Goal: Task Accomplishment & Management: Manage account settings

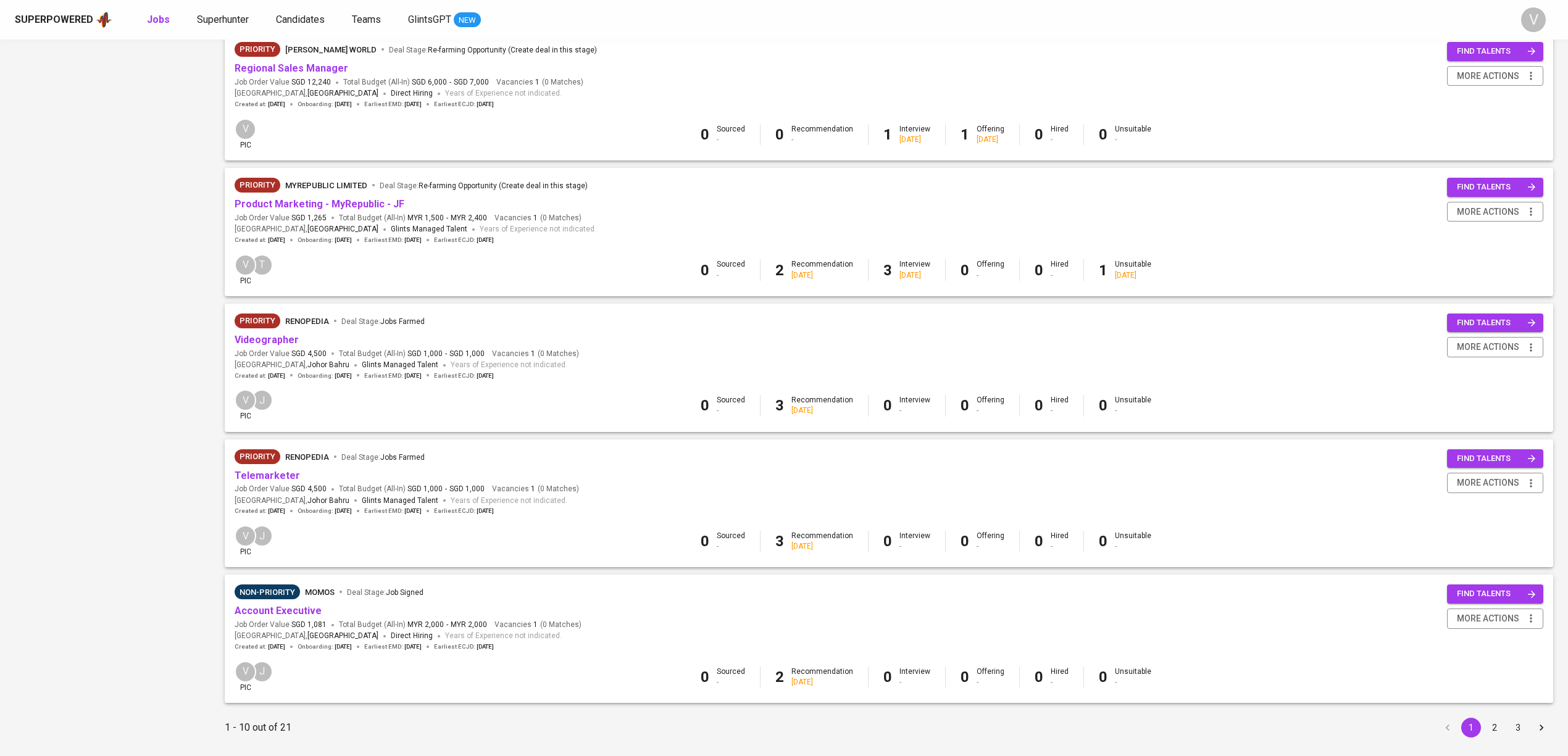
scroll to position [857, 0]
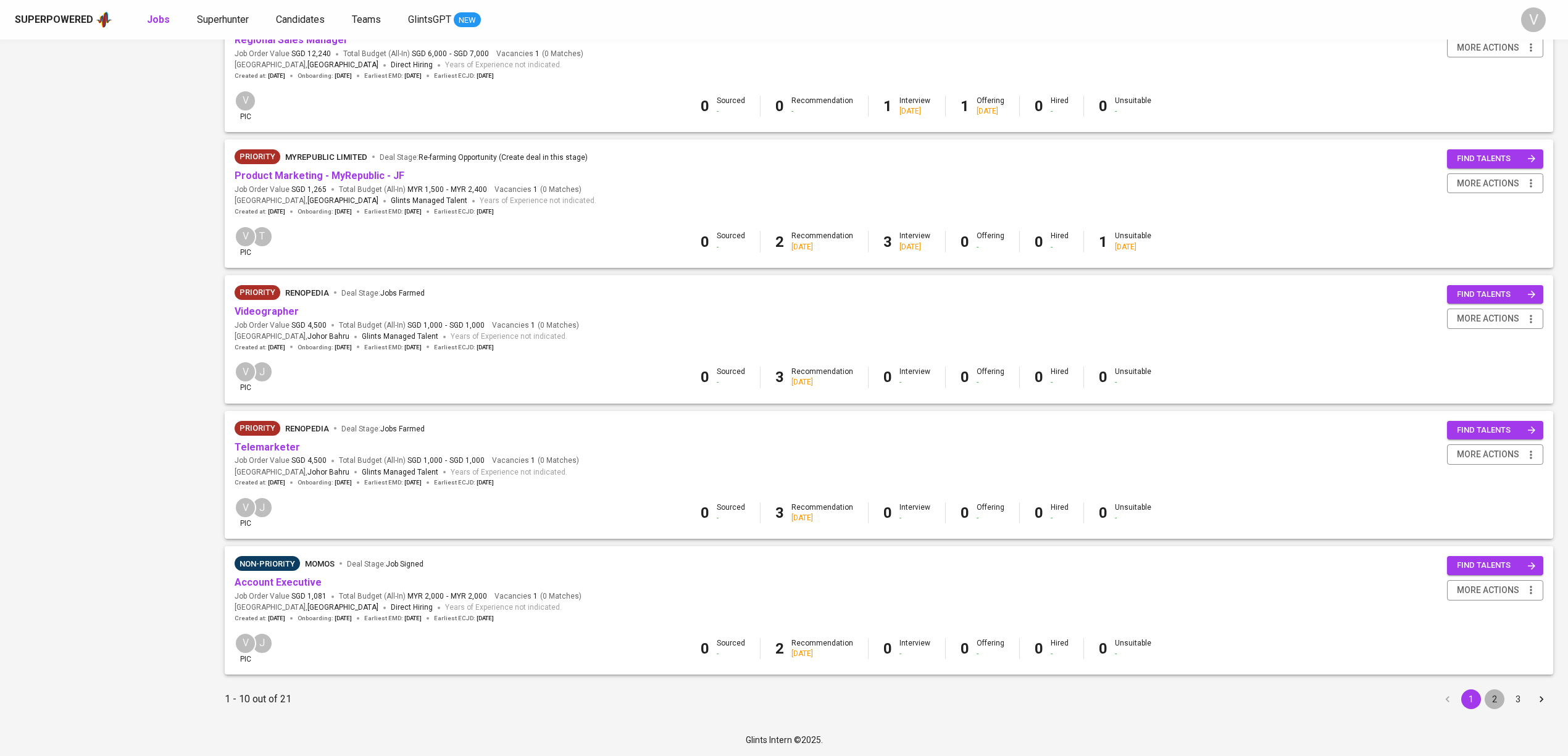
click at [1501, 697] on button "2" at bounding box center [1494, 699] width 20 height 20
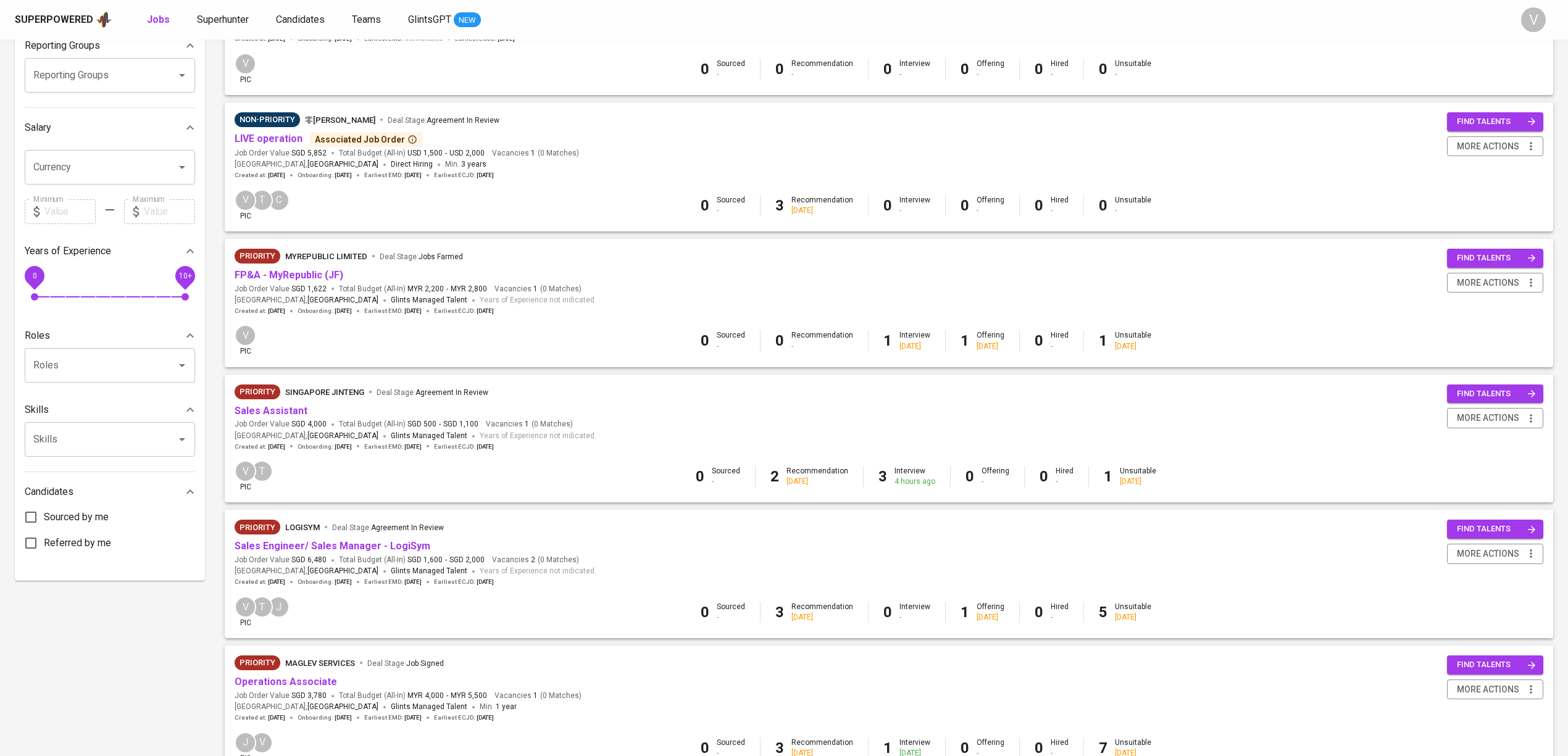
scroll to position [247, 0]
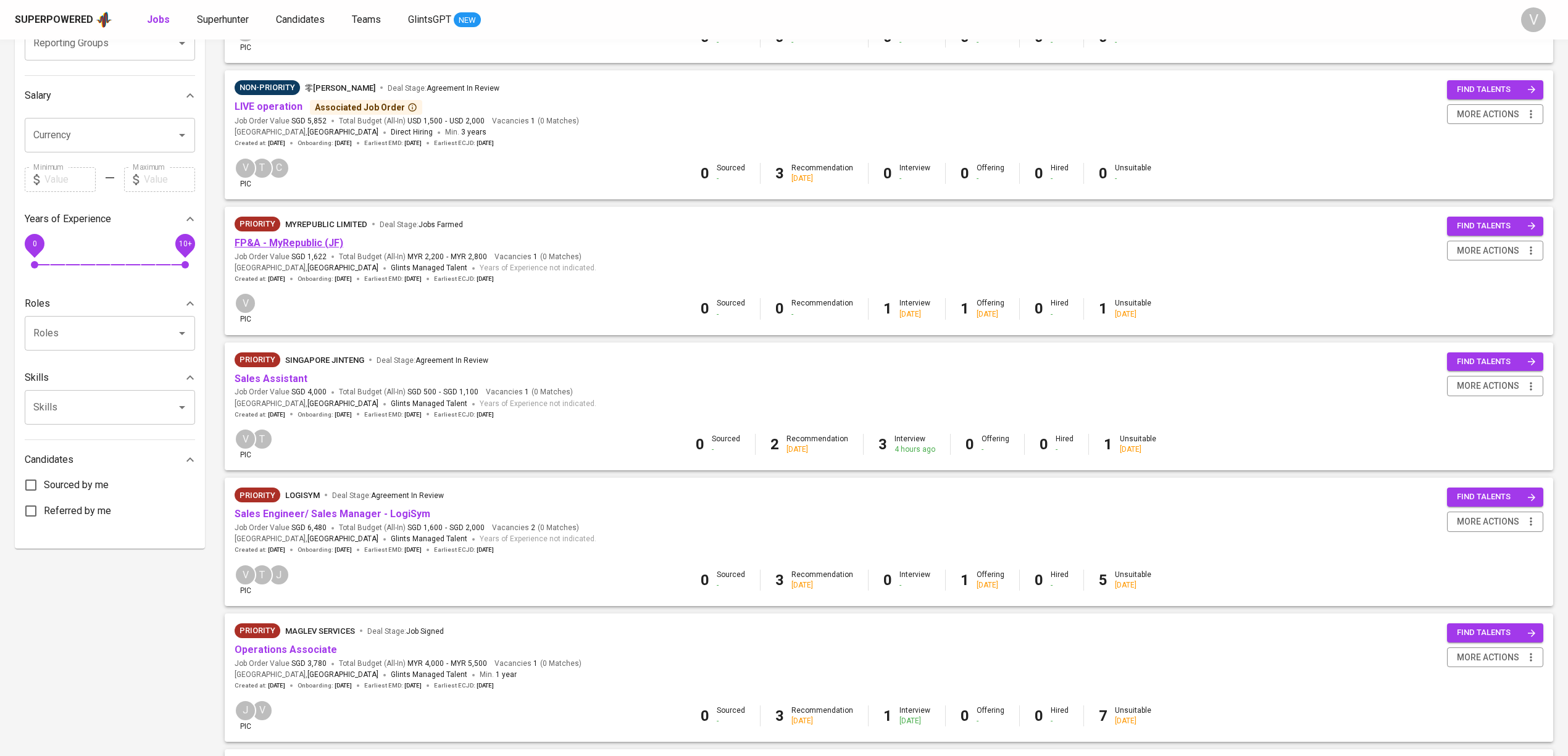
click at [321, 242] on link "FP&A - MyRepublic (JF)" at bounding box center [289, 243] width 109 height 12
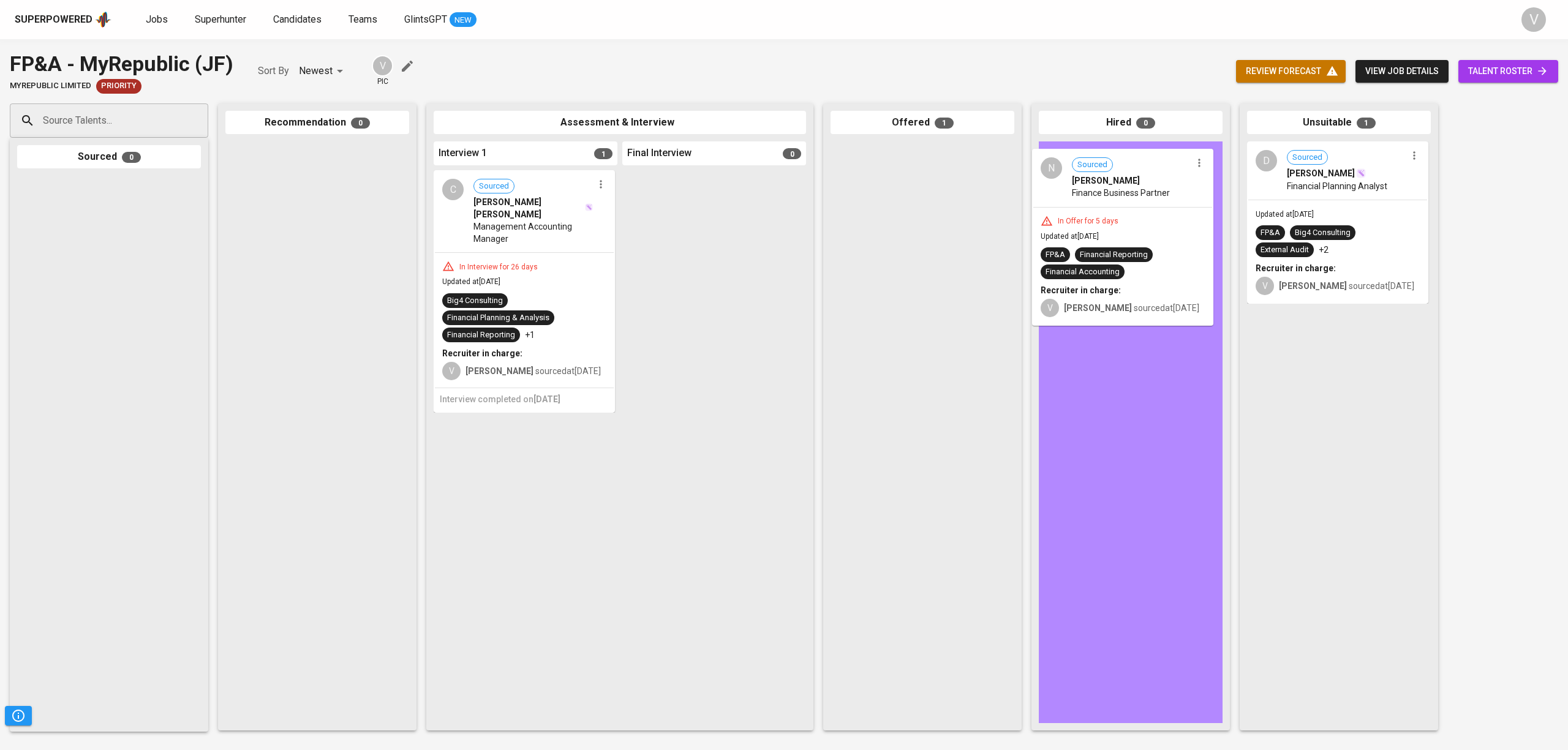
drag, startPoint x: 890, startPoint y: 184, endPoint x: 1110, endPoint y: 193, distance: 220.2
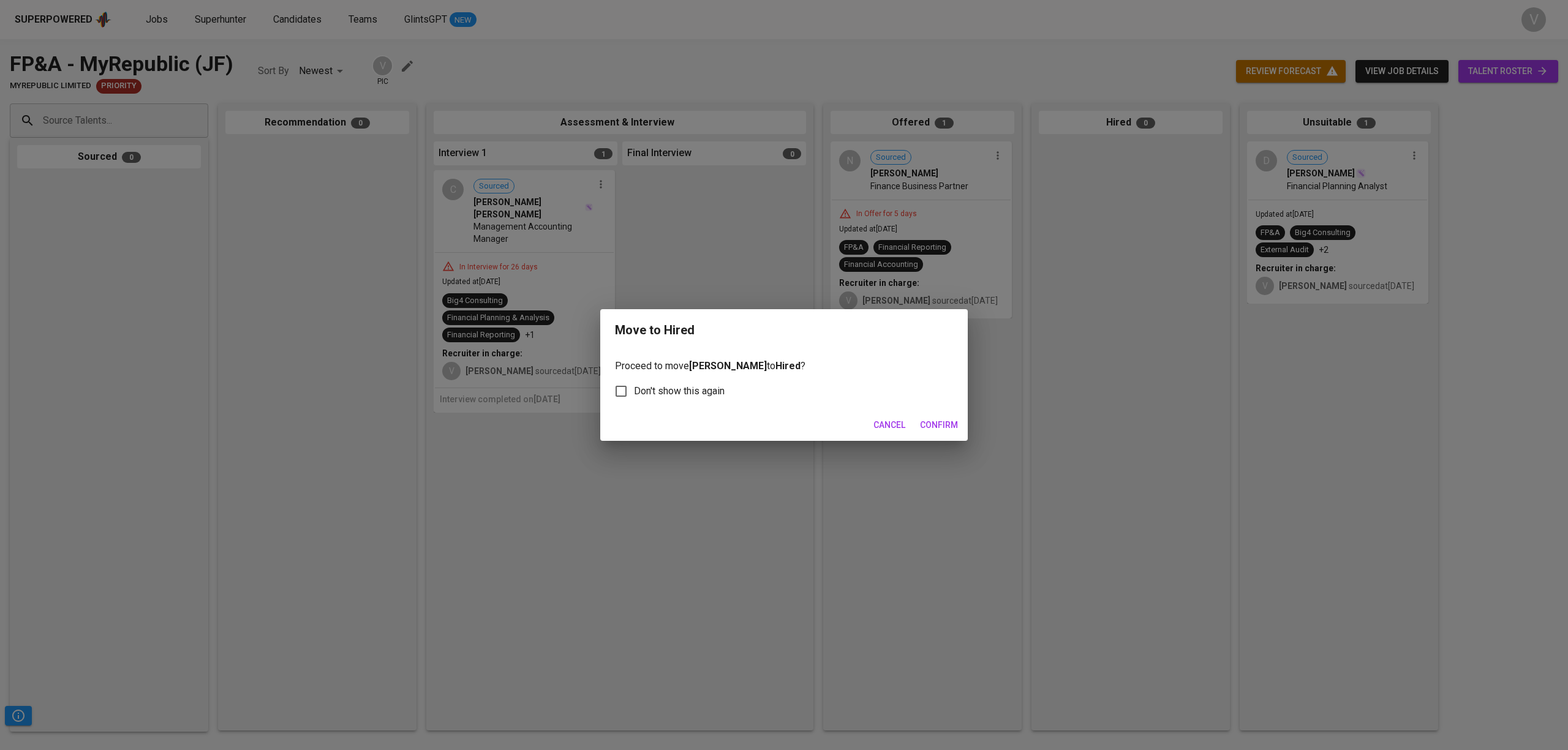
click at [937, 420] on span "Confirm" at bounding box center [939, 425] width 38 height 15
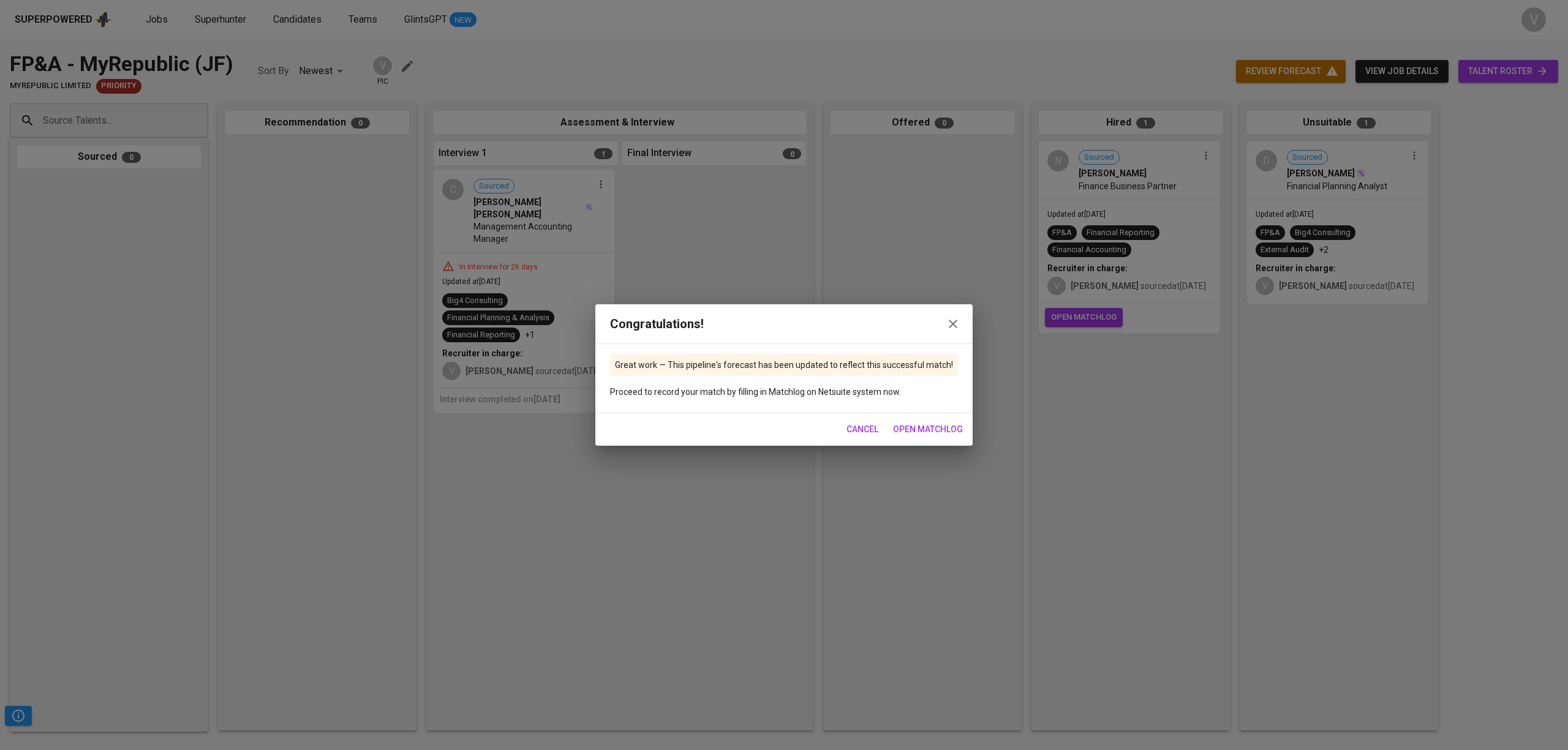
click at [915, 431] on span "open matchlog" at bounding box center [928, 429] width 70 height 15
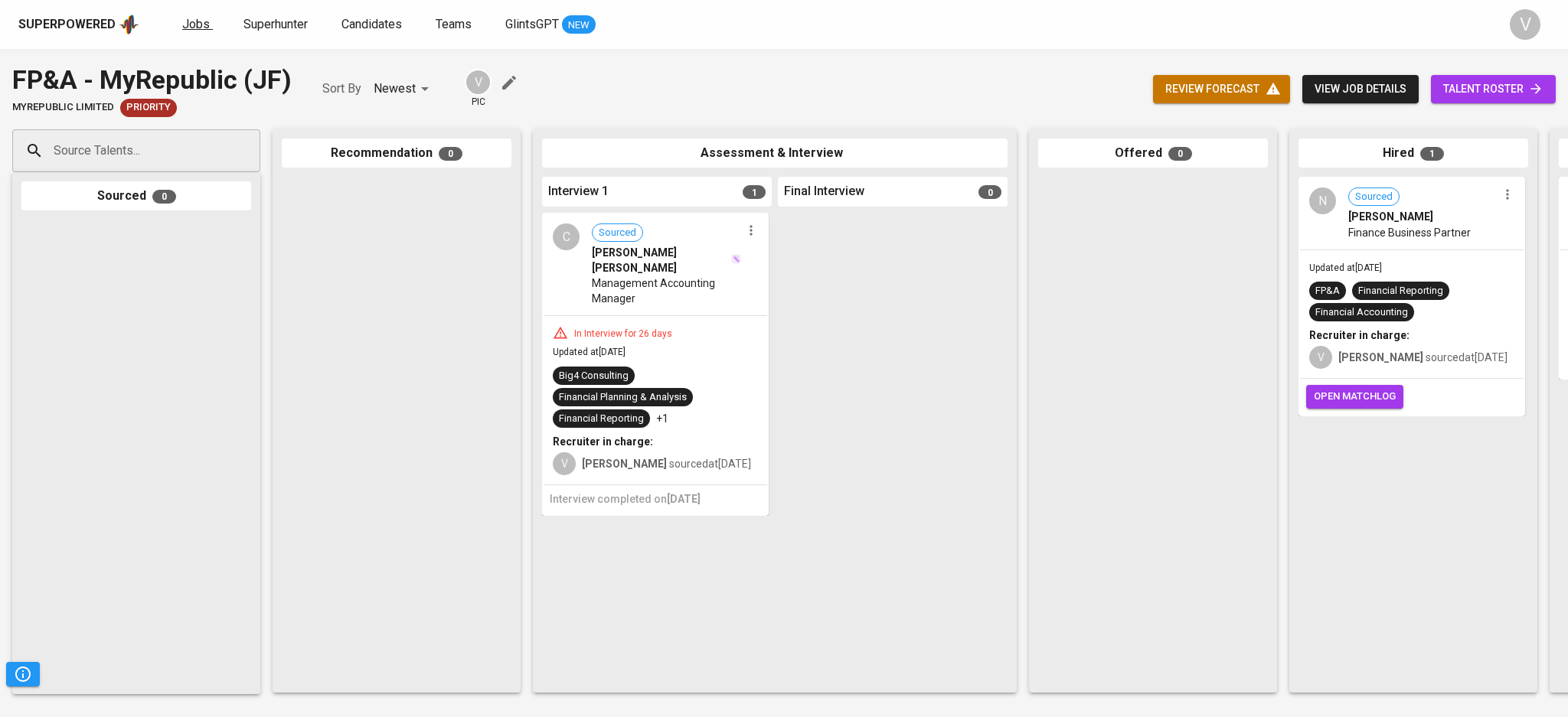
click at [191, 29] on span "Jobs" at bounding box center [196, 24] width 28 height 15
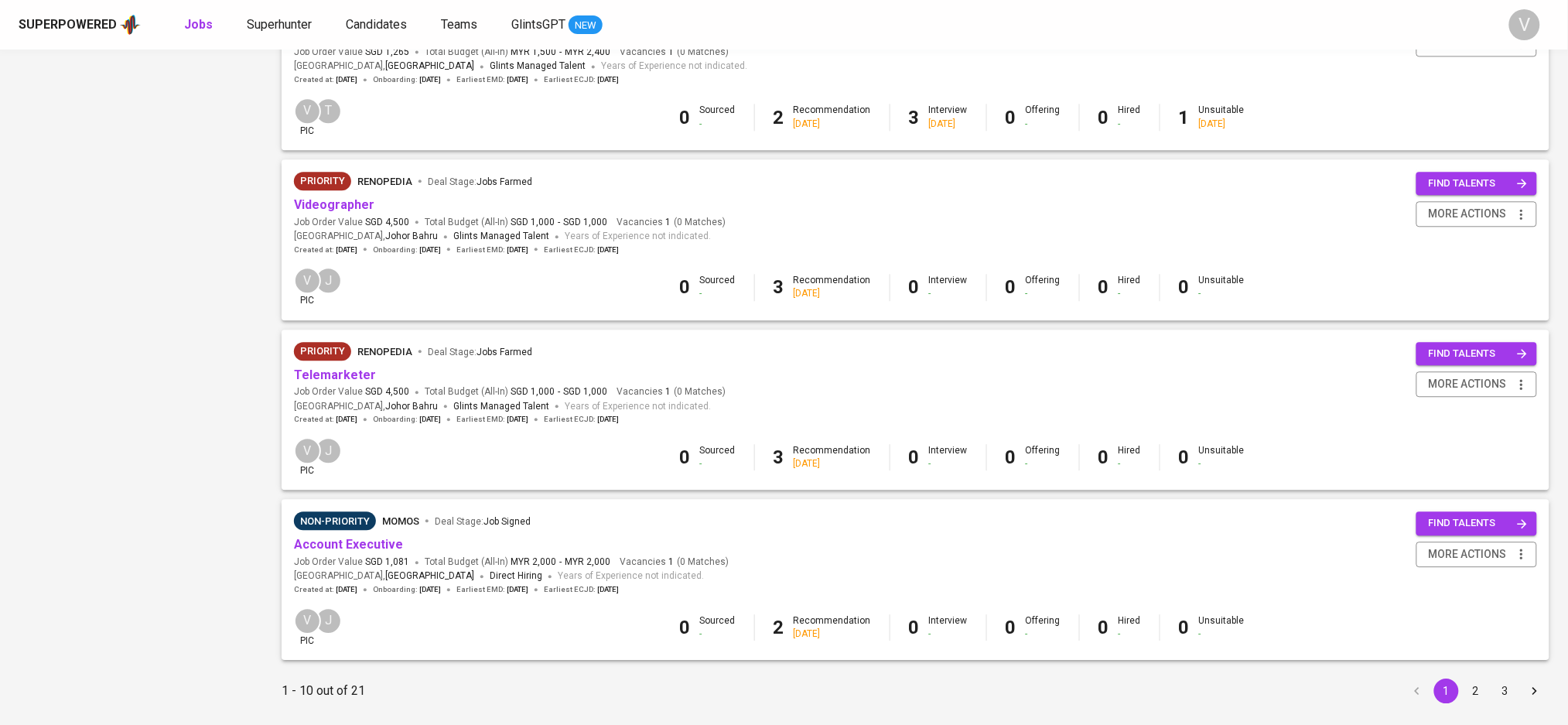
scroll to position [1310, 0]
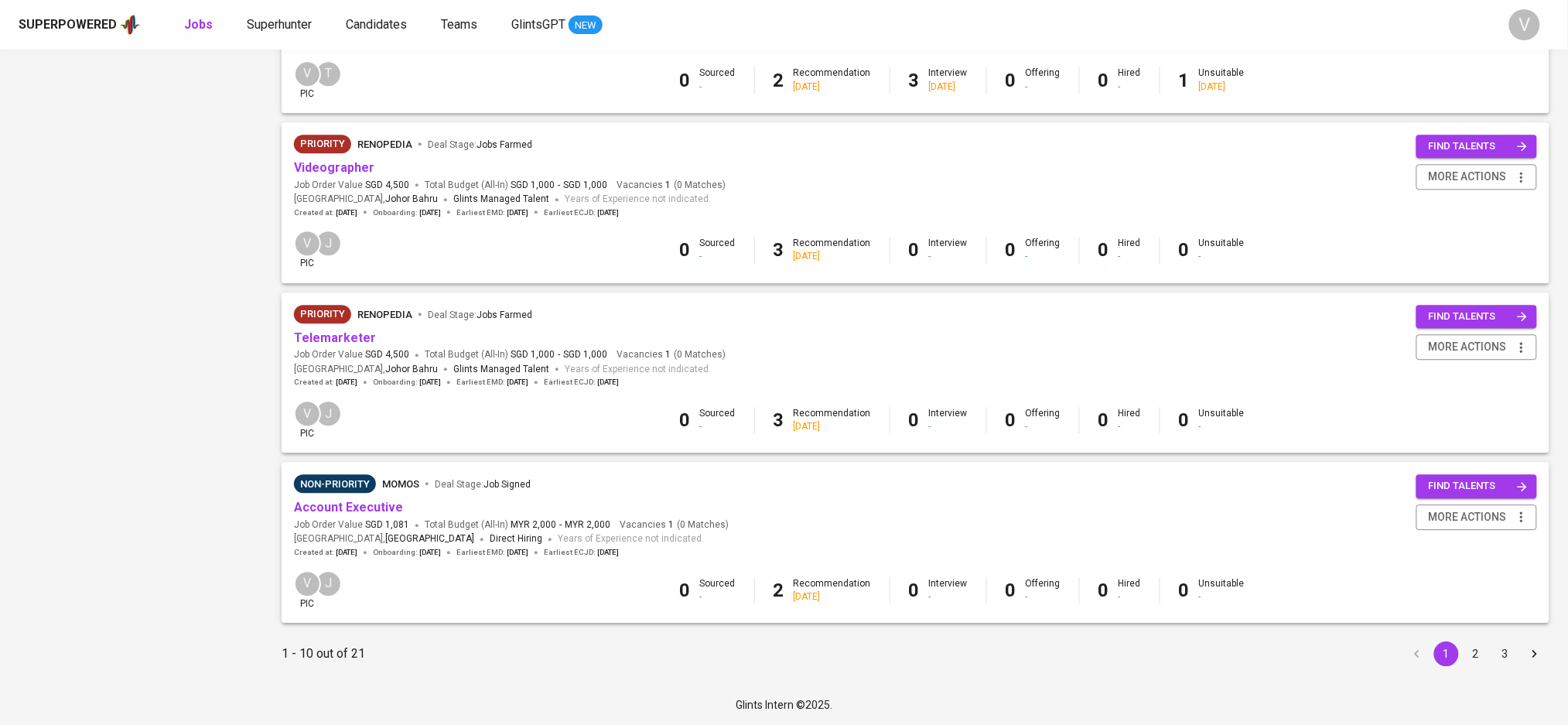
click at [1505, 654] on button "3" at bounding box center [1505, 654] width 25 height 25
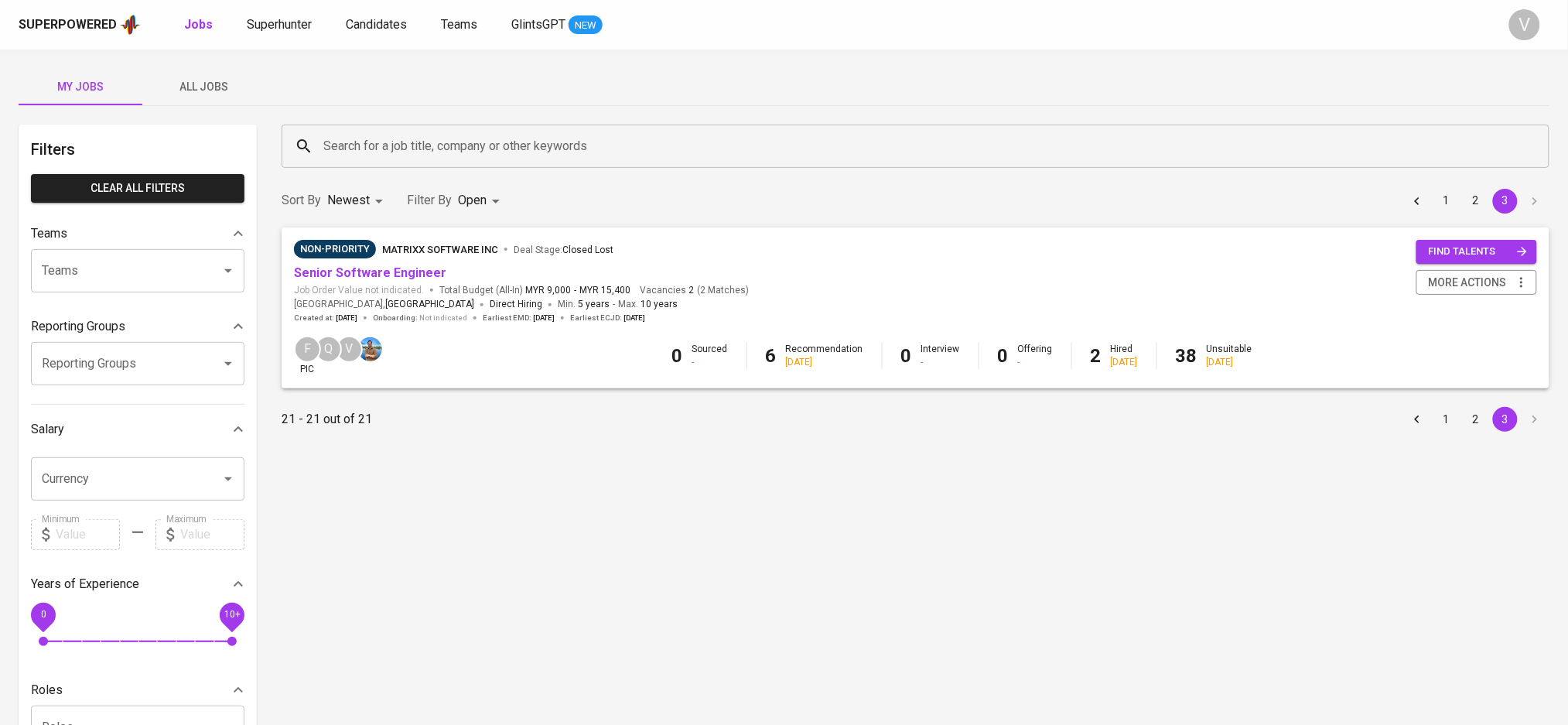
click at [1468, 420] on button "2" at bounding box center [1475, 420] width 25 height 25
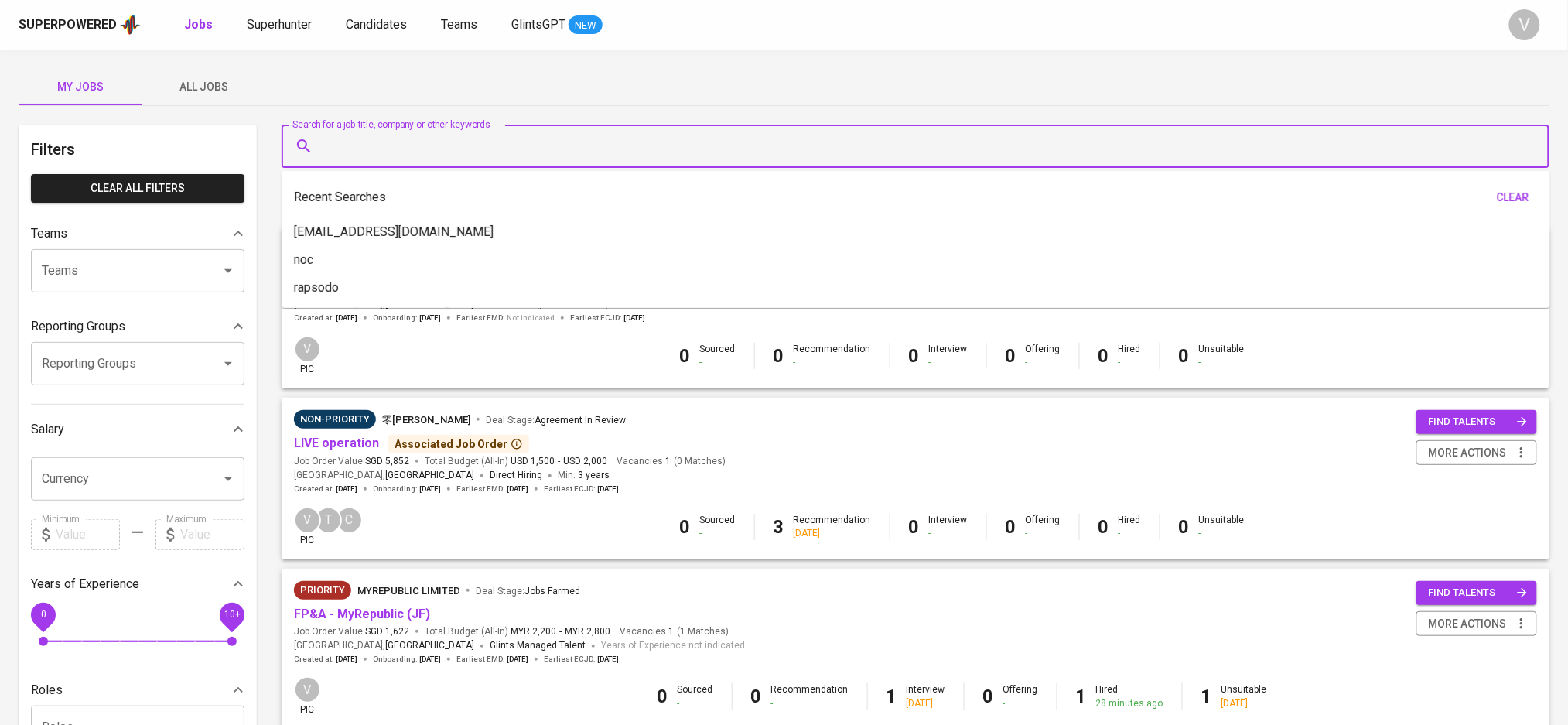
click at [418, 142] on input "Search for a job title, company or other keywords" at bounding box center [919, 147] width 1200 height 30
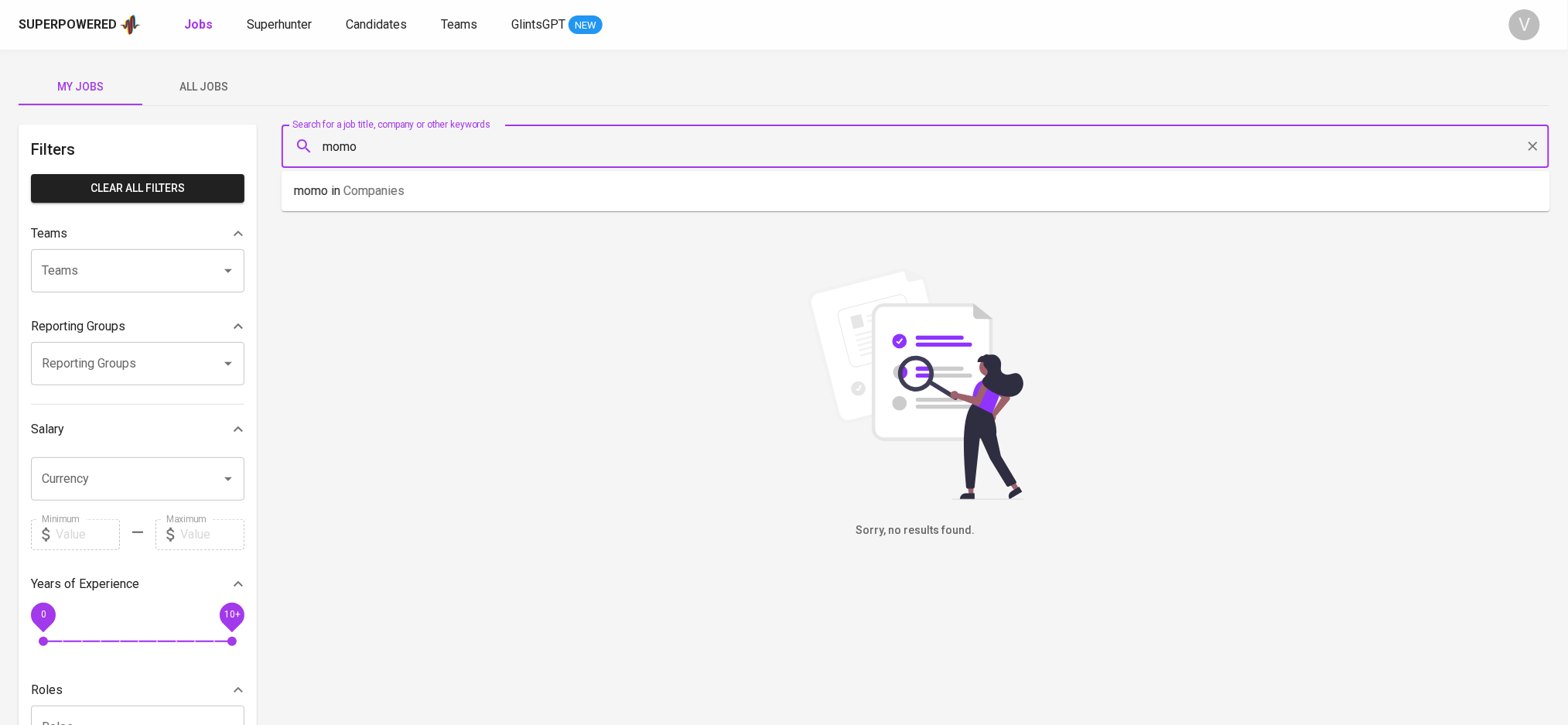
click at [443, 156] on input "momo" at bounding box center [919, 147] width 1200 height 30
type input "momos"
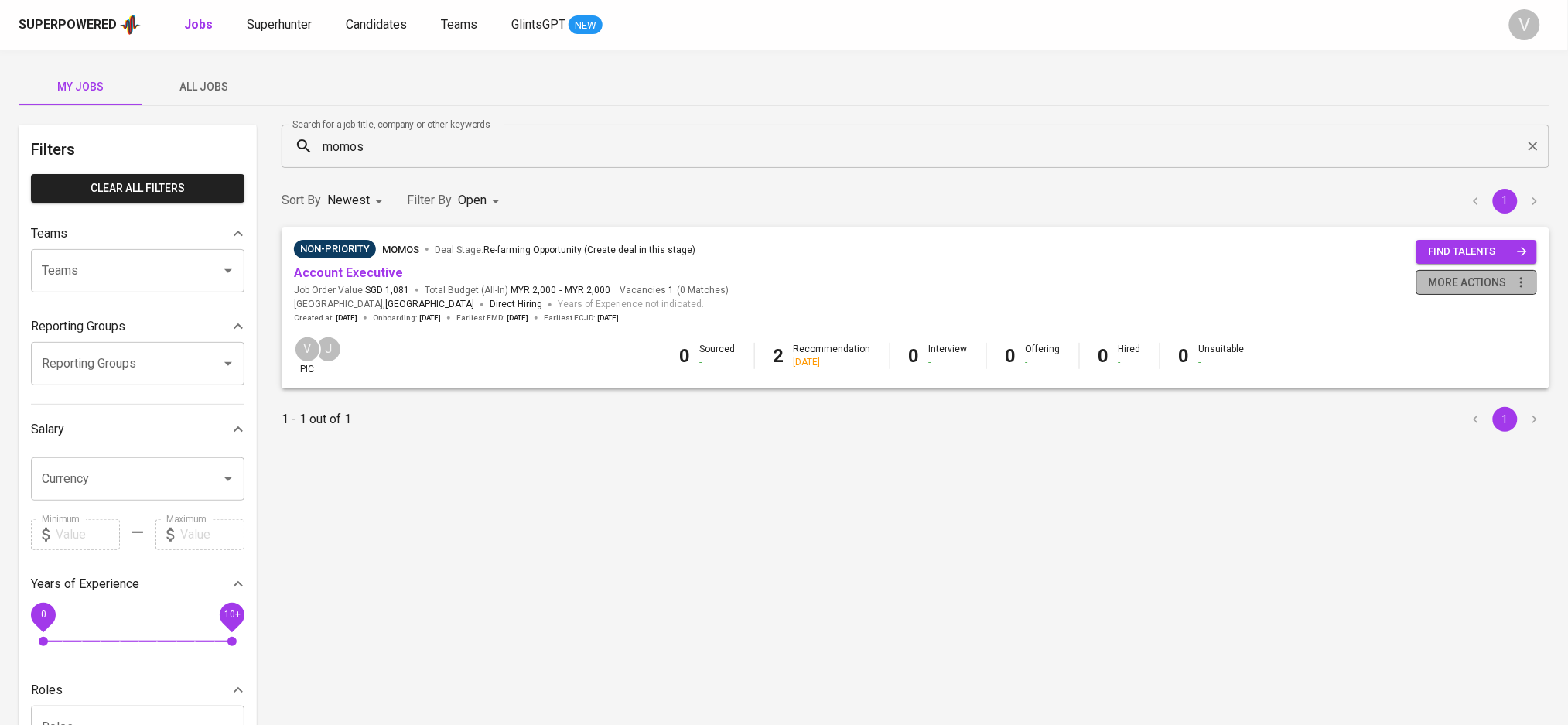
click at [1457, 284] on span "more actions" at bounding box center [1468, 282] width 78 height 19
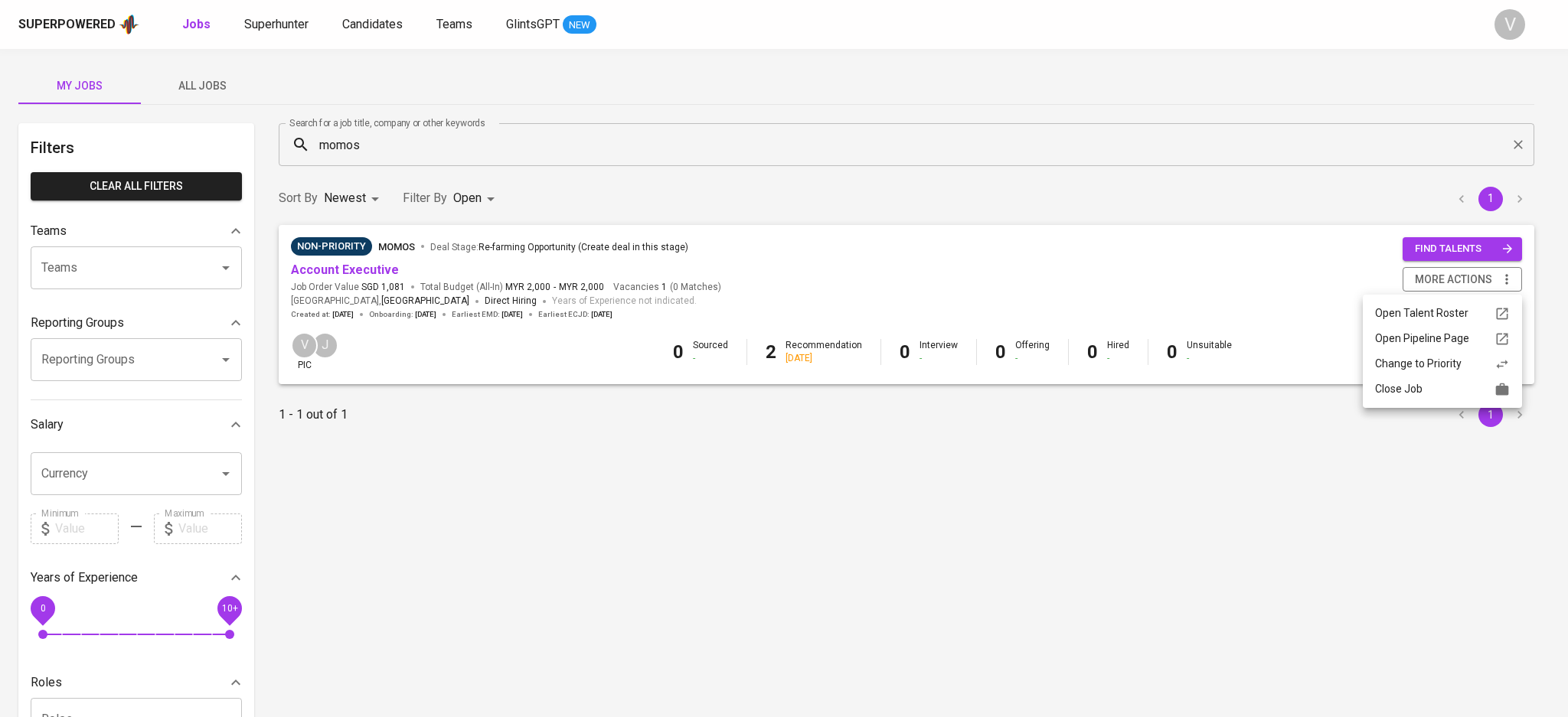
click at [1393, 389] on div "Close Job" at bounding box center [1442, 389] width 135 height 17
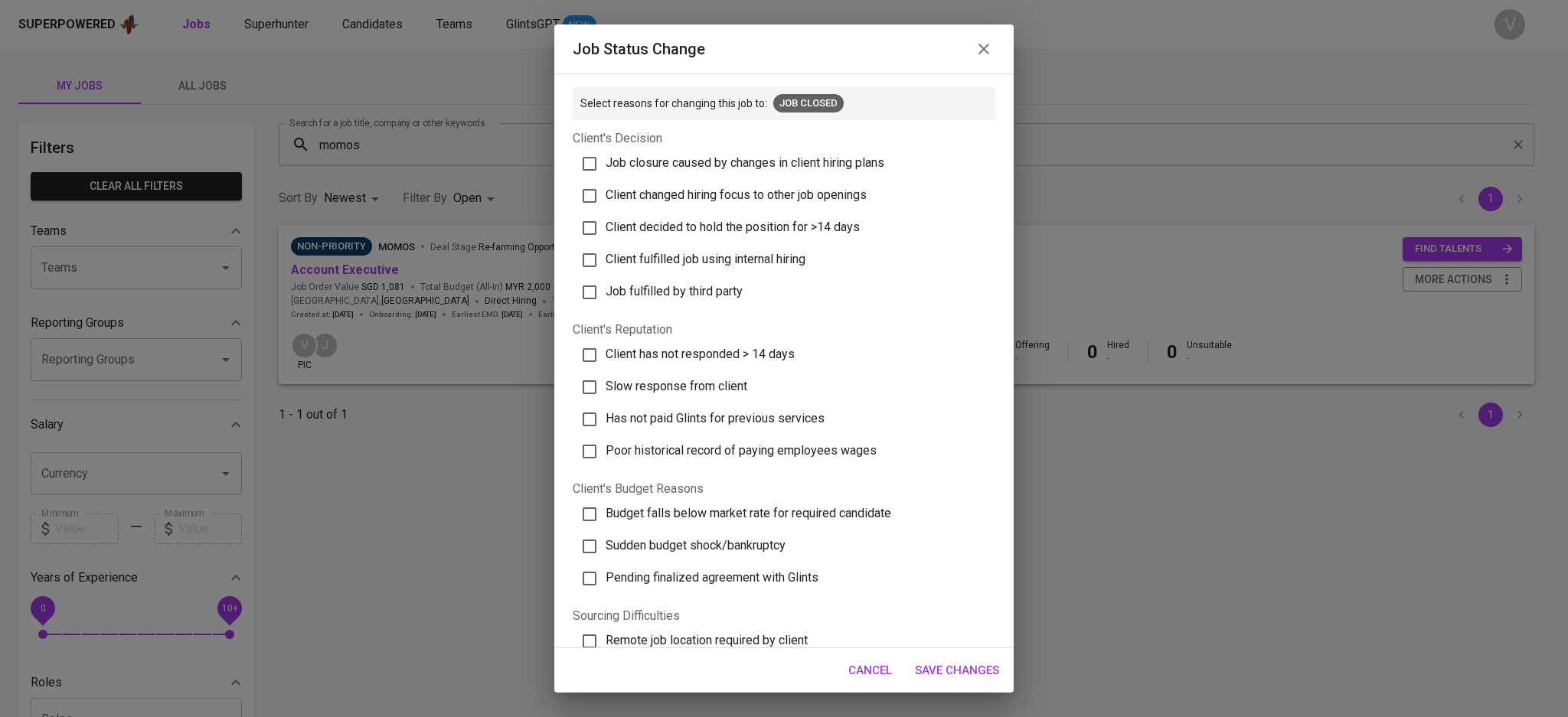
click at [639, 343] on label "Client has not responded > 14 days" at bounding box center [776, 354] width 412 height 32
click at [605, 343] on input "Client has not responded > 14 days" at bounding box center [589, 354] width 32 height 32
checkbox input "true"
click at [949, 665] on span "Save Changes" at bounding box center [957, 670] width 85 height 20
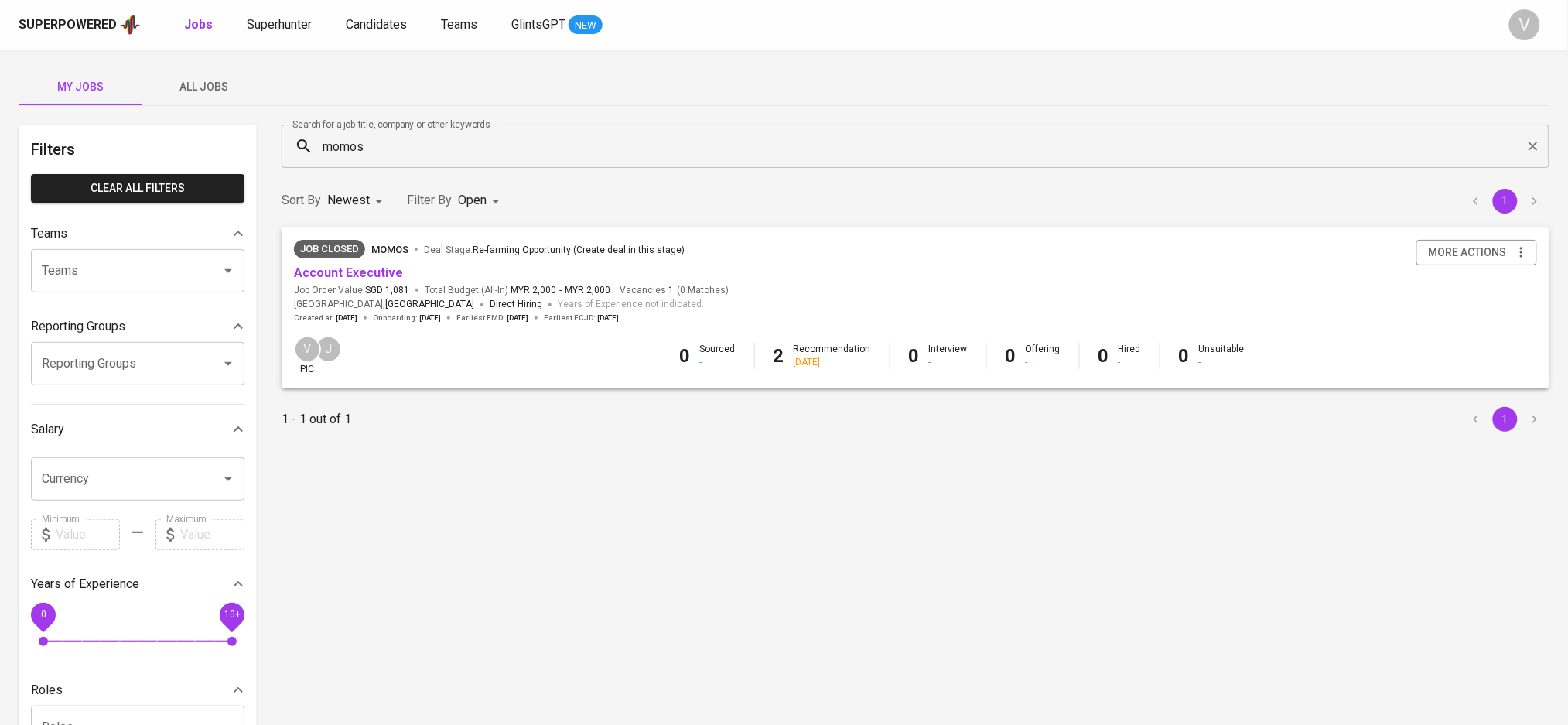
drag, startPoint x: 189, startPoint y: 19, endPoint x: 440, endPoint y: 127, distance: 273.2
click at [192, 19] on b "Jobs" at bounding box center [198, 24] width 29 height 15
type input "OPEN"
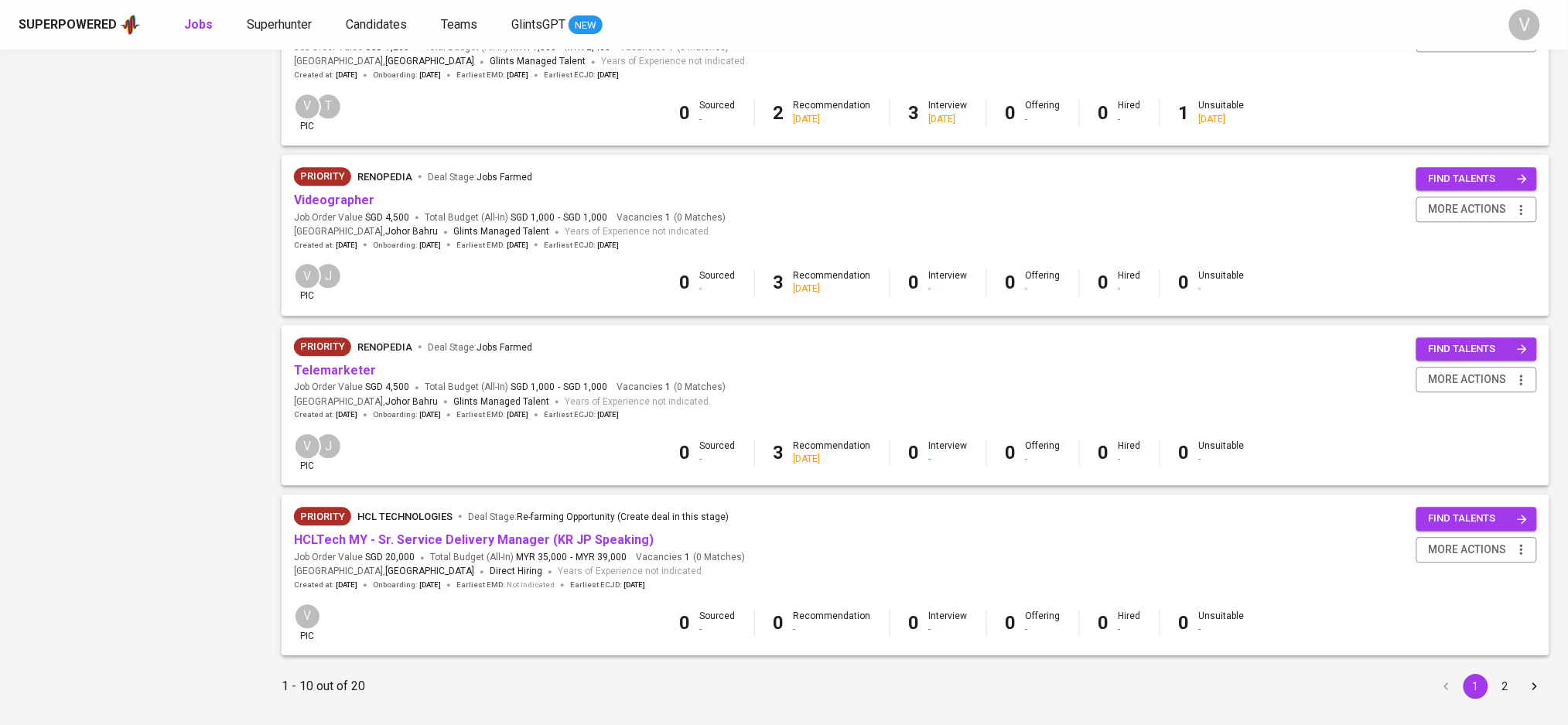
scroll to position [1310, 0]
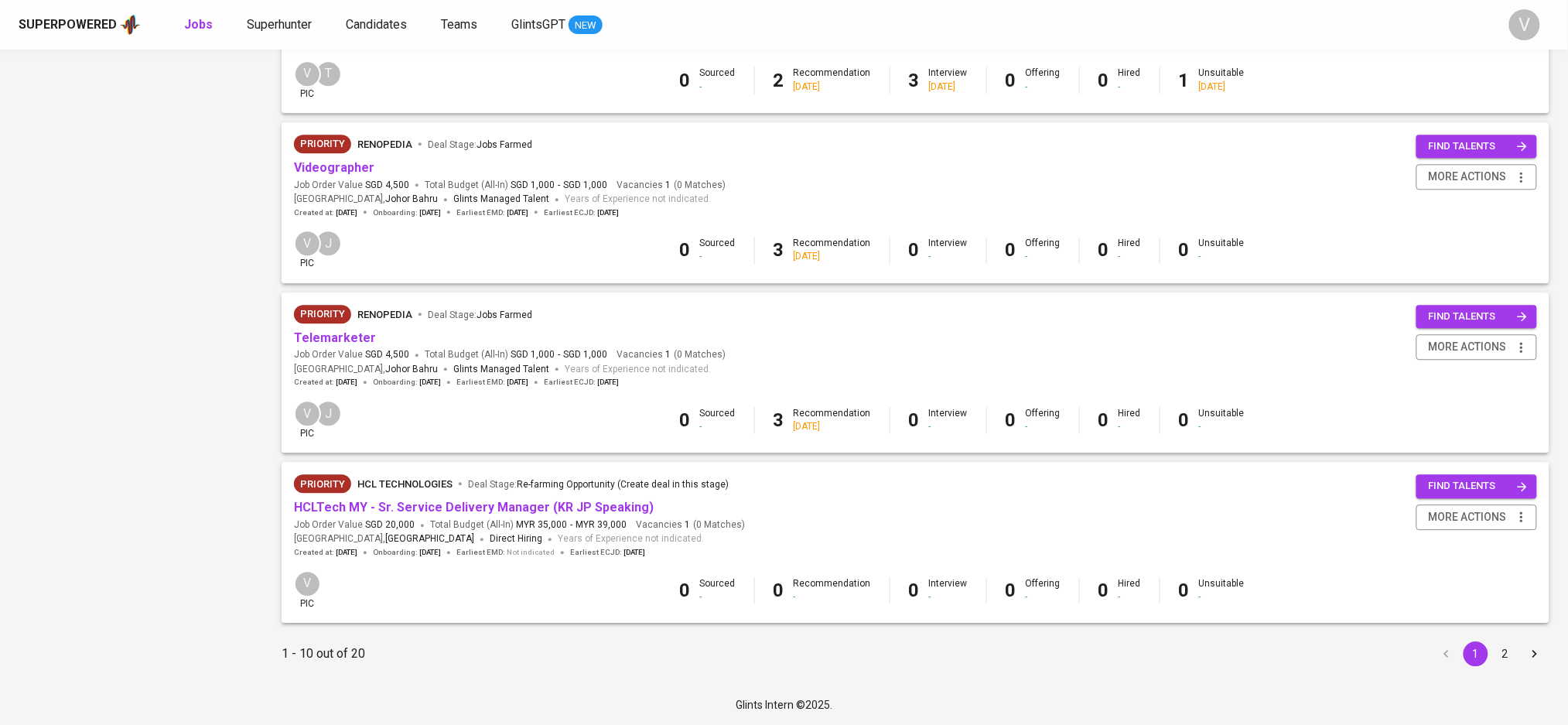
drag, startPoint x: 1512, startPoint y: 652, endPoint x: 872, endPoint y: 322, distance: 720.1
click at [1512, 652] on button "2" at bounding box center [1505, 654] width 25 height 25
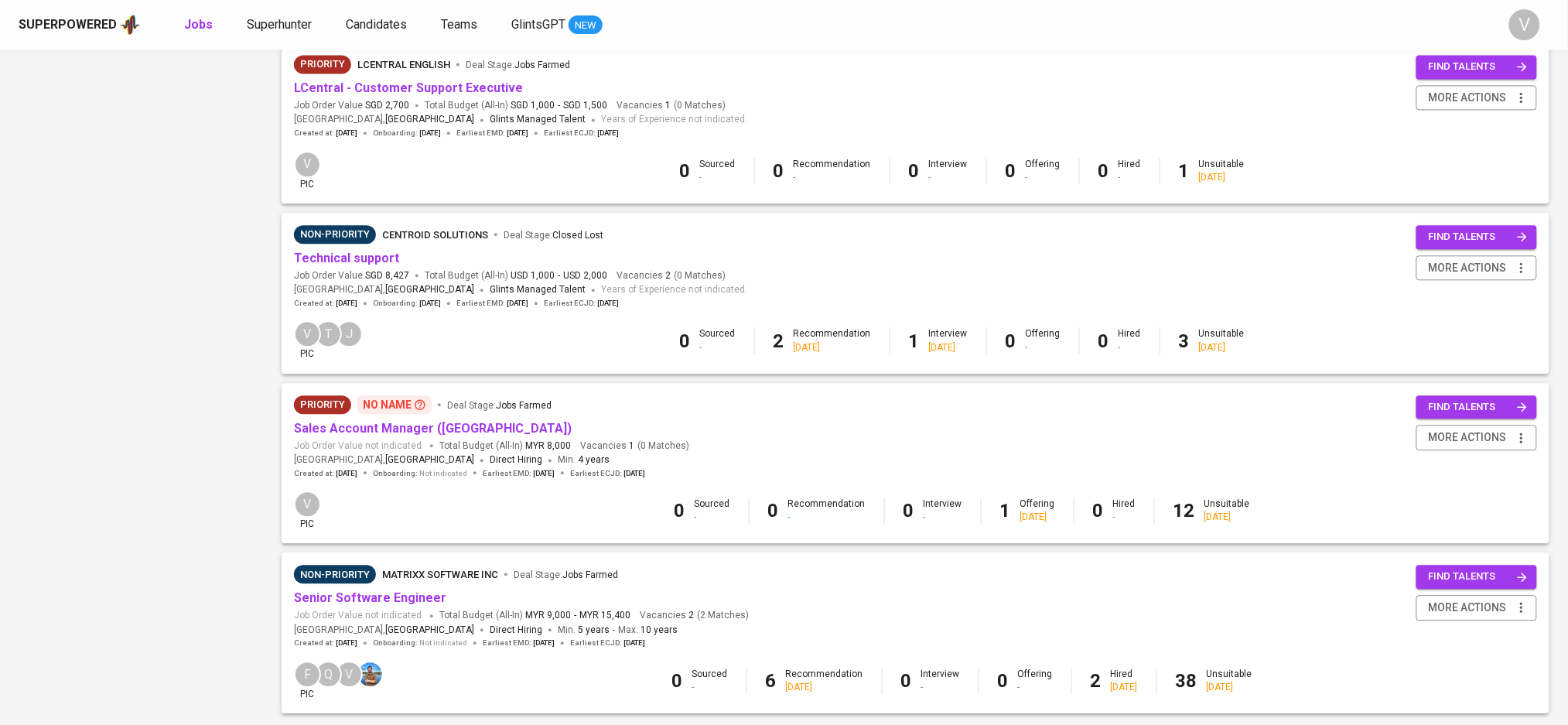
scroll to position [1311, 0]
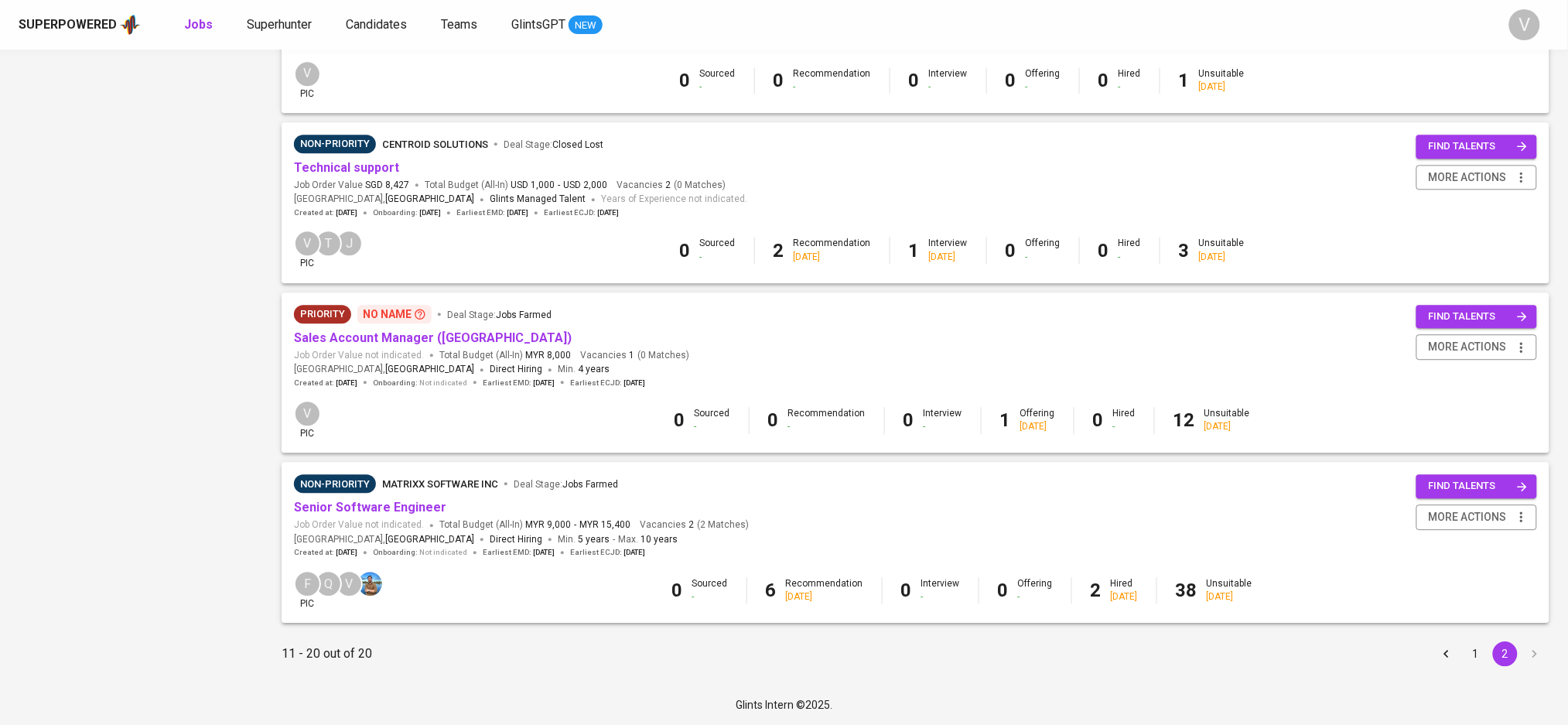
click at [1468, 656] on button "1" at bounding box center [1475, 654] width 25 height 25
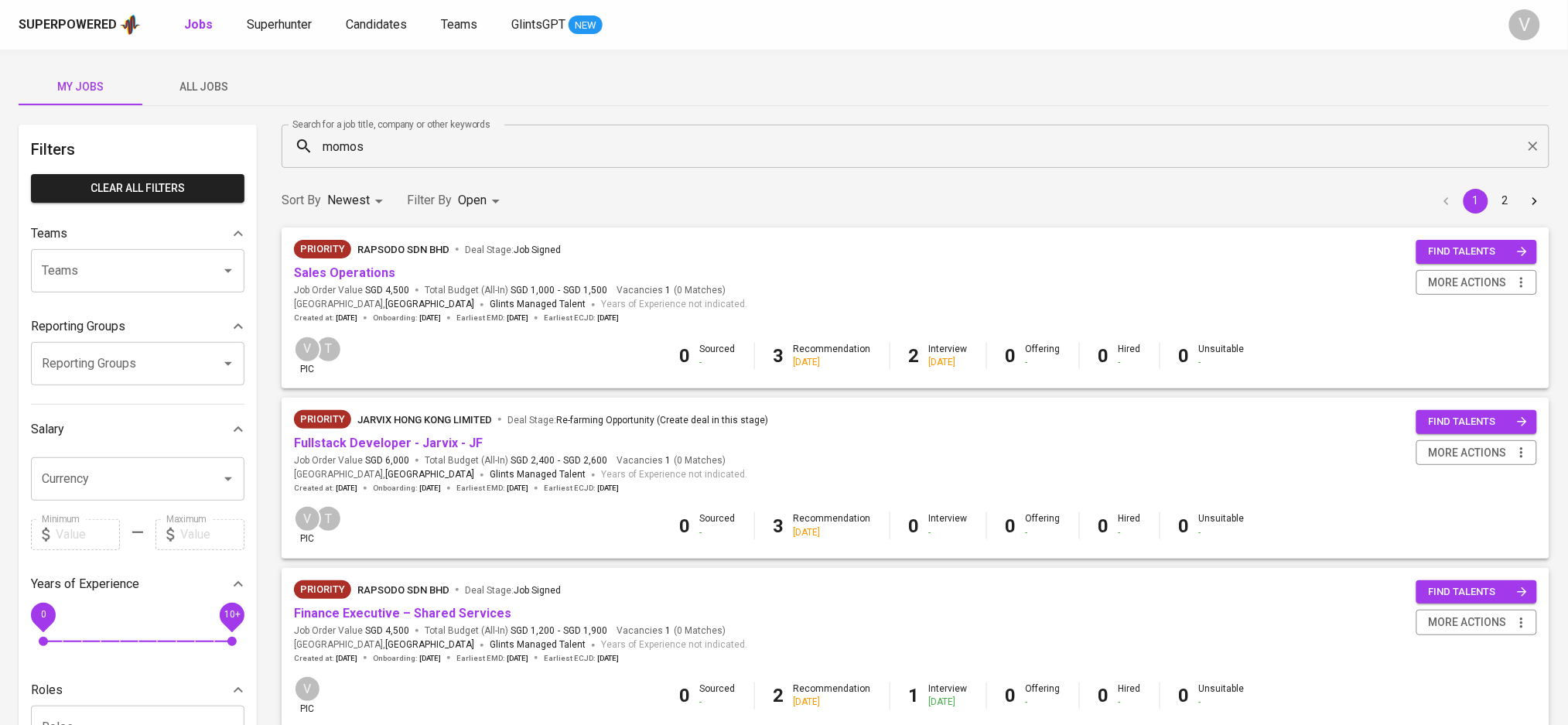
click at [515, 136] on input "momos" at bounding box center [919, 147] width 1200 height 30
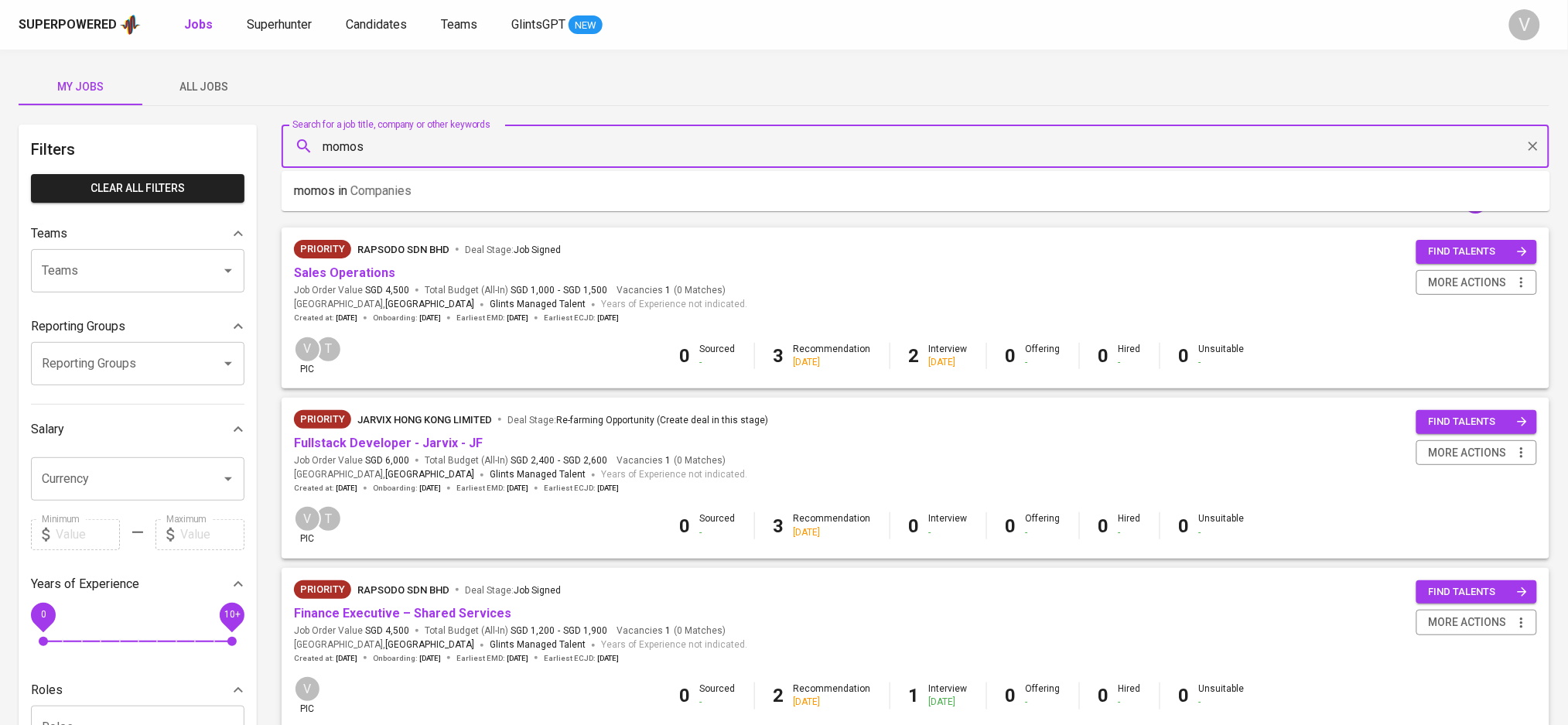
click at [439, 136] on input "momos" at bounding box center [919, 147] width 1200 height 30
click at [440, 136] on input "momos" at bounding box center [919, 147] width 1200 height 30
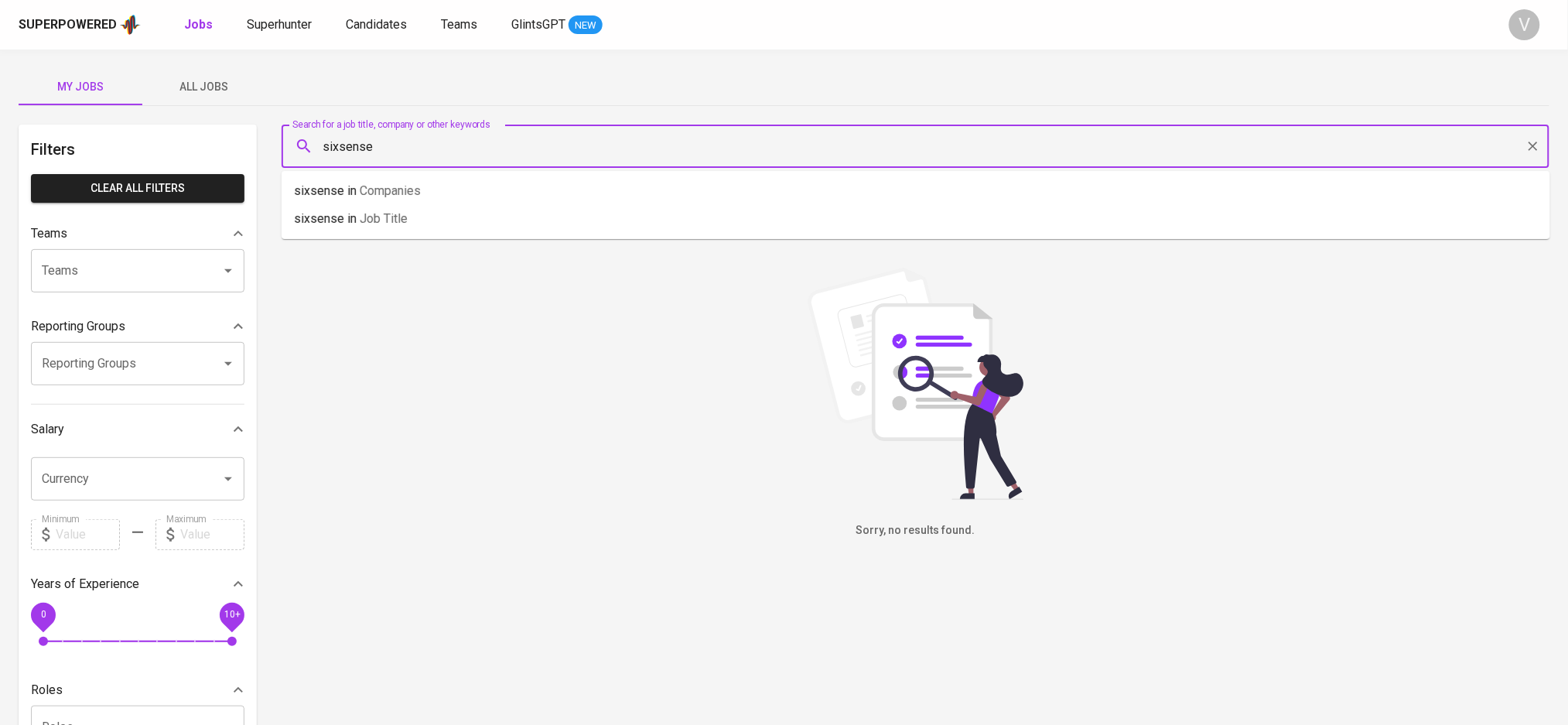
click at [411, 149] on input "sixsense" at bounding box center [919, 147] width 1200 height 30
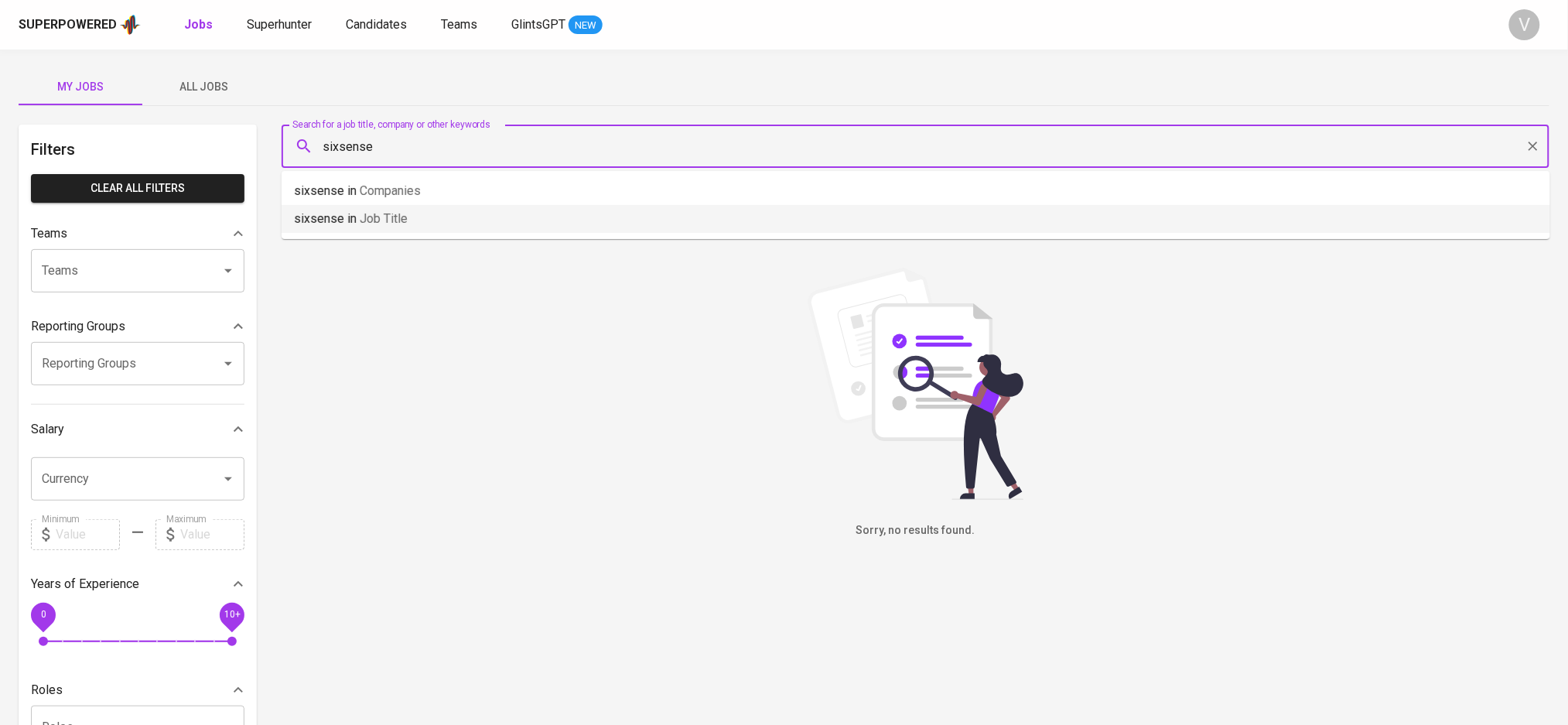
type input "sixsense"
click at [406, 317] on div "Sorry, no results found." at bounding box center [915, 403] width 1267 height 272
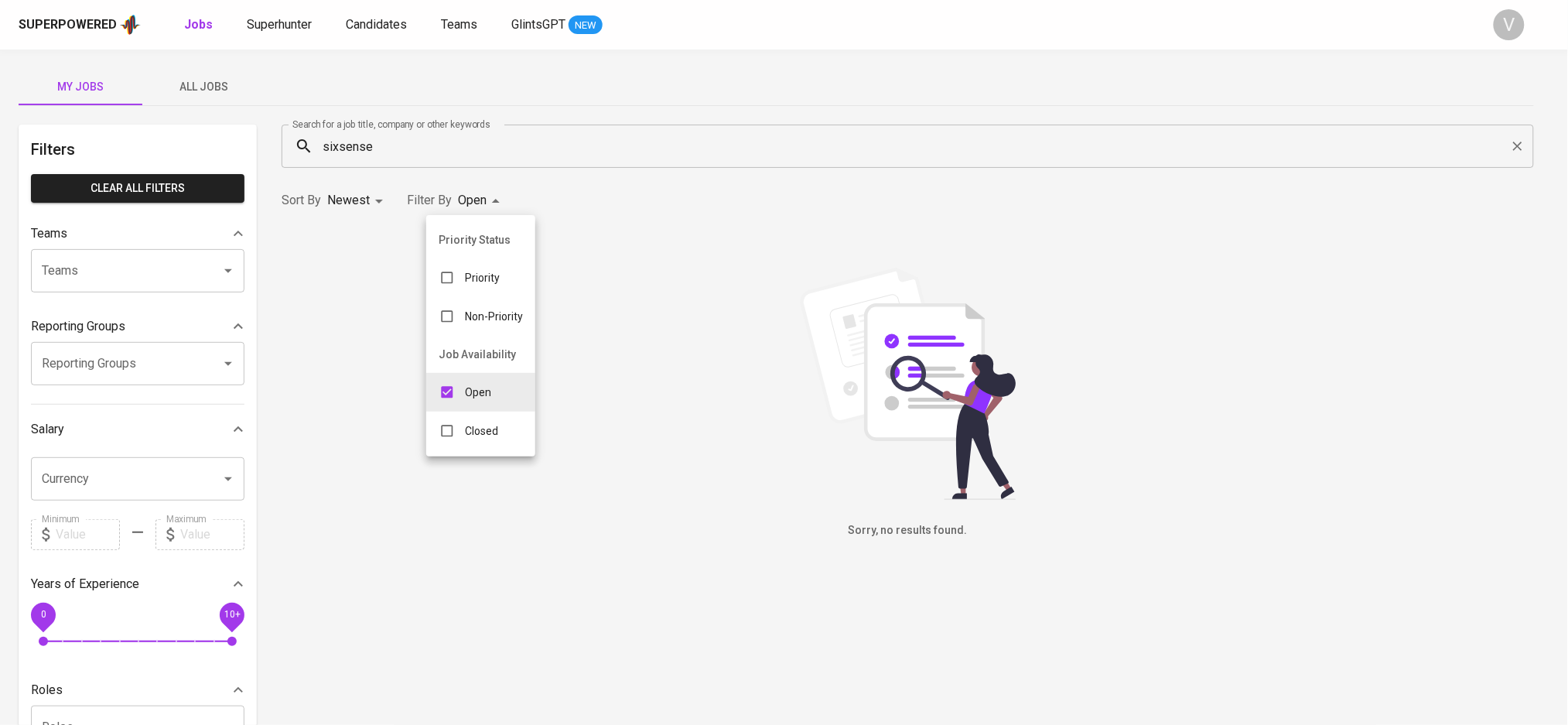
click at [467, 202] on body "Superpowered Jobs Superhunter Candidates Teams GlintsGPT NEW V My Jobs All Jobs…" at bounding box center [784, 528] width 1568 height 1056
click at [475, 423] on p "Closed" at bounding box center [482, 431] width 33 height 16
type input "OPEN,CLOSE"
checkbox input "true"
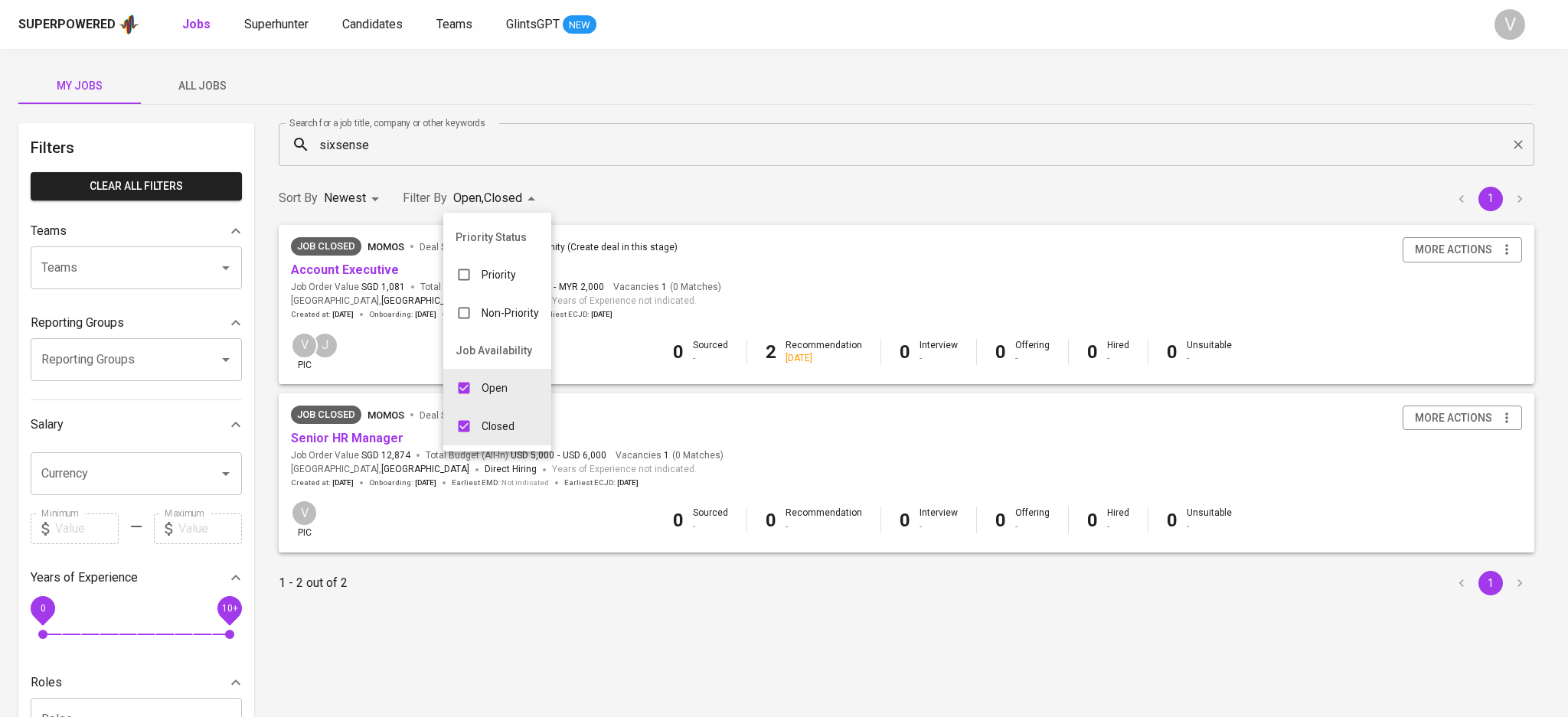
click at [397, 301] on div at bounding box center [784, 358] width 1568 height 717
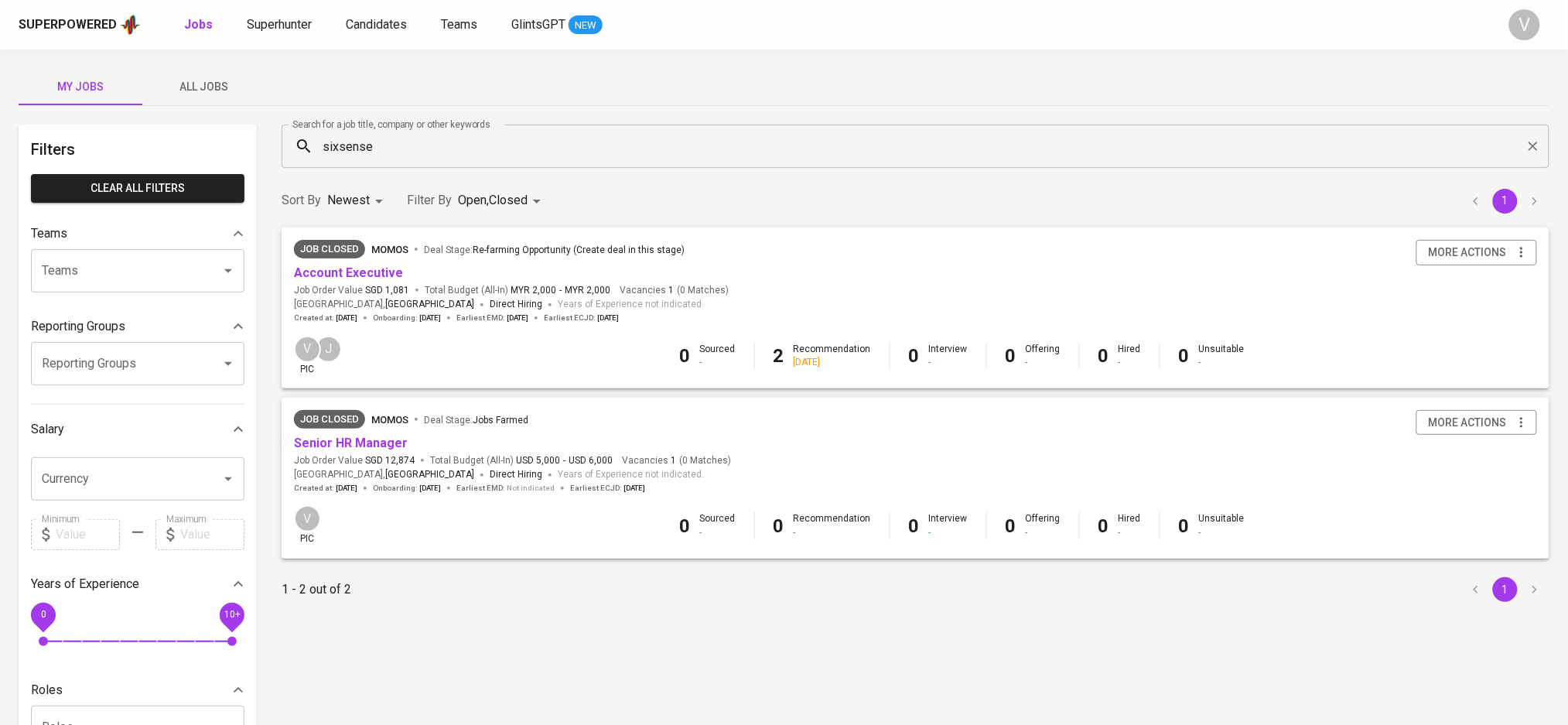
click at [439, 142] on input "sixsense" at bounding box center [919, 147] width 1200 height 30
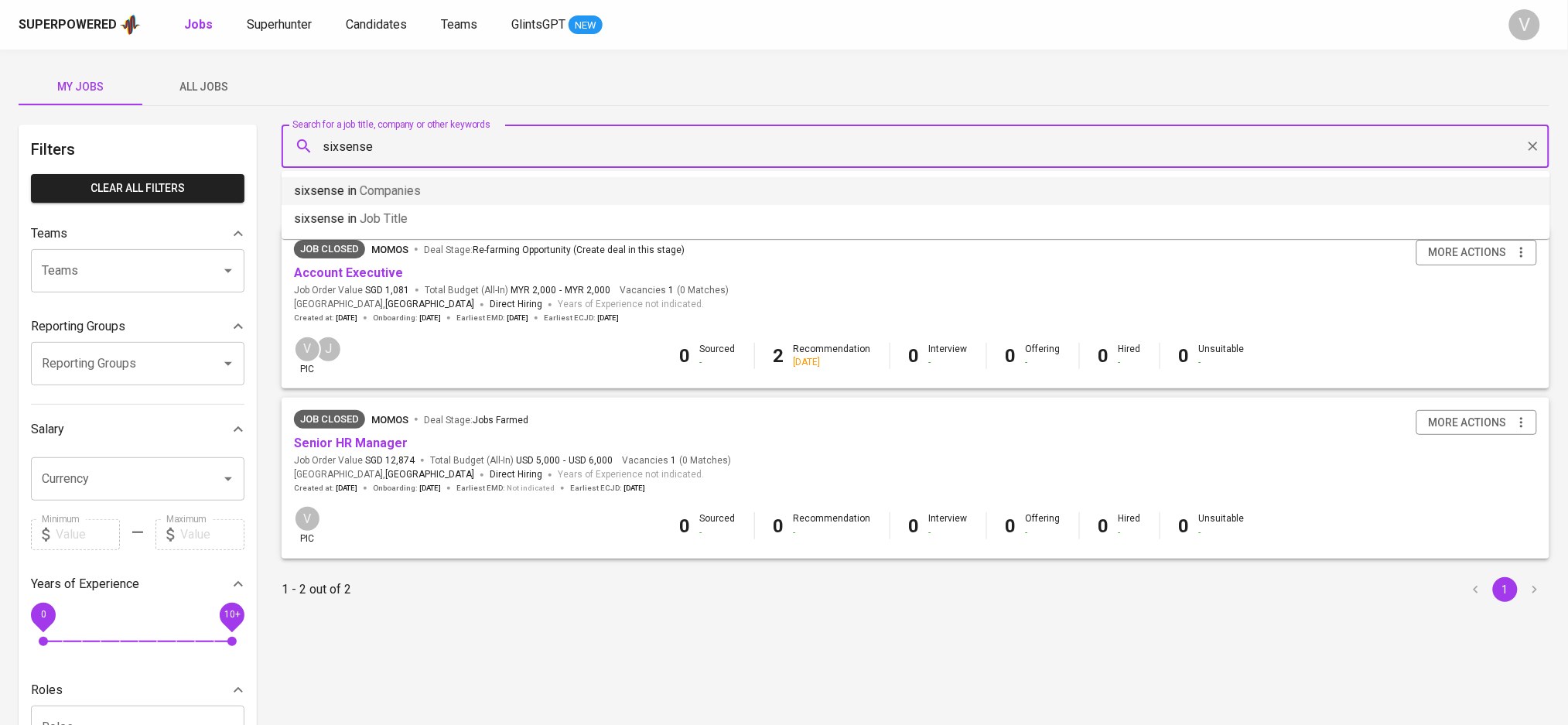
click at [360, 192] on span "Companies" at bounding box center [391, 191] width 61 height 15
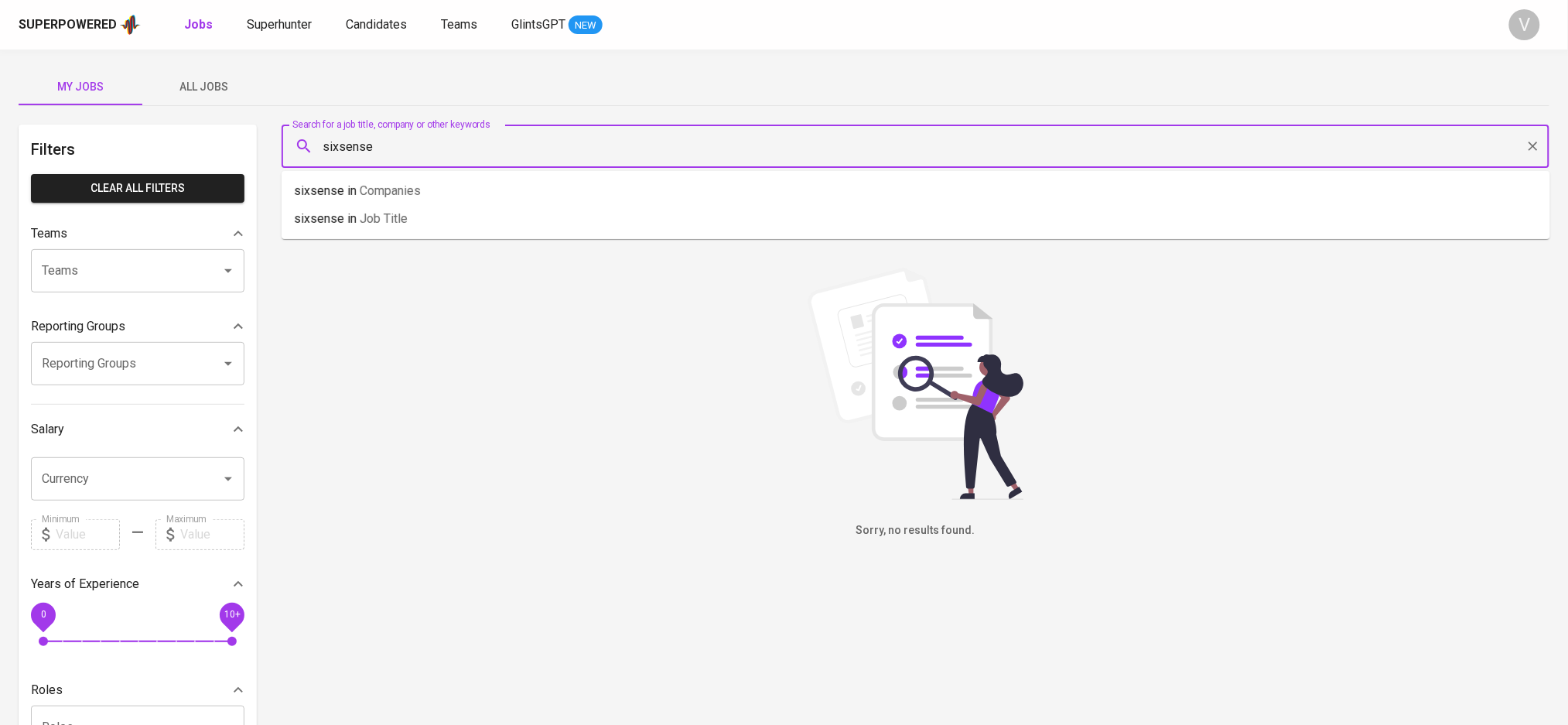
click at [339, 150] on input "sixsense" at bounding box center [919, 147] width 1200 height 30
type input "six sense"
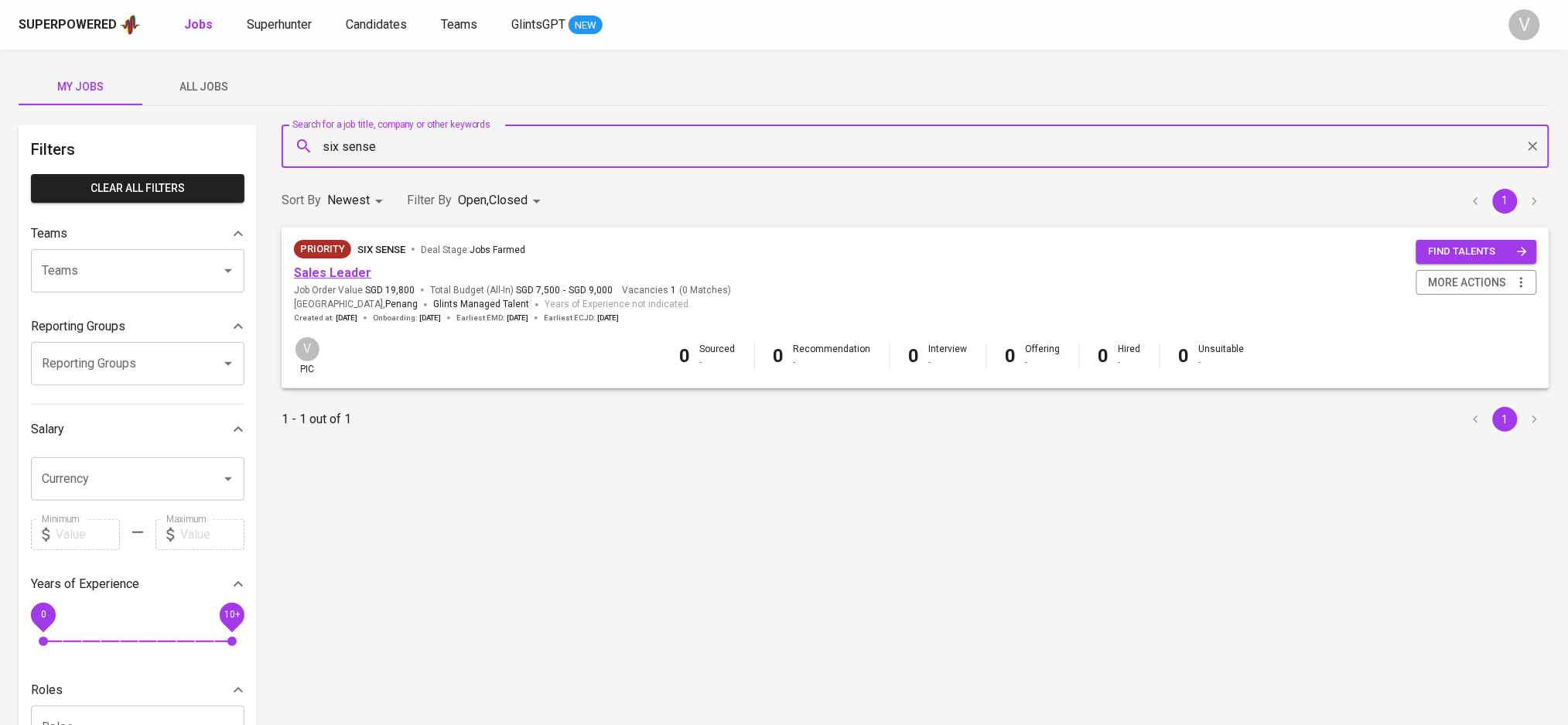
click at [350, 267] on link "Sales Leader" at bounding box center [332, 273] width 77 height 15
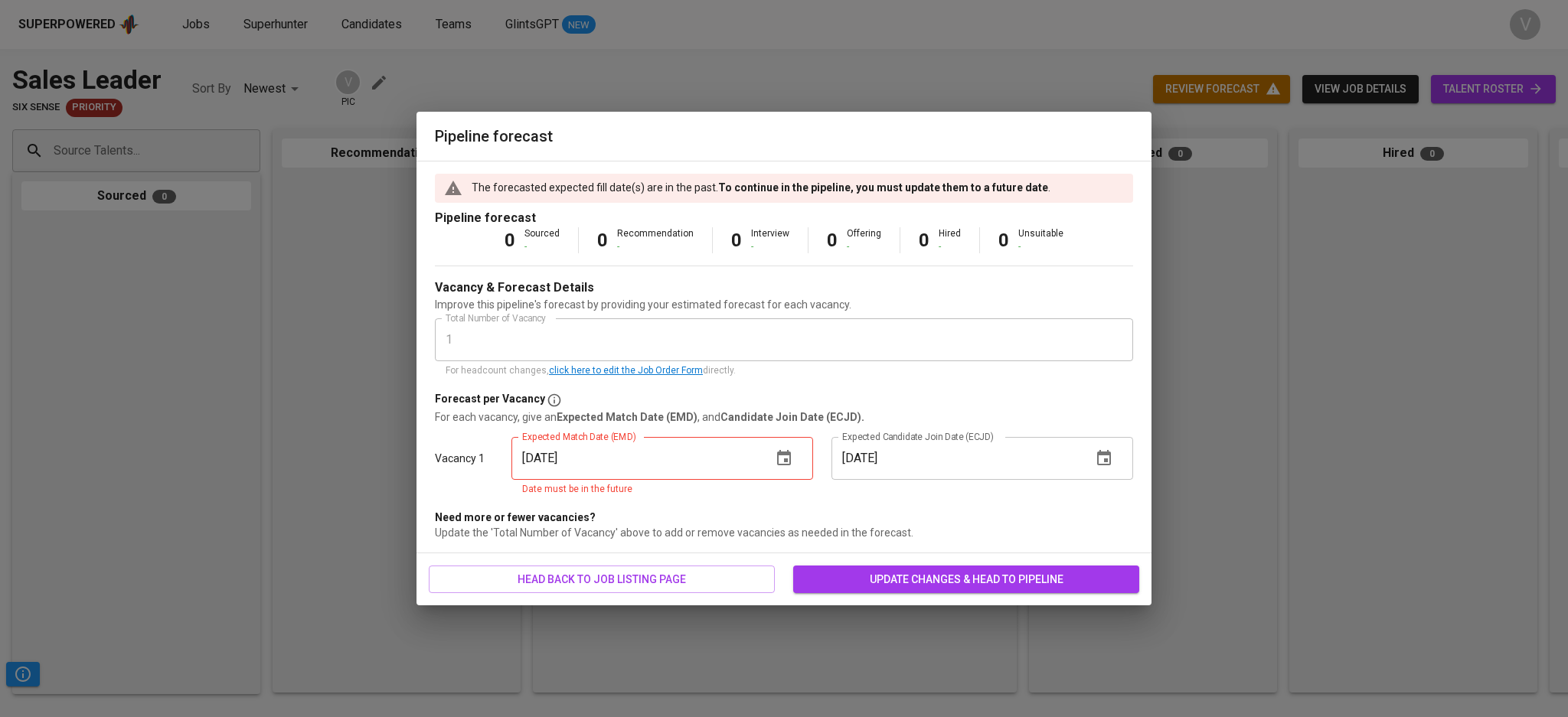
click at [333, 383] on div "Pipeline forecast The forecasted expected fill date(s) are in the past. To cont…" at bounding box center [784, 358] width 1568 height 717
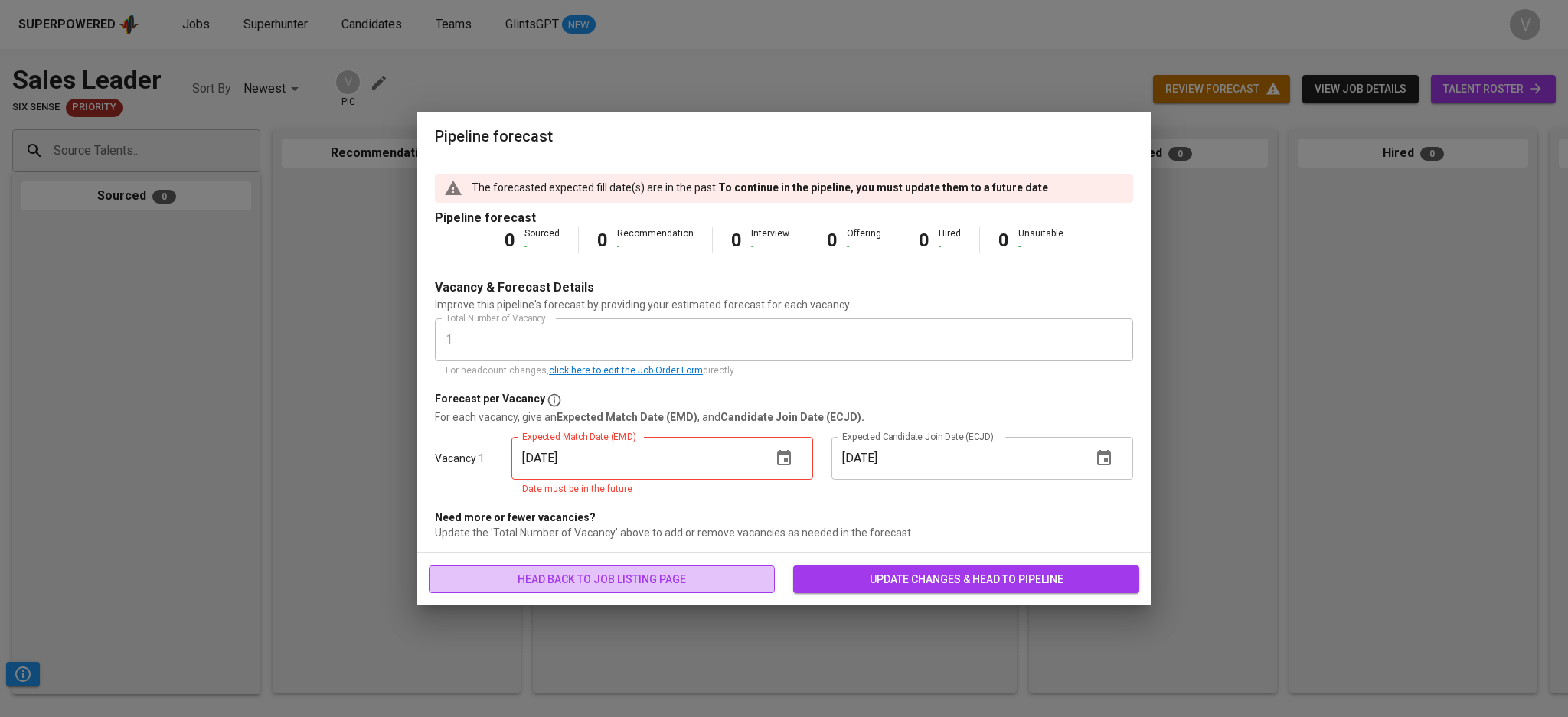
click at [523, 583] on span "head back to job listing page" at bounding box center [602, 579] width 321 height 19
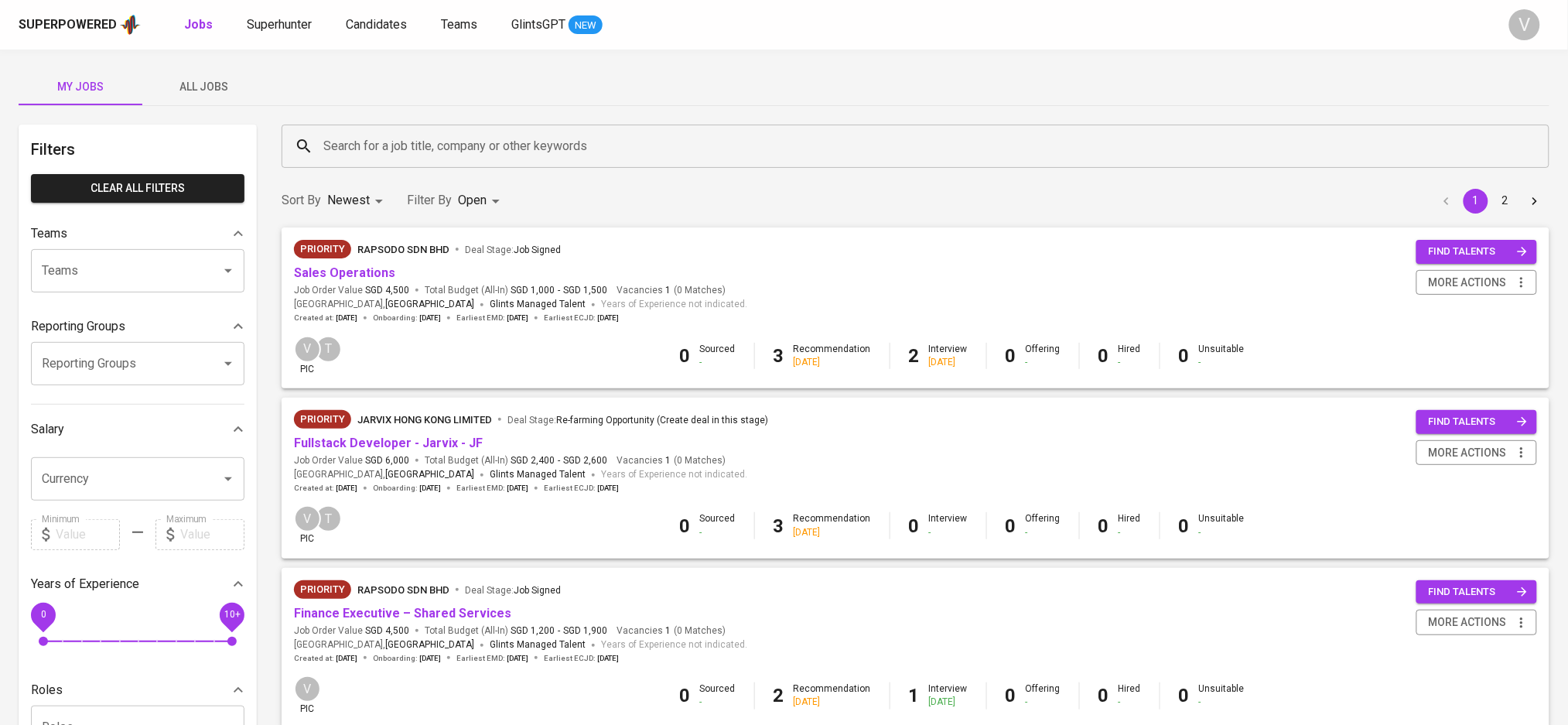
click at [433, 139] on input "Search for a job title, company or other keywords" at bounding box center [919, 147] width 1200 height 30
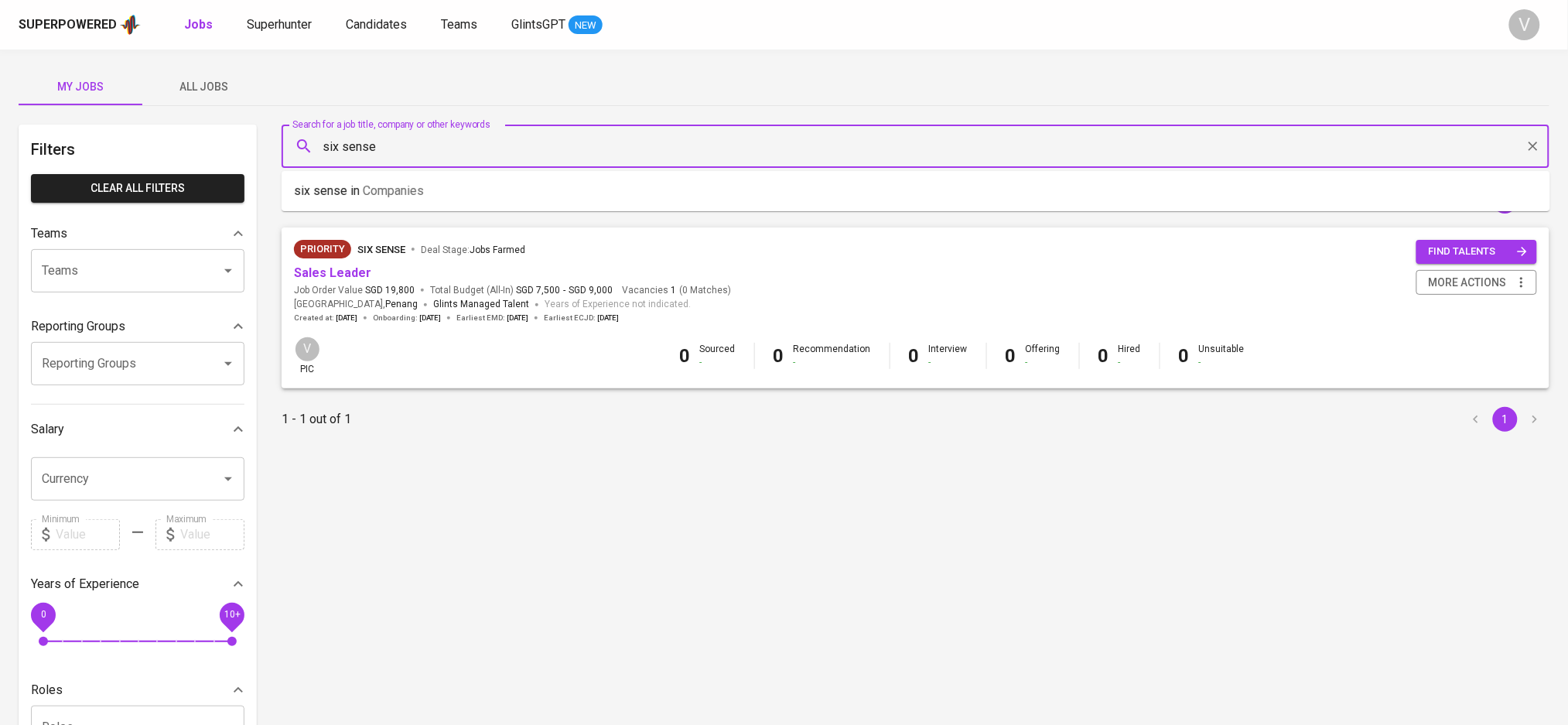
drag, startPoint x: 439, startPoint y: 149, endPoint x: 272, endPoint y: 132, distance: 167.9
click at [278, 144] on div "Search for a job title, company or other keywords six sense Search for a job ti…" at bounding box center [915, 146] width 1286 height 62
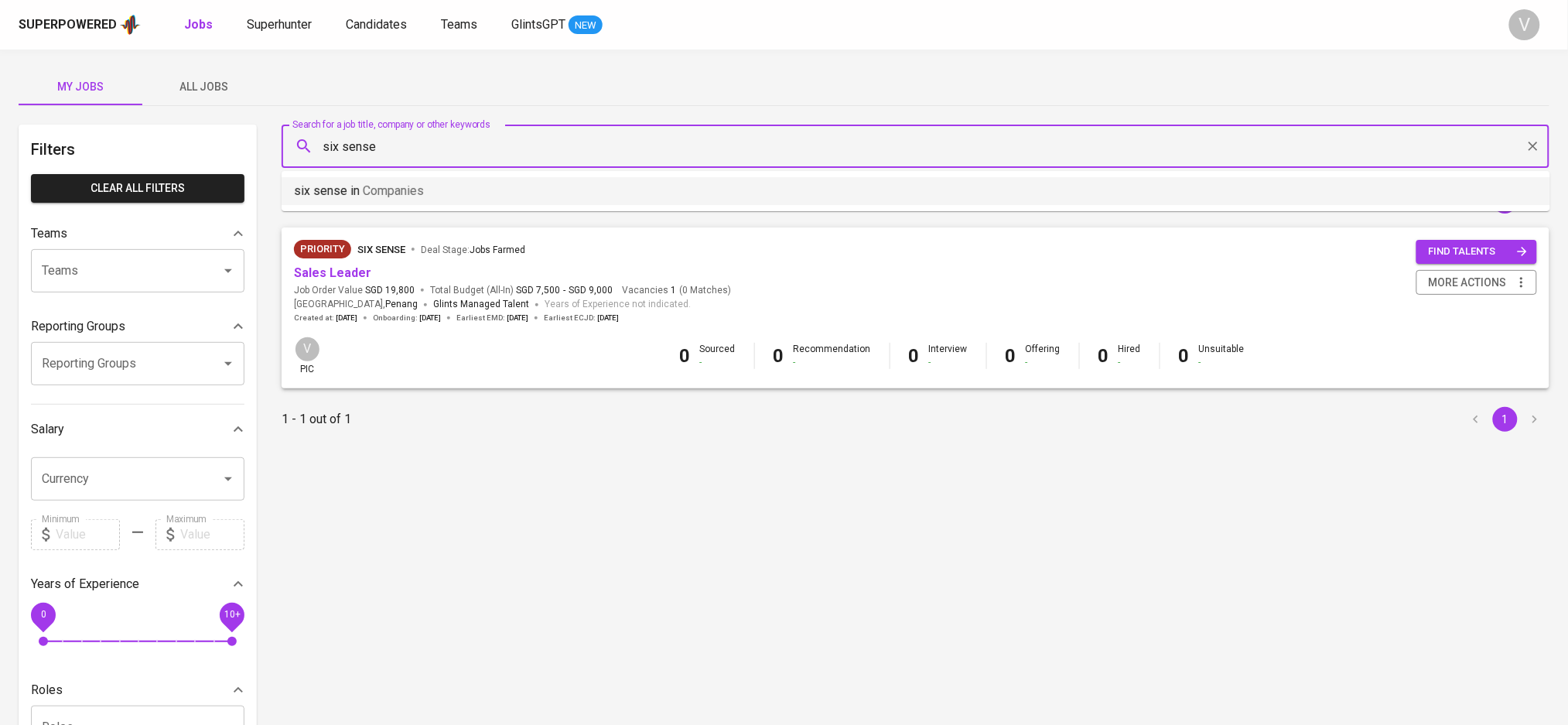
type input "d"
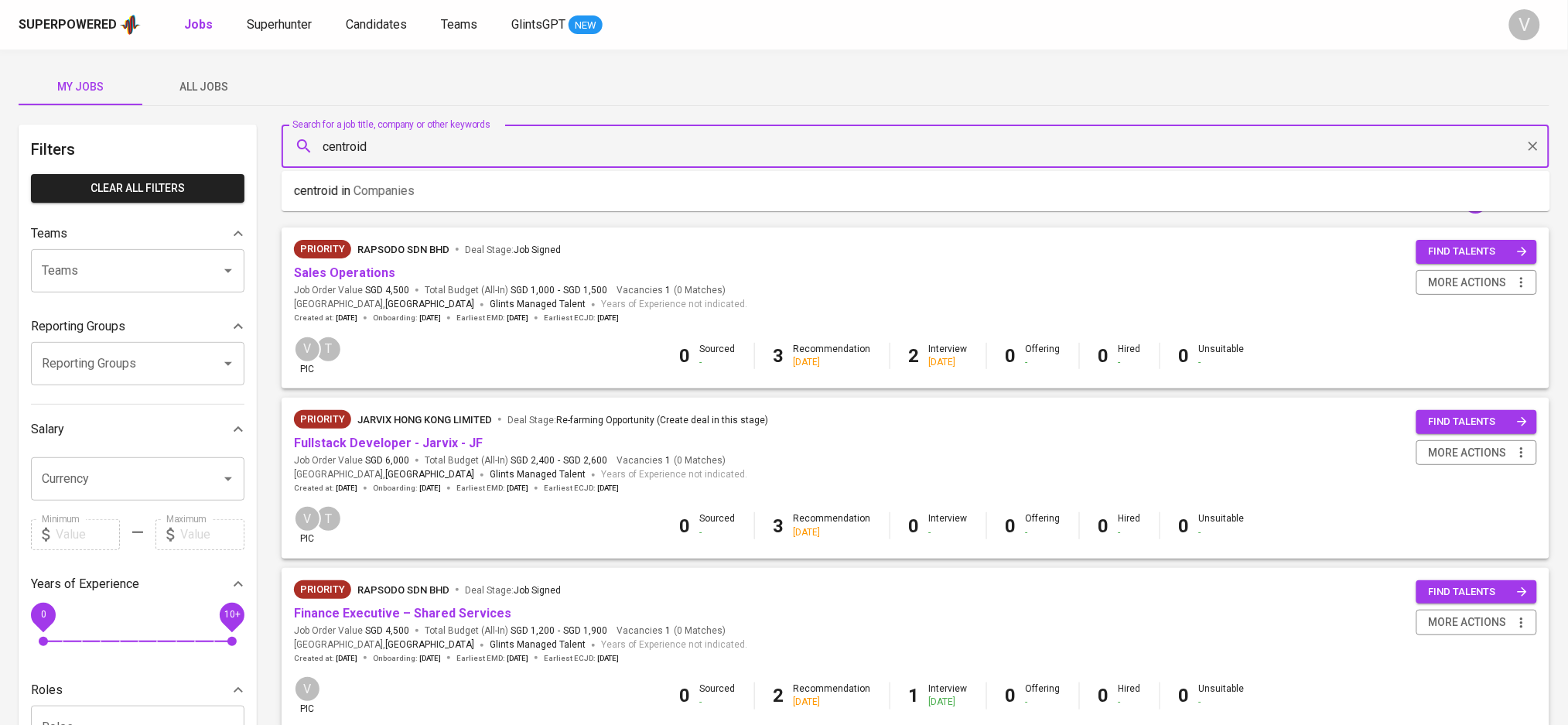
type input "centroid"
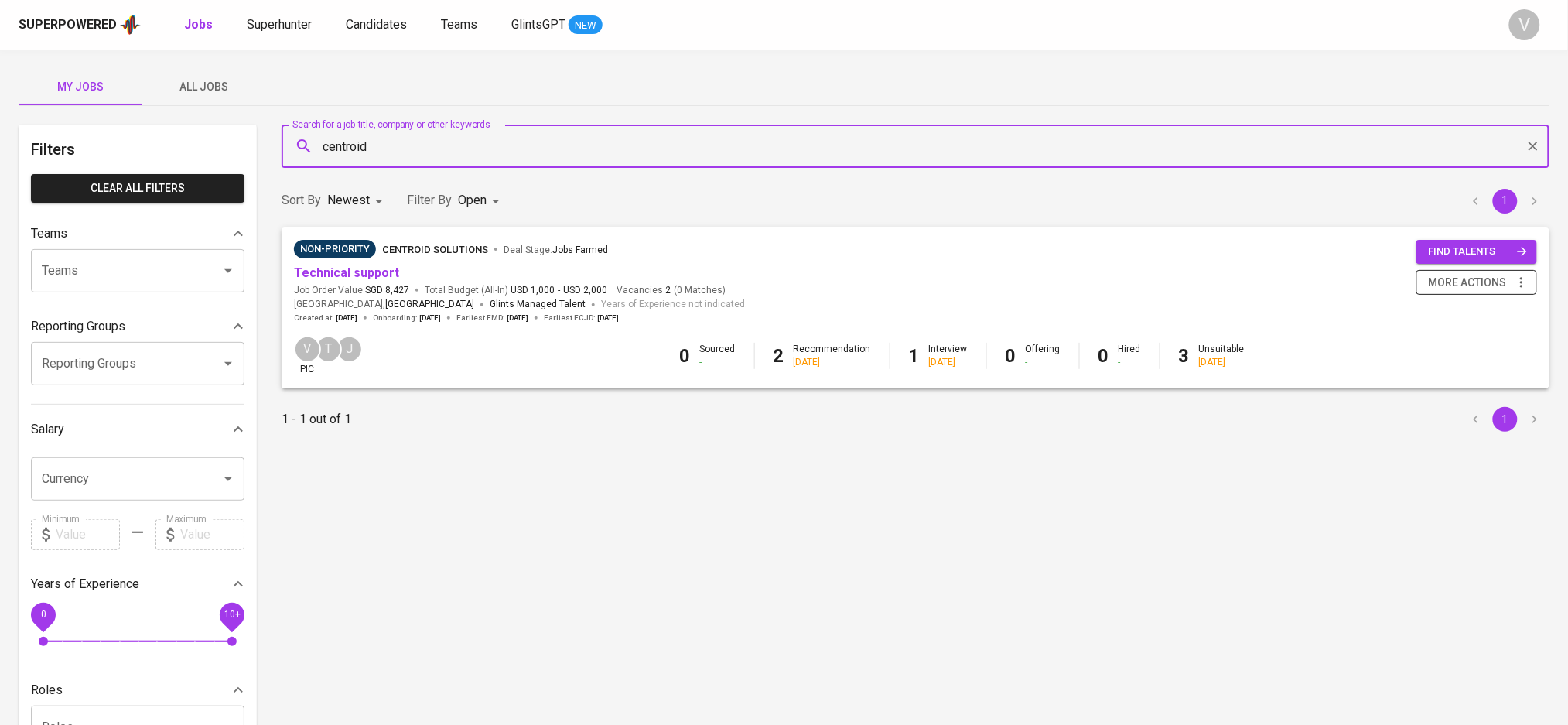
click at [1459, 284] on span "more actions" at bounding box center [1468, 282] width 78 height 19
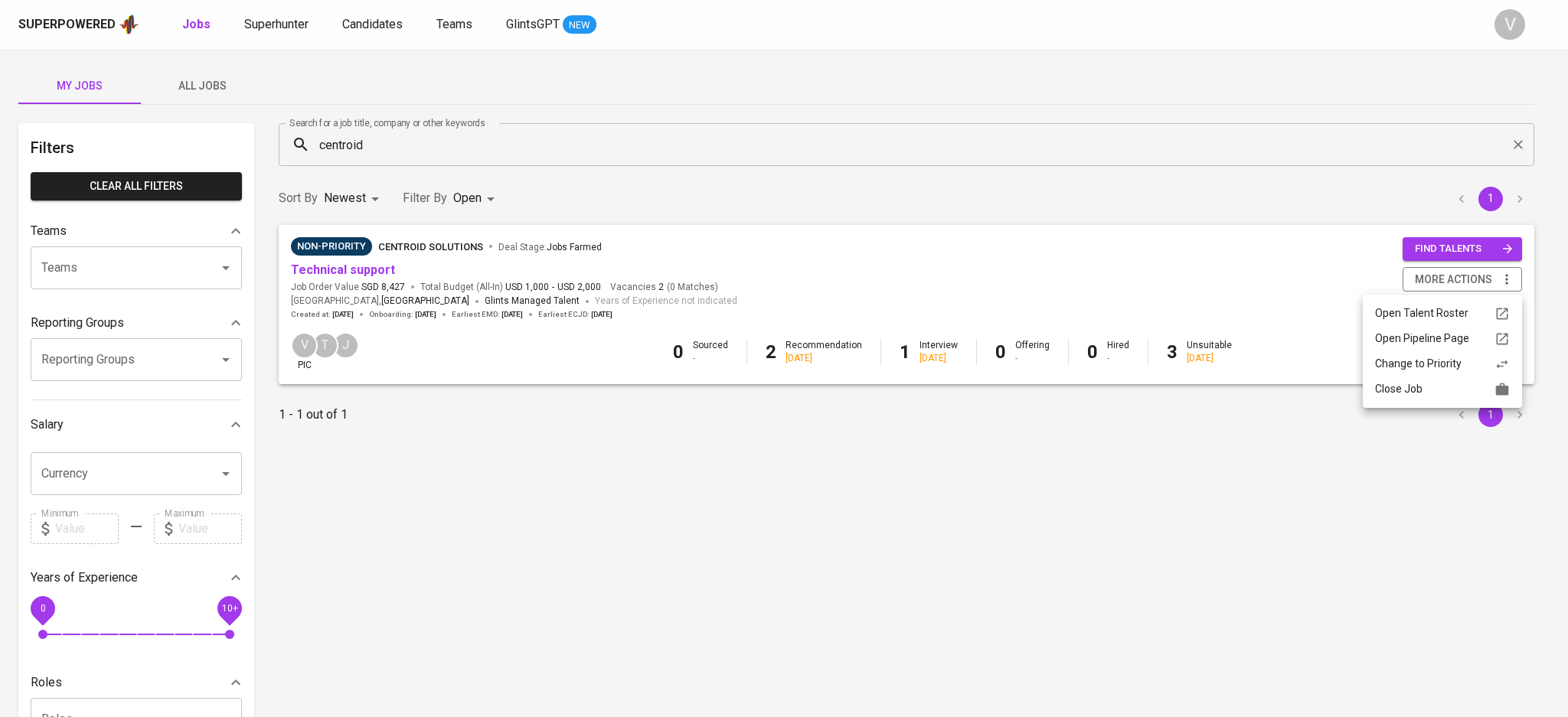
click at [1409, 396] on div "Close Job" at bounding box center [1442, 389] width 135 height 17
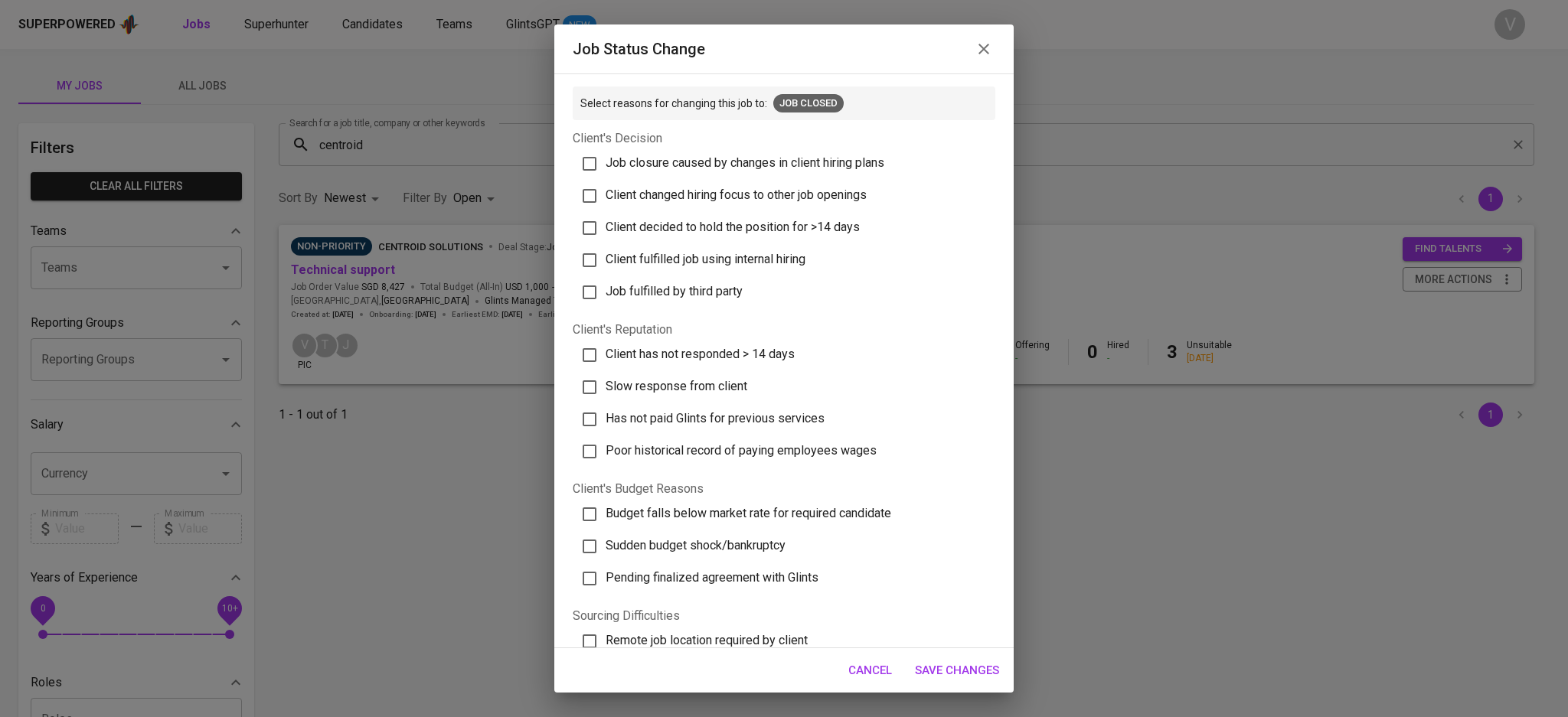
click at [734, 349] on span "Client has not responded > 14 days" at bounding box center [700, 354] width 189 height 15
click at [605, 349] on input "Client has not responded > 14 days" at bounding box center [589, 354] width 32 height 32
checkbox input "true"
click at [945, 670] on span "Save Changes" at bounding box center [957, 670] width 85 height 20
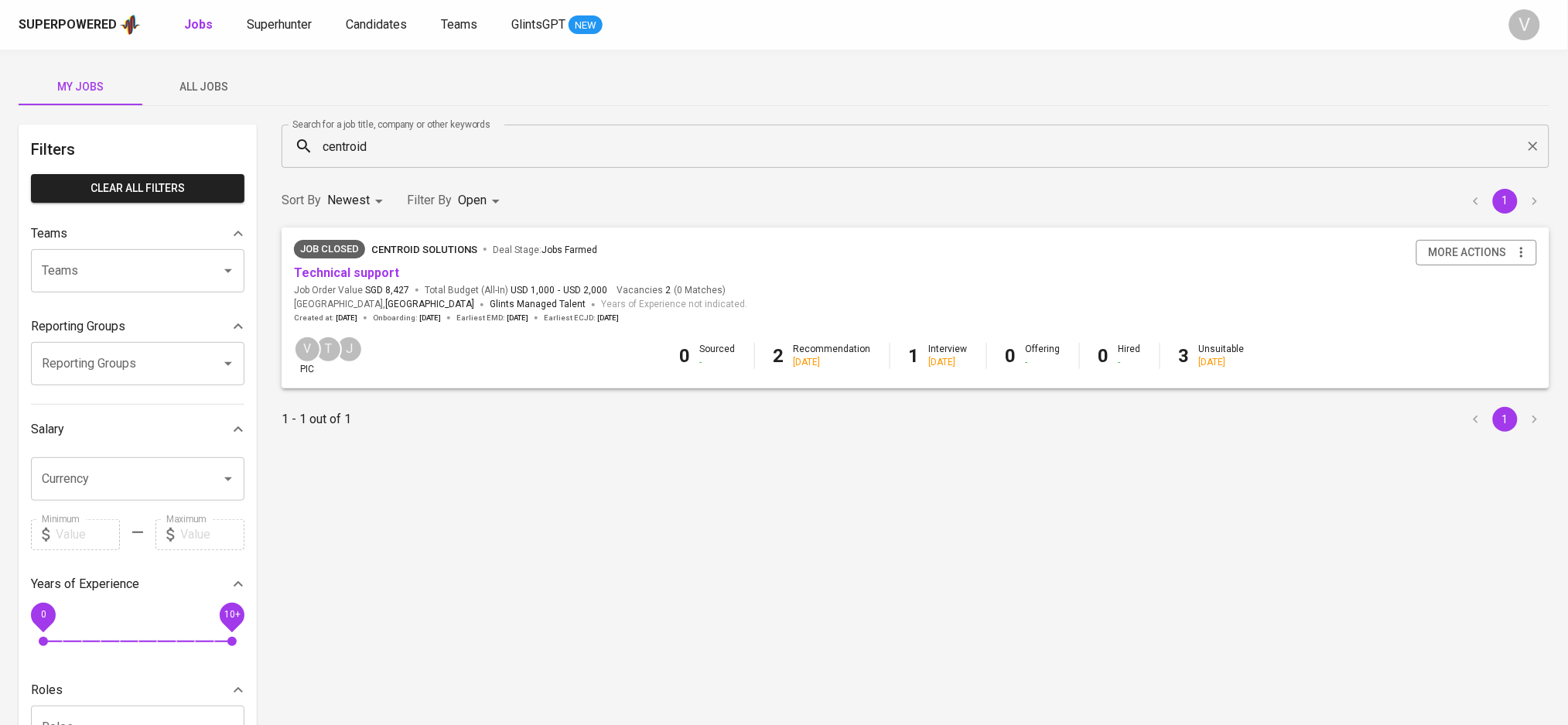
drag, startPoint x: 189, startPoint y: 32, endPoint x: 136, endPoint y: 45, distance: 54.6
click at [190, 32] on link "Jobs" at bounding box center [199, 25] width 32 height 19
type input "OPEN"
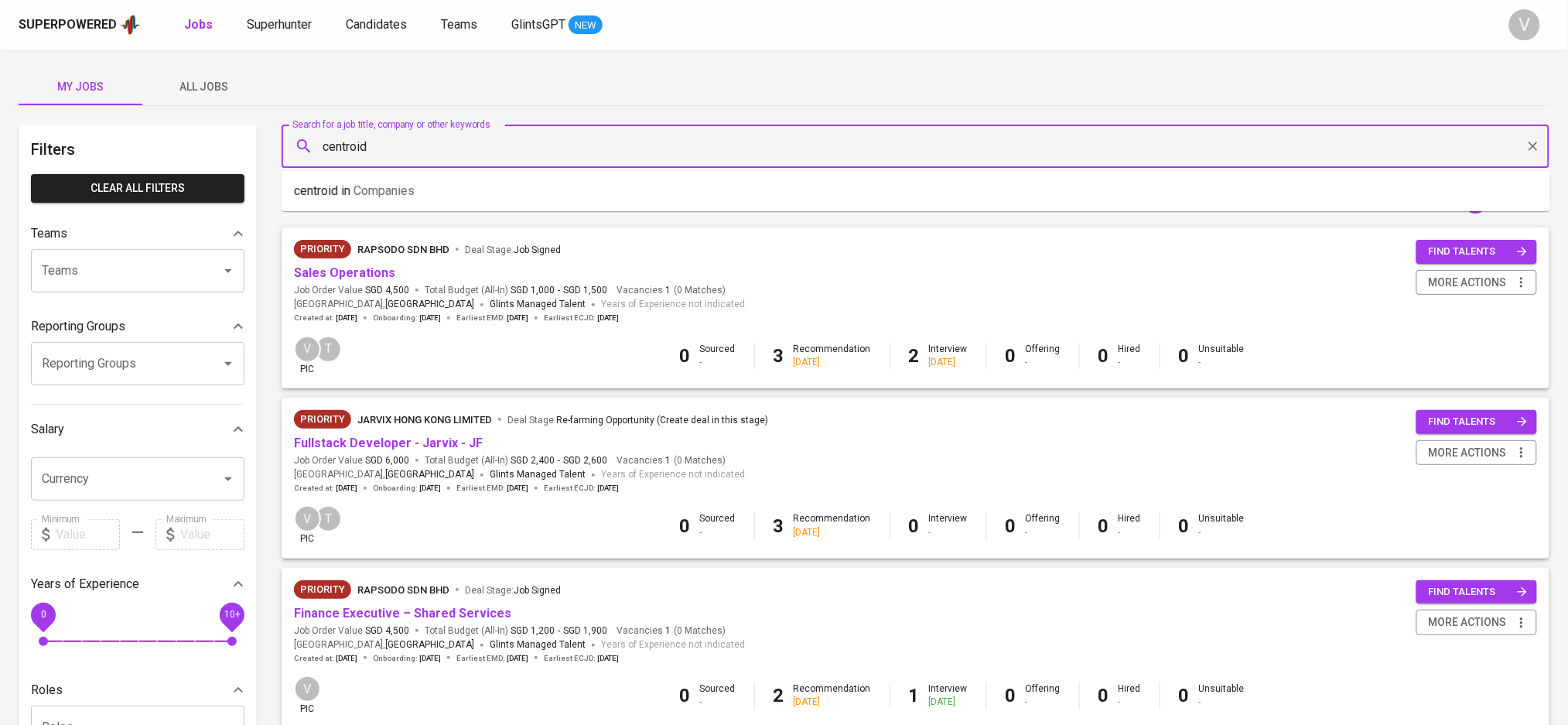
click at [460, 144] on input "centroid" at bounding box center [919, 147] width 1200 height 30
click at [461, 143] on input "centroid" at bounding box center [919, 147] width 1200 height 30
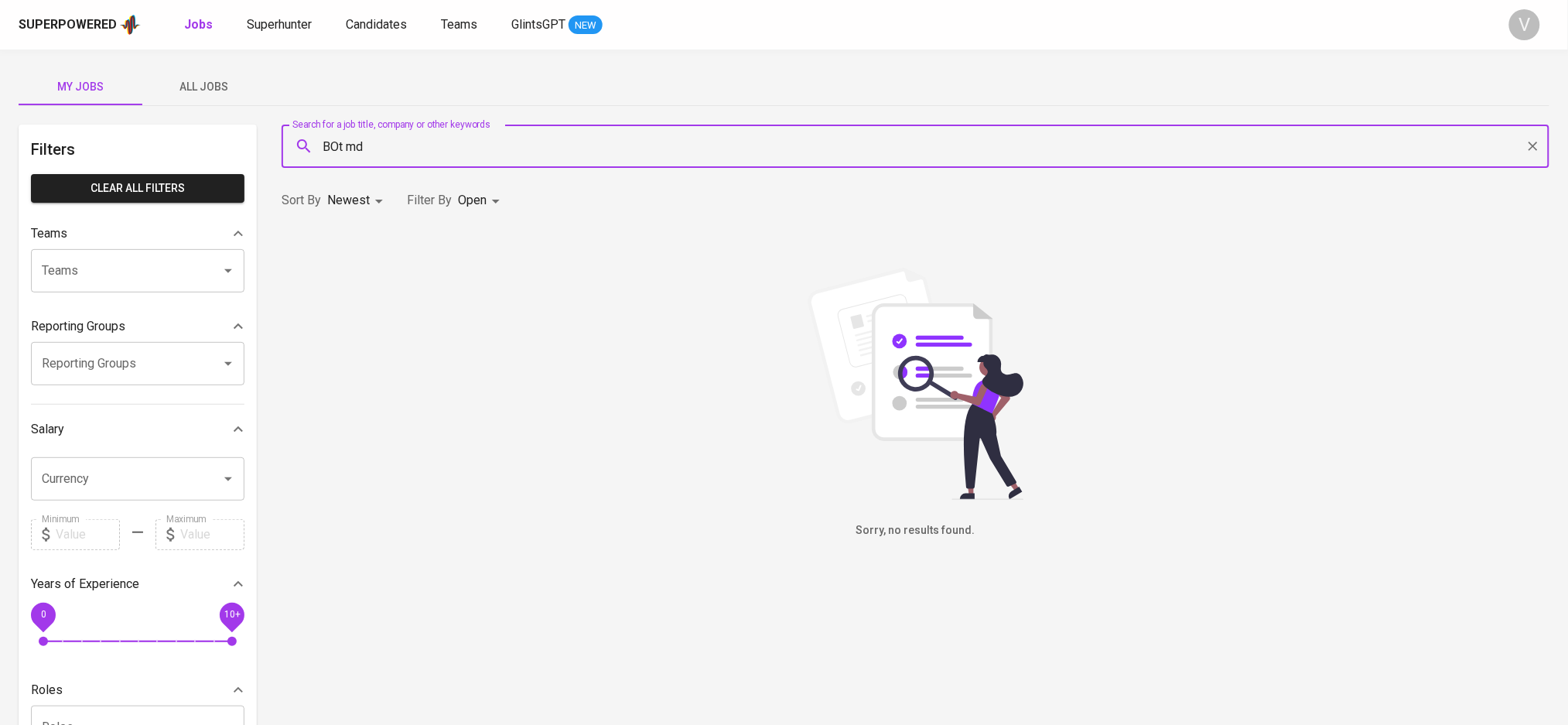
click at [345, 144] on input "BOt md" at bounding box center [919, 147] width 1200 height 30
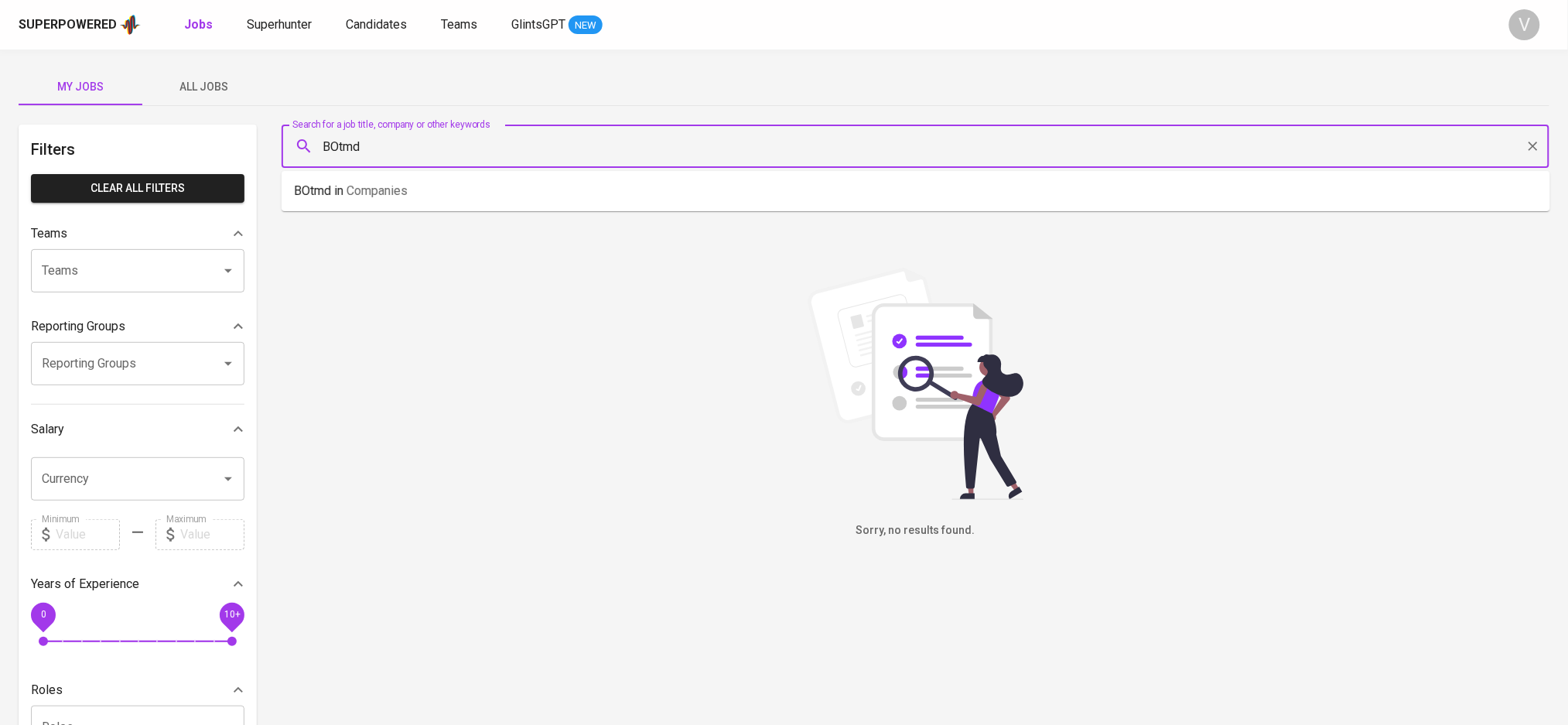
type input "BOtmd"
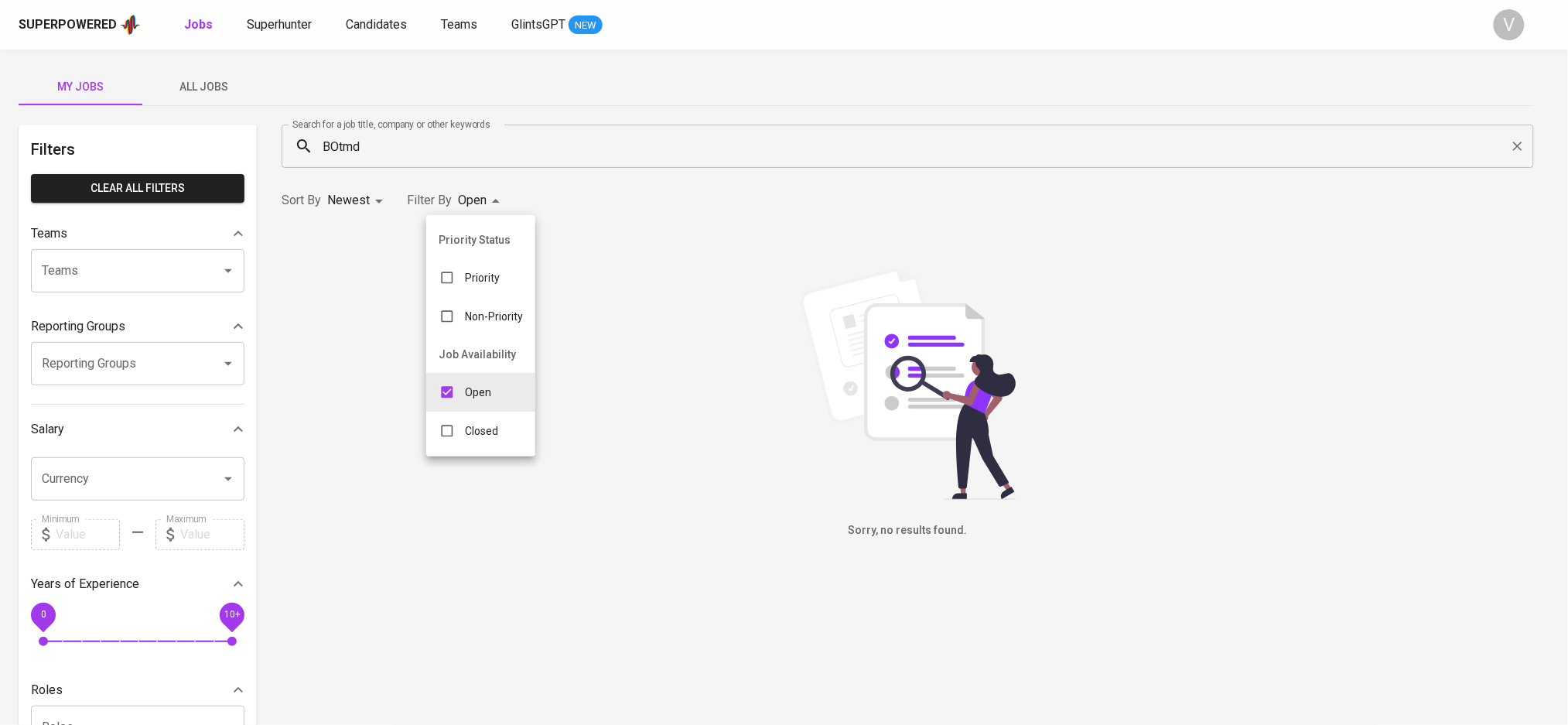
click at [458, 199] on body "Superpowered Jobs Superhunter Candidates Teams GlintsGPT NEW V My Jobs All Jobs…" at bounding box center [784, 528] width 1568 height 1056
click at [446, 427] on input "checkbox" at bounding box center [447, 432] width 30 height 30
checkbox input "true"
type input "OPEN,CLOSE"
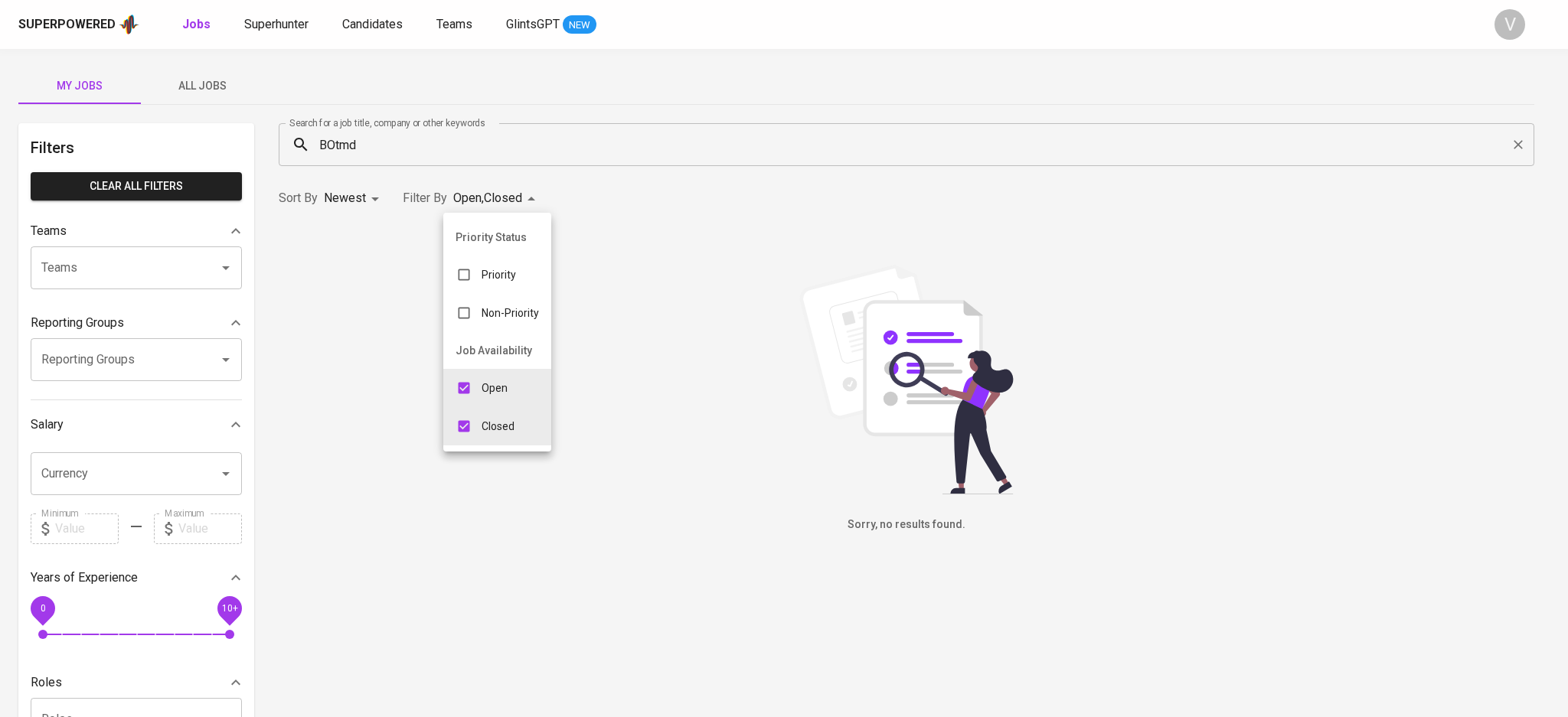
click at [387, 296] on div at bounding box center [784, 358] width 1568 height 717
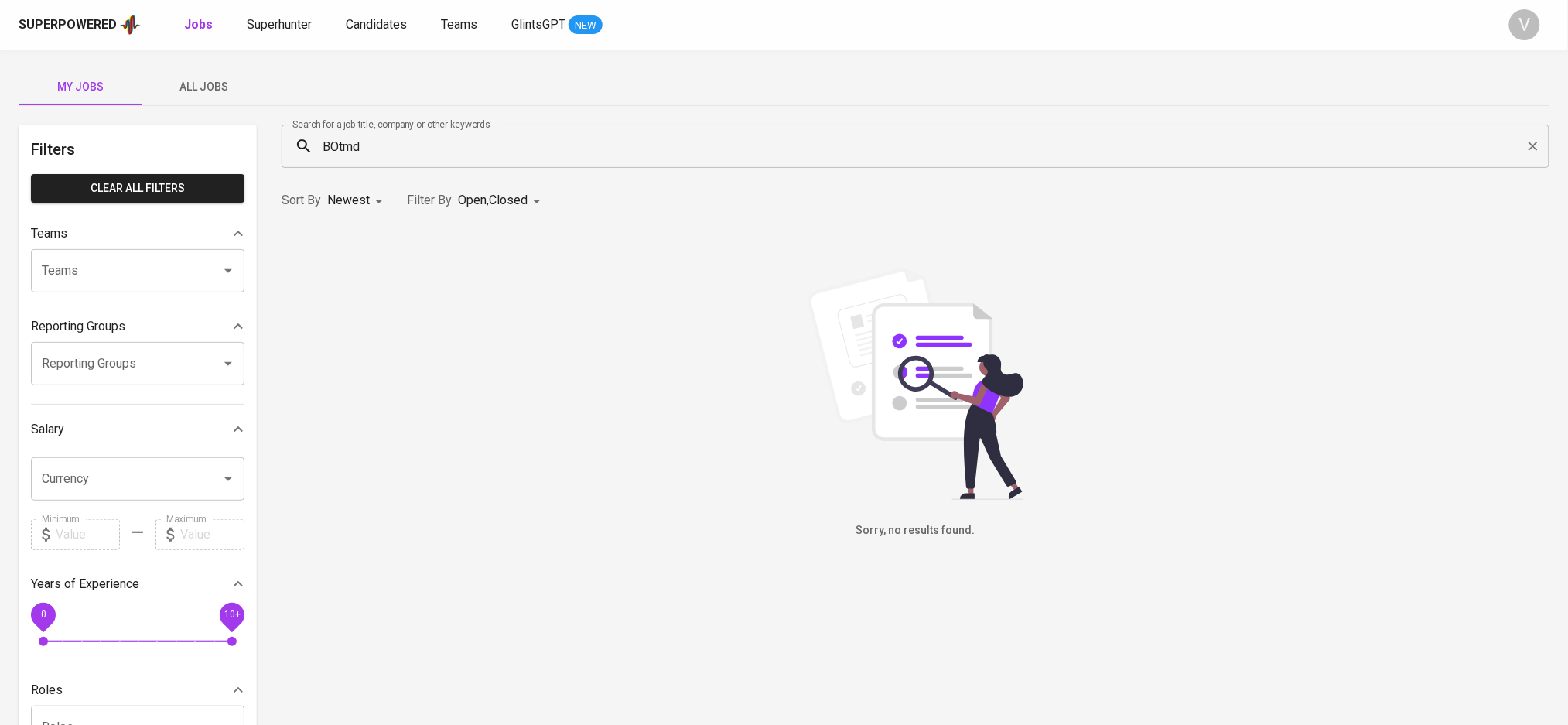
click at [390, 151] on input "BOtmd" at bounding box center [919, 147] width 1200 height 30
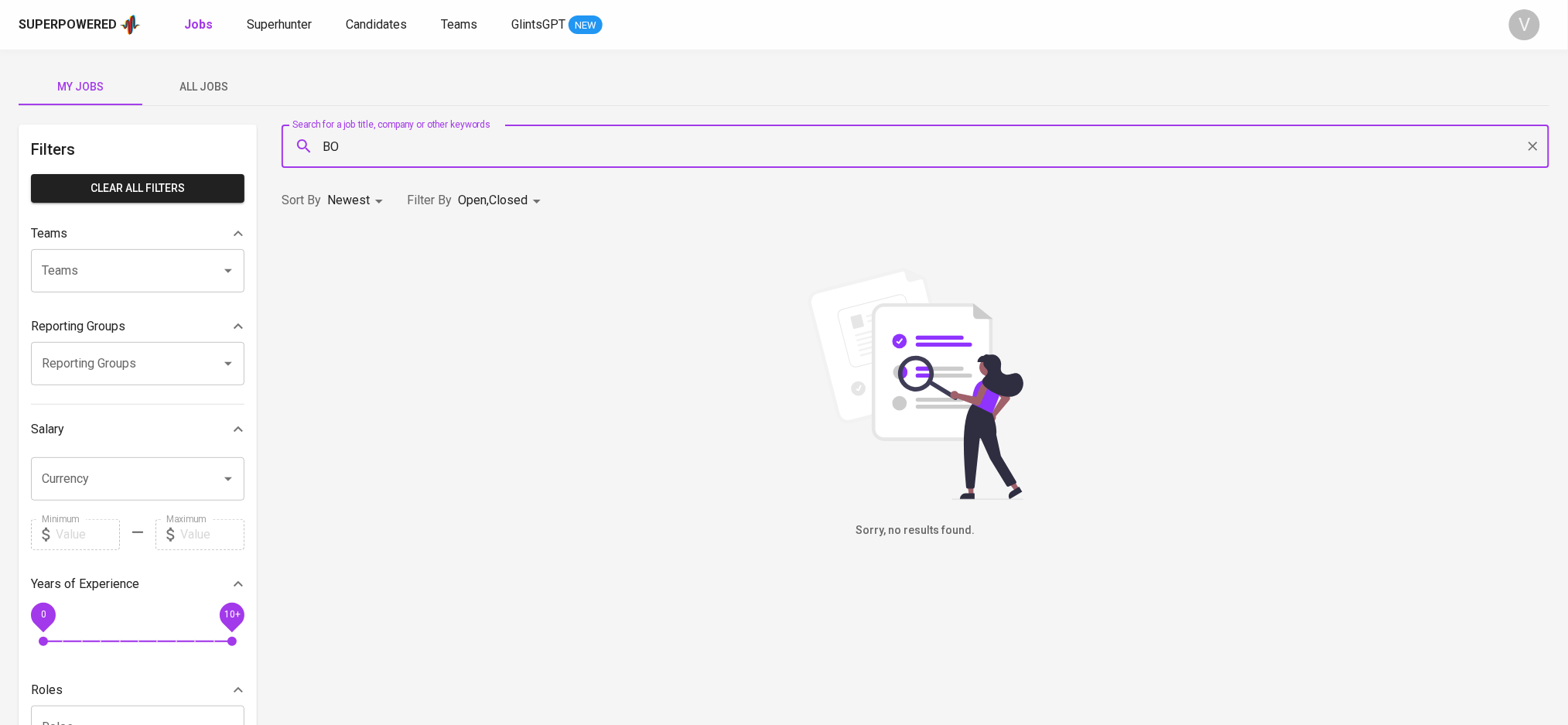
type input "B"
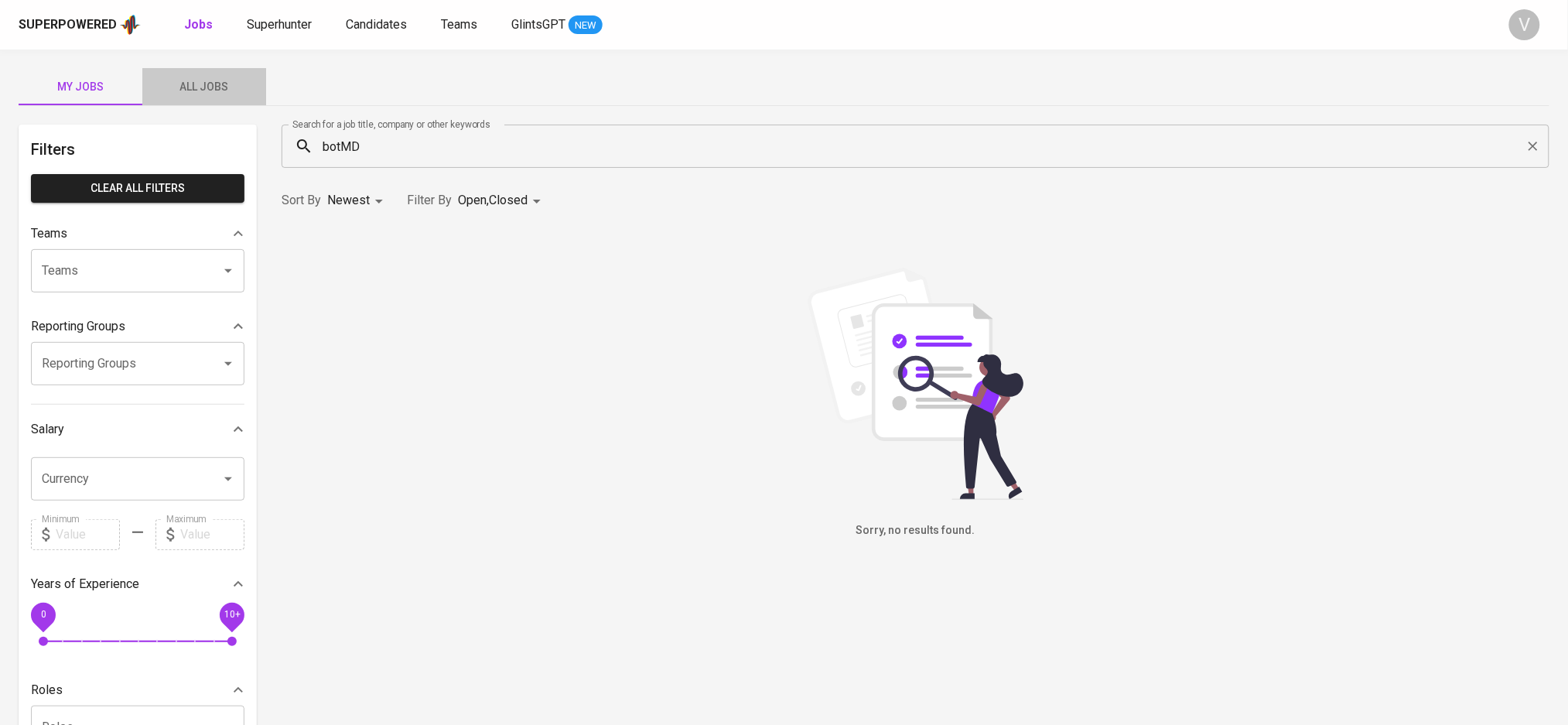
click at [202, 86] on span "All Jobs" at bounding box center [203, 86] width 105 height 19
click at [89, 71] on button "My Jobs" at bounding box center [80, 86] width 123 height 37
click at [369, 145] on input "botMD" at bounding box center [919, 147] width 1200 height 30
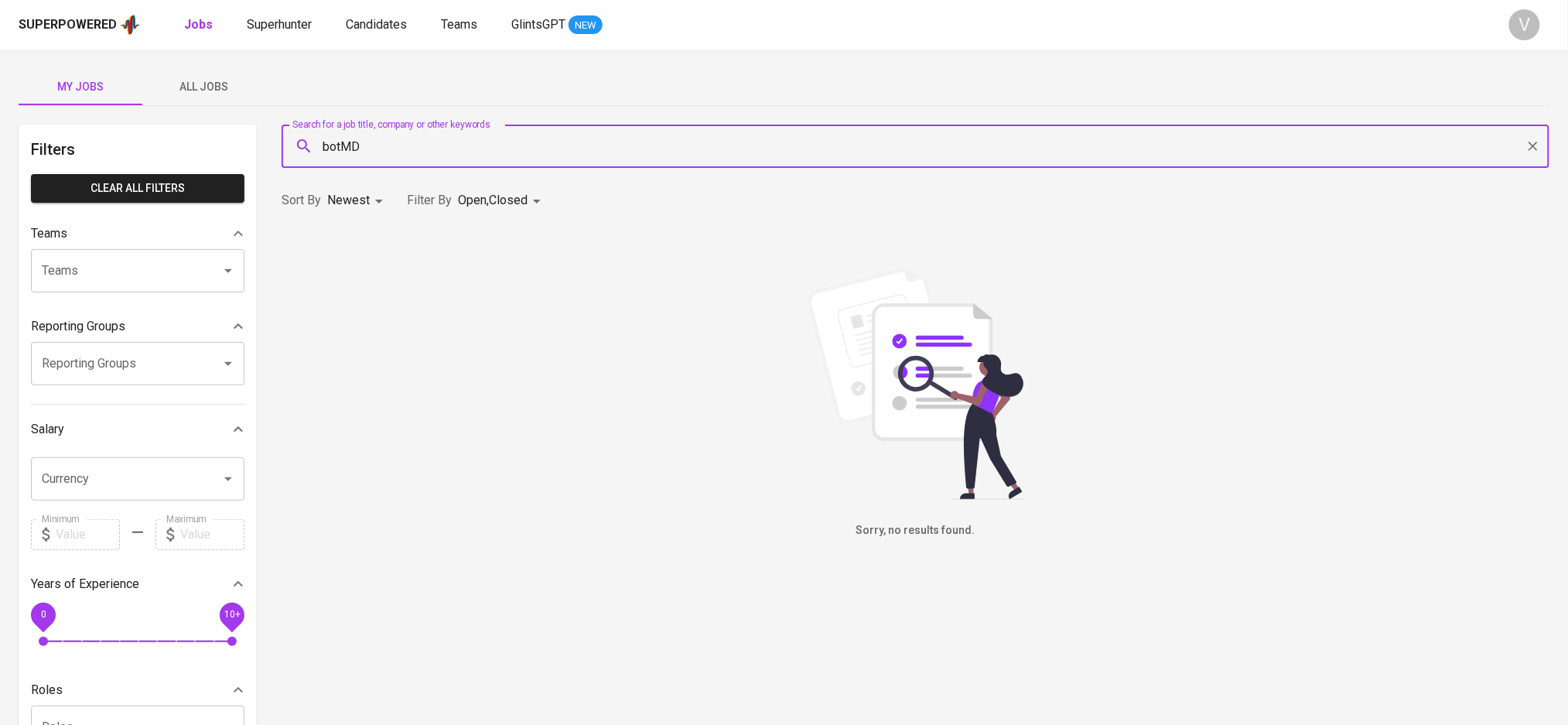
click at [369, 145] on input "botMD" at bounding box center [919, 147] width 1200 height 30
type input "Ss"
type input "Sales manager"
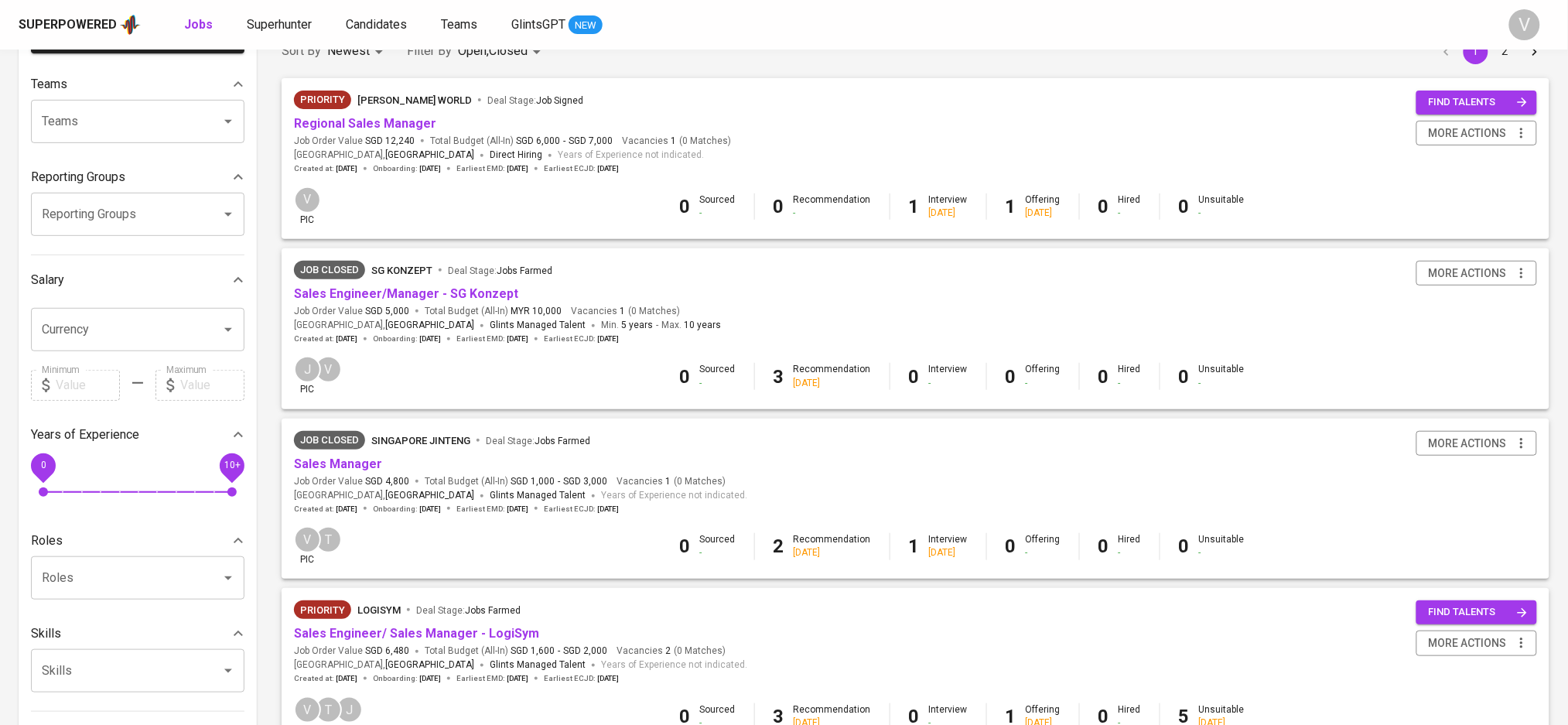
scroll to position [72, 0]
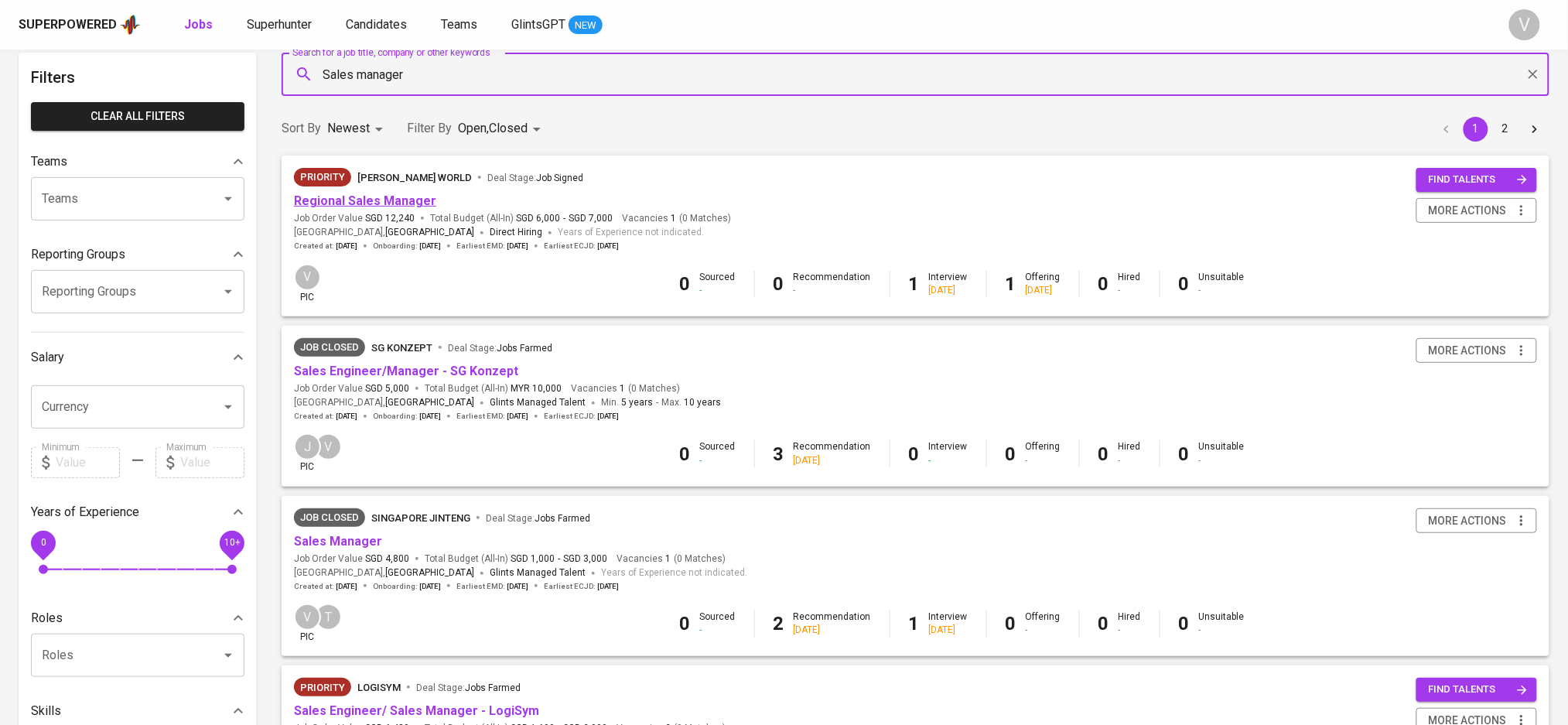
click at [416, 198] on link "Regional Sales Manager" at bounding box center [365, 201] width 142 height 15
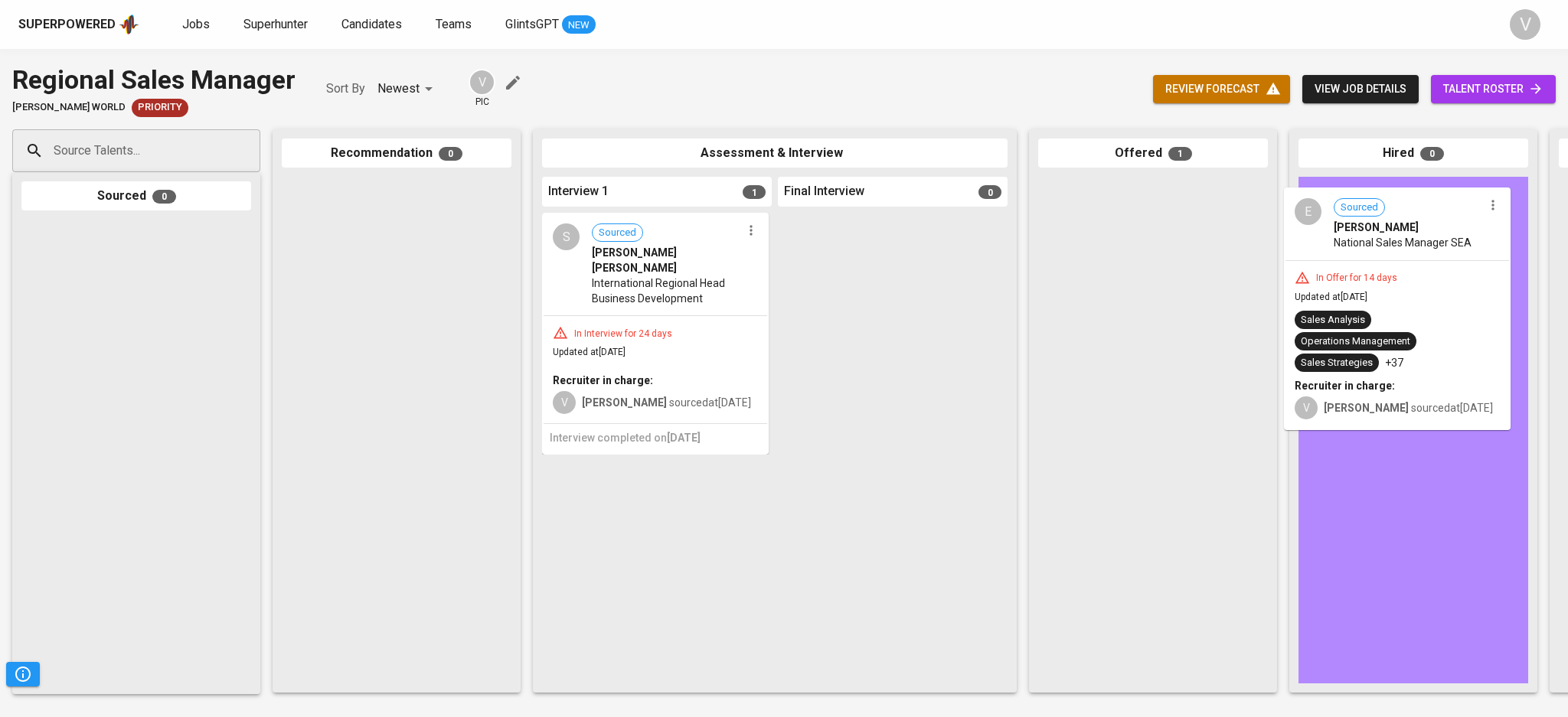
drag, startPoint x: 1094, startPoint y: 251, endPoint x: 1345, endPoint y: 261, distance: 251.2
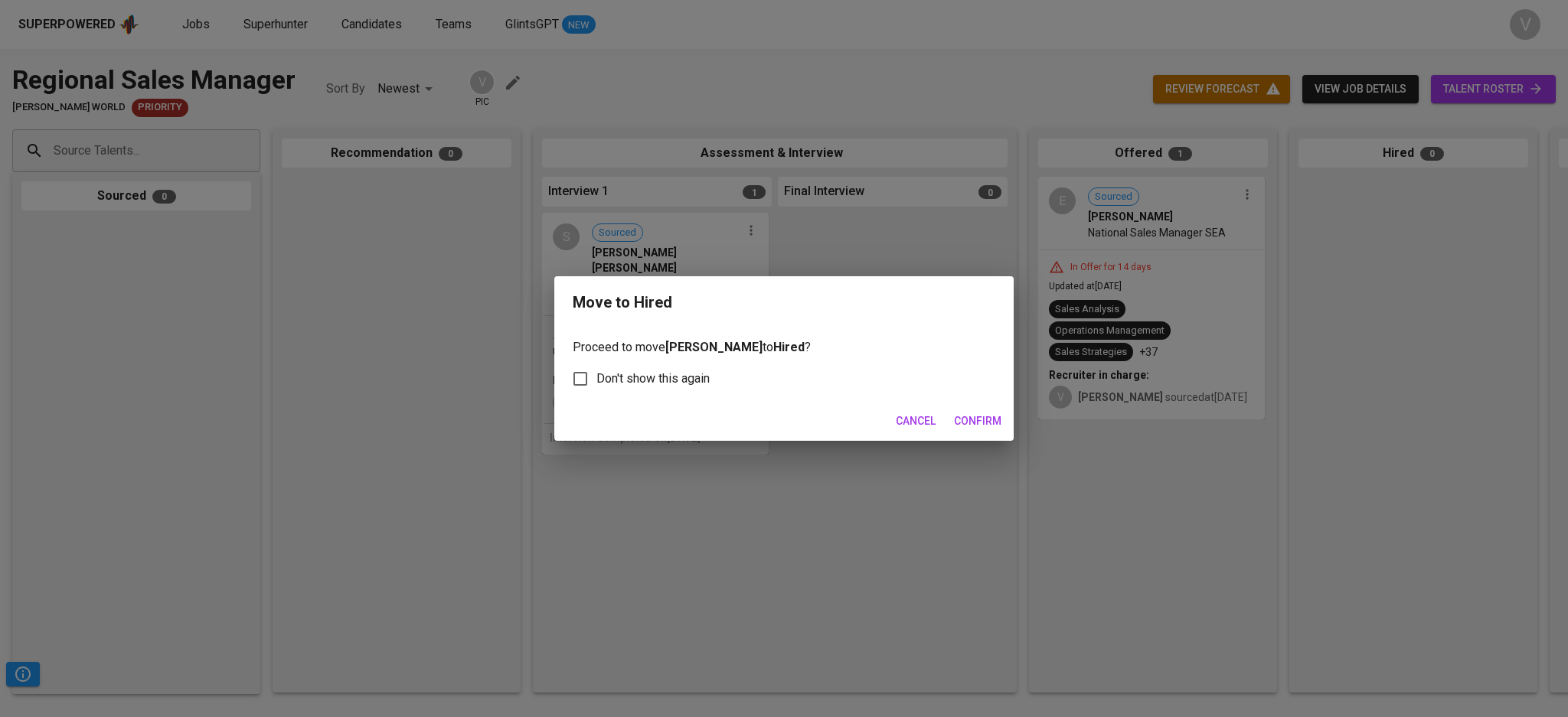
click at [964, 420] on button "Confirm" at bounding box center [977, 421] width 60 height 28
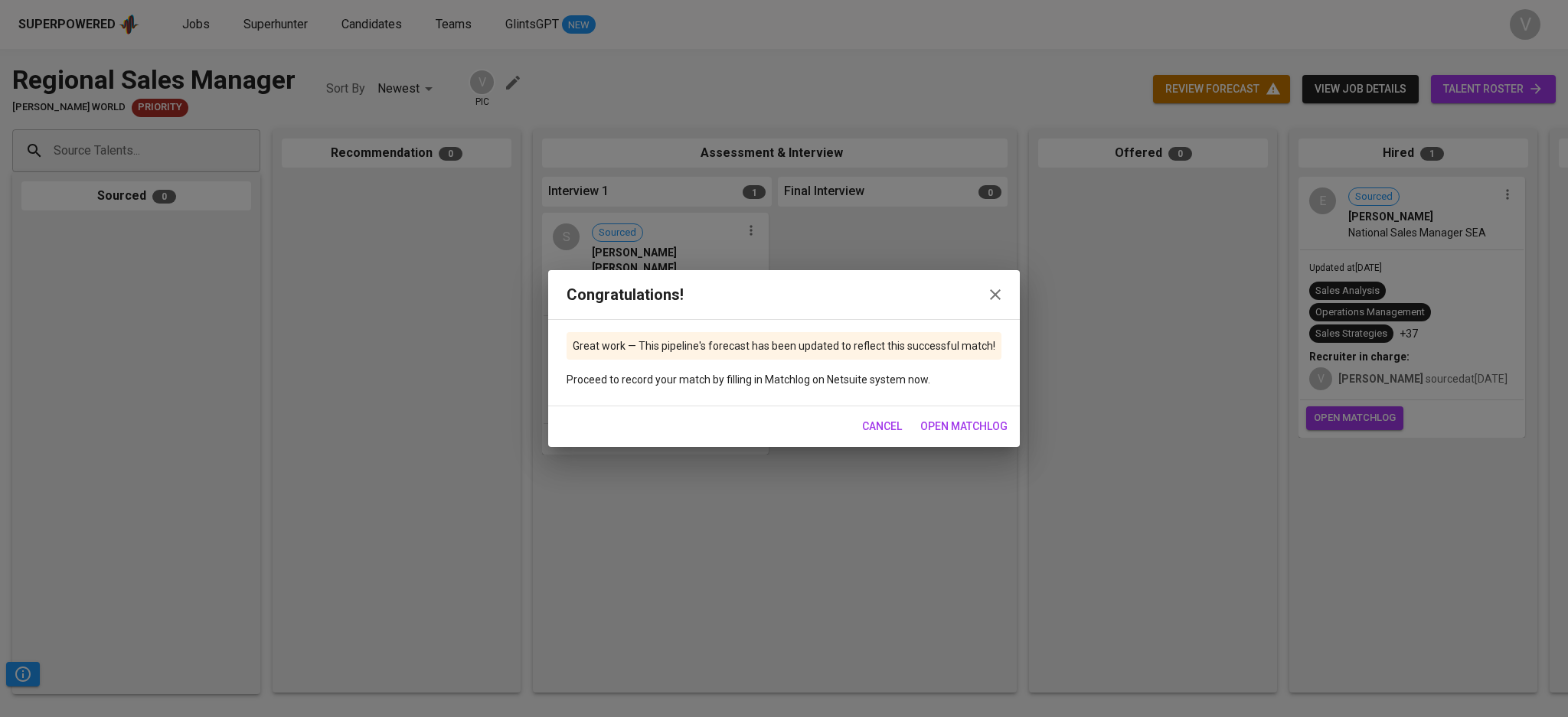
click at [999, 286] on icon "button" at bounding box center [996, 295] width 18 height 18
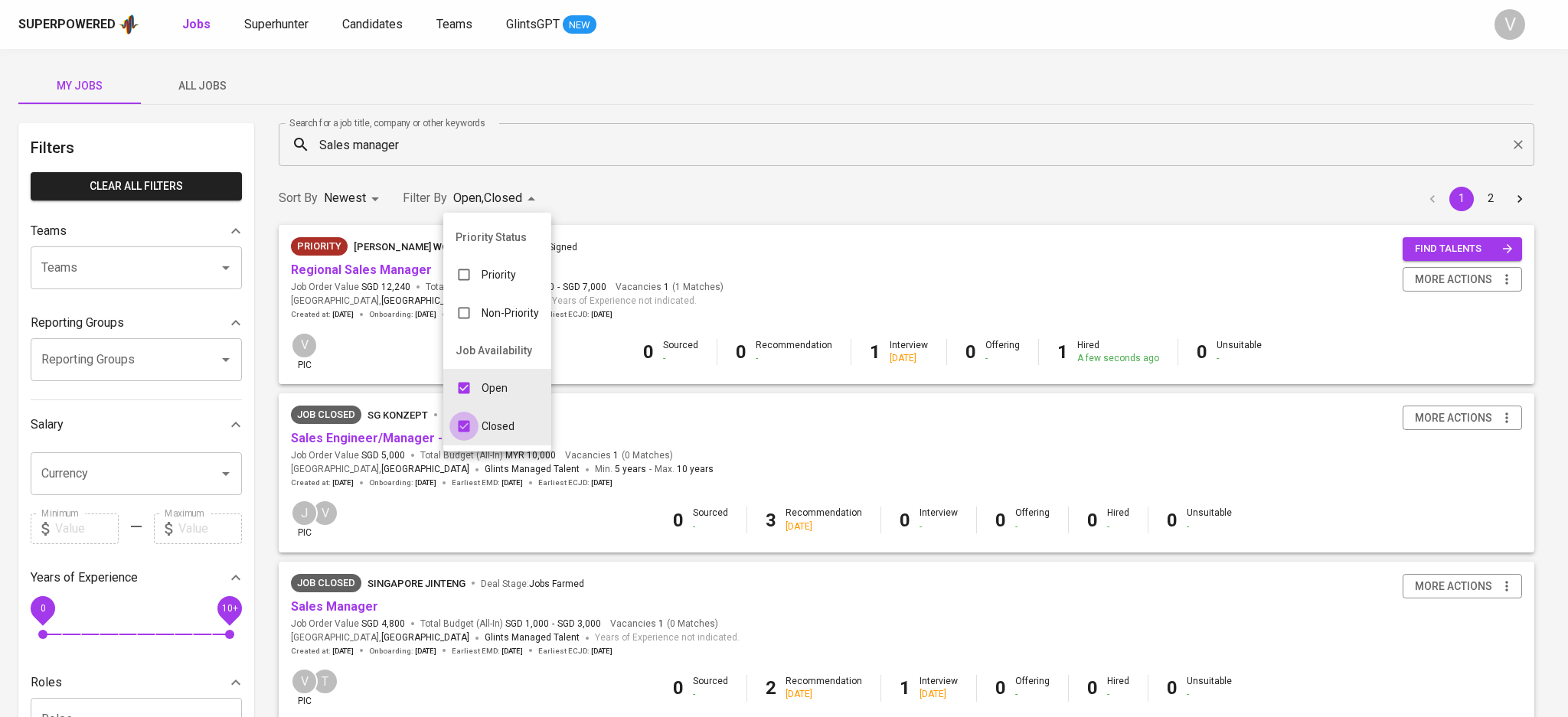
click at [473, 426] on input "checkbox" at bounding box center [464, 427] width 29 height 29
checkbox input "false"
type input "OPEN"
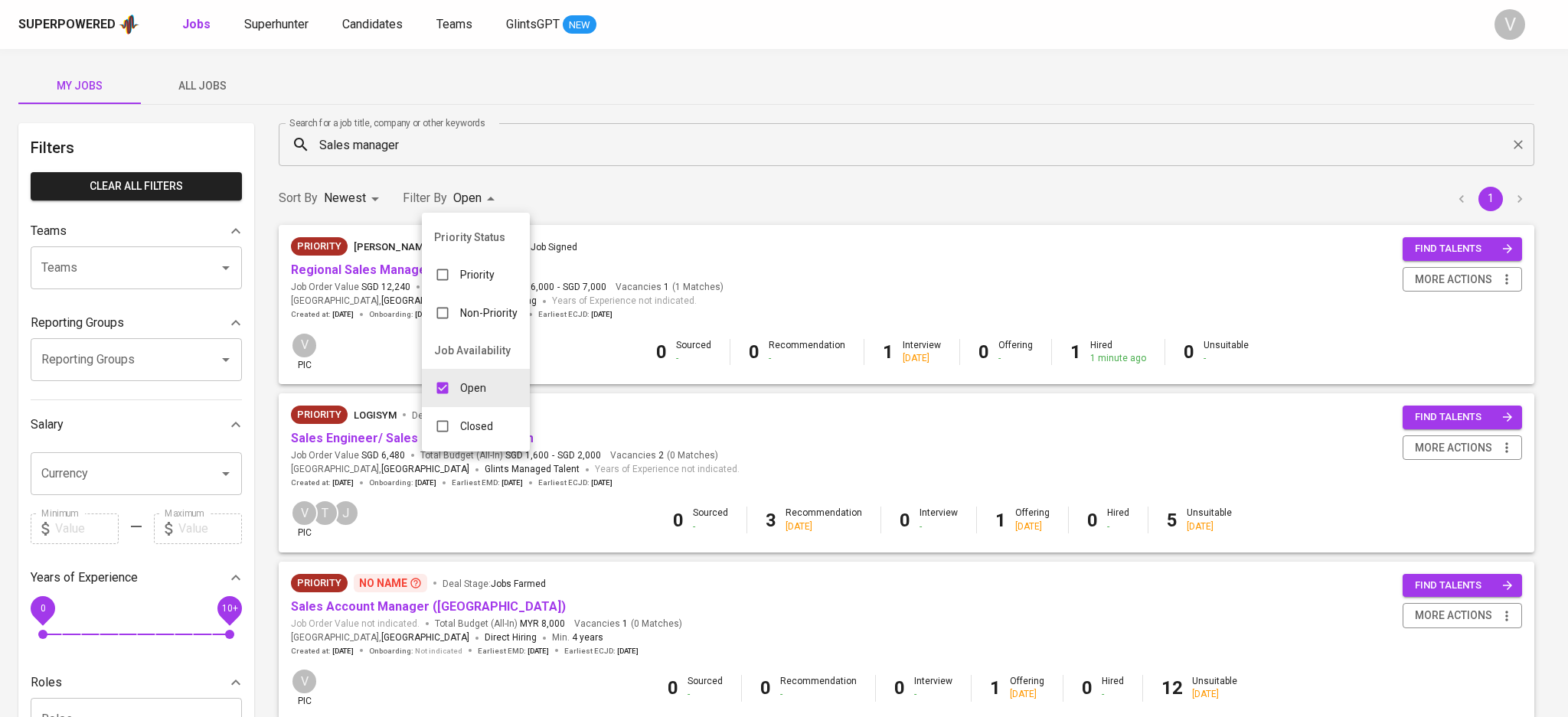
click at [1276, 426] on div at bounding box center [784, 358] width 1568 height 717
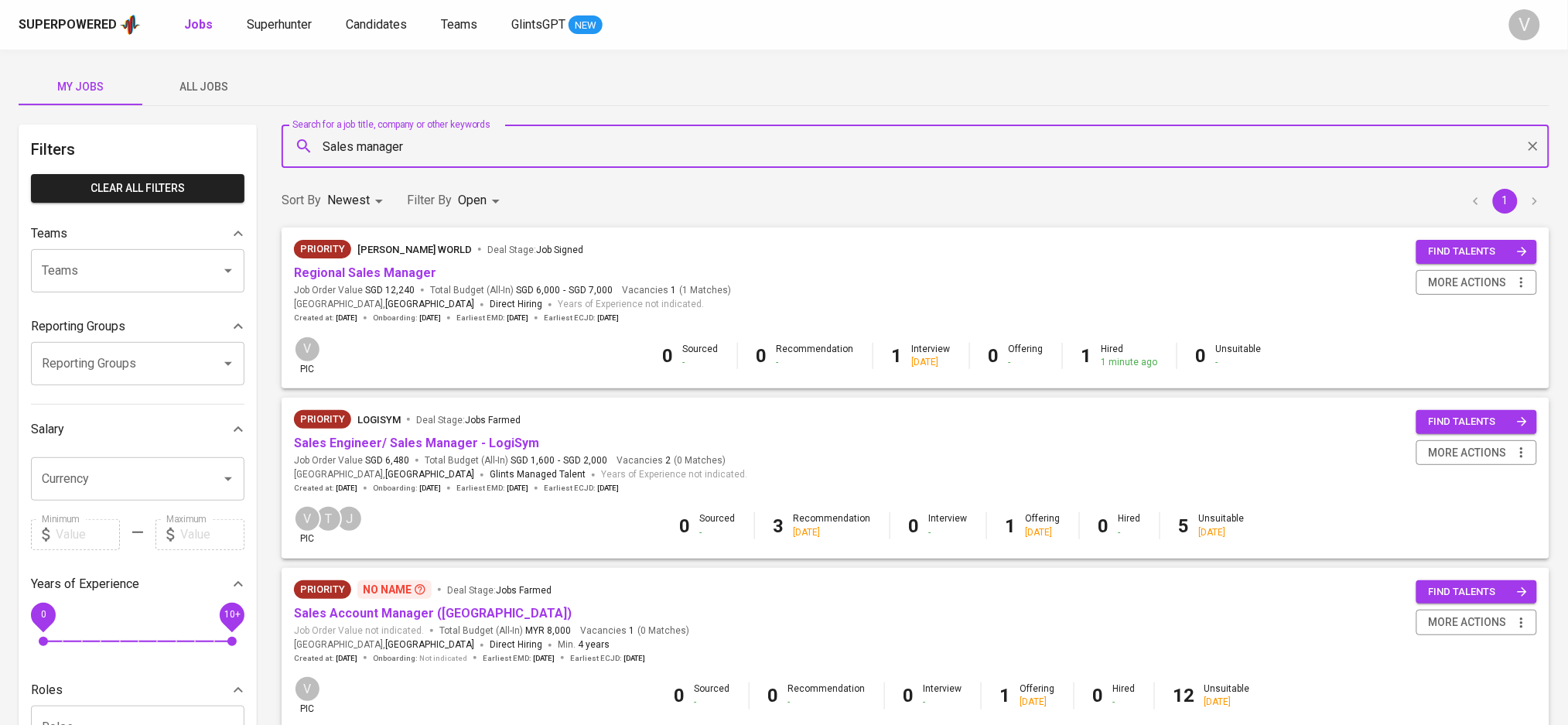
drag, startPoint x: 536, startPoint y: 142, endPoint x: 189, endPoint y: 140, distance: 347.0
click at [189, 140] on div "Filters Clear All filters Teams Teams Teams Reporting Groups Reporting Groups R…" at bounding box center [784, 561] width 1531 height 873
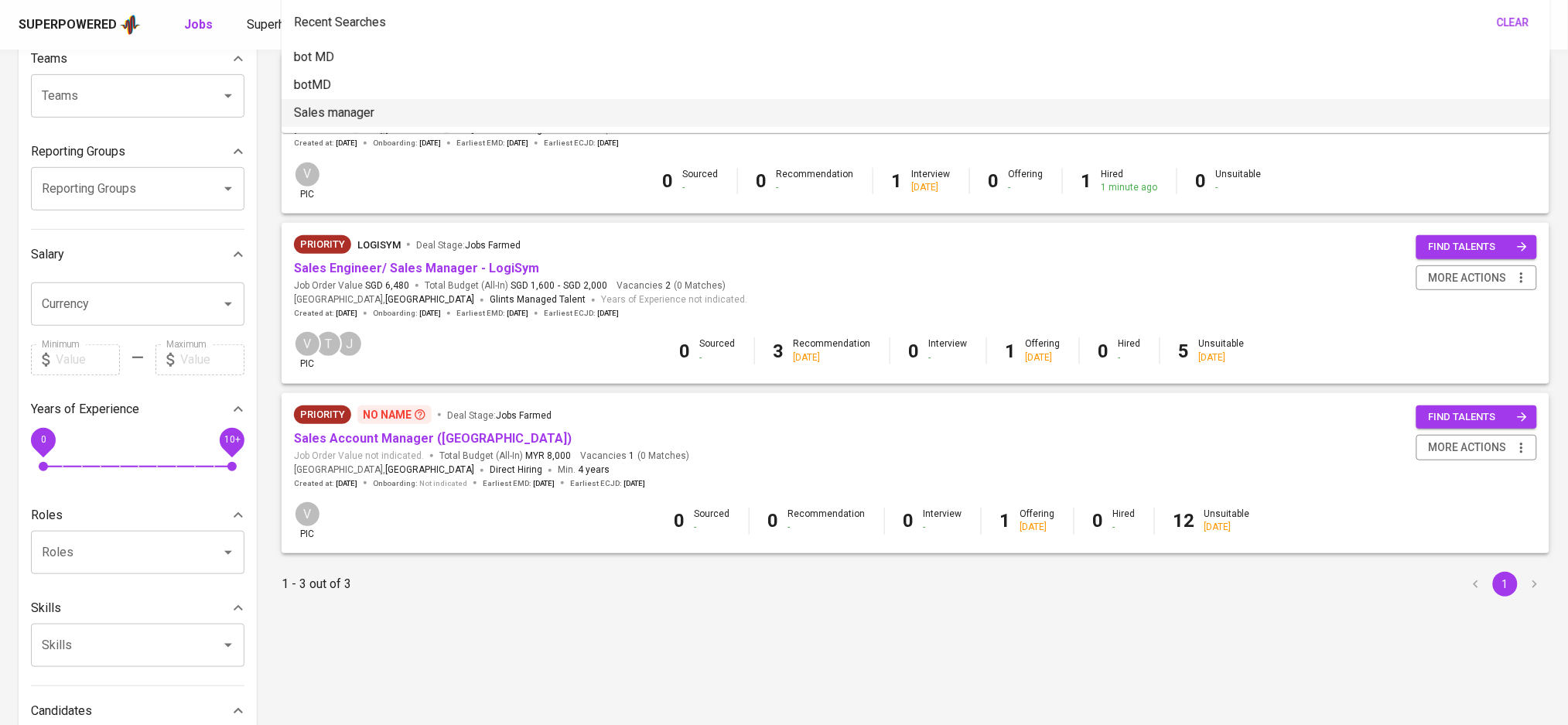
scroll to position [330, 0]
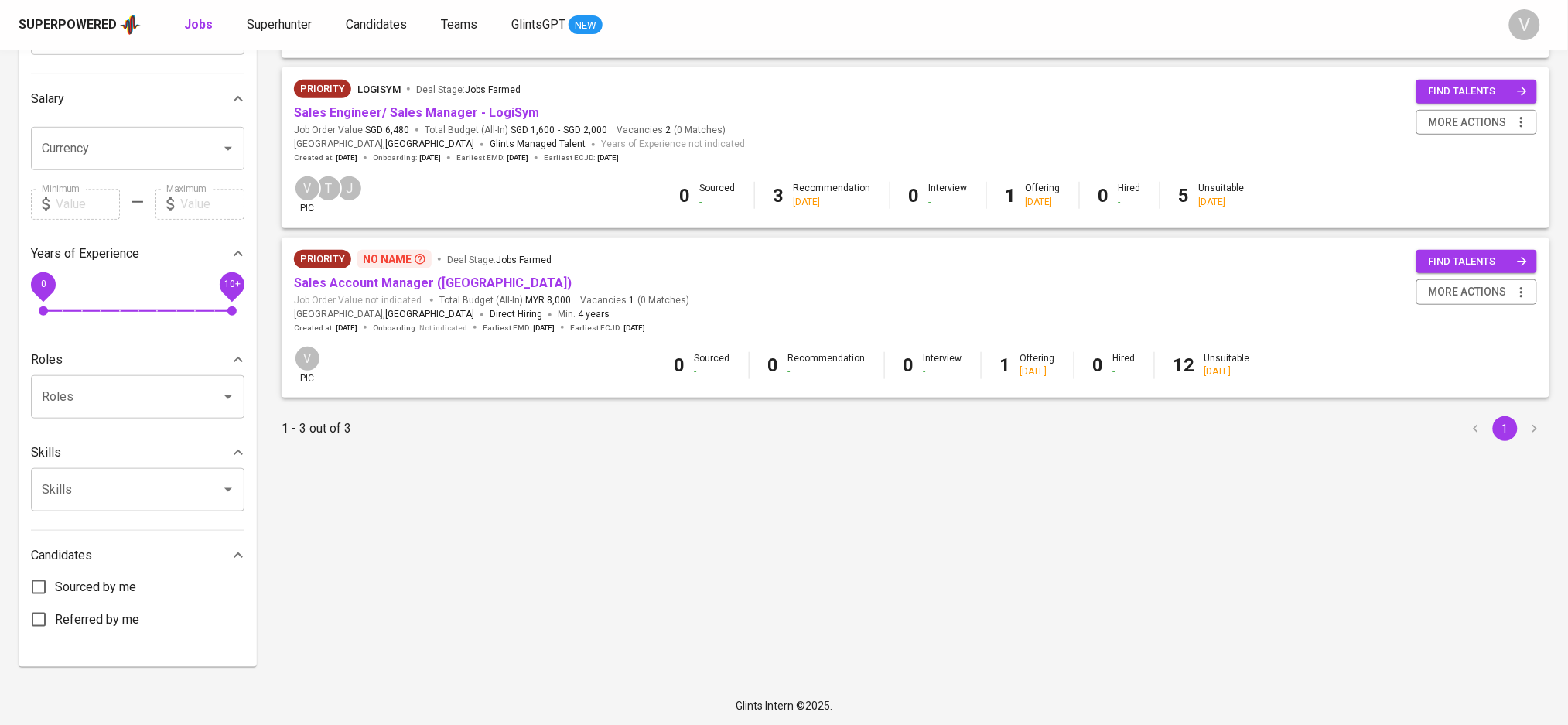
click at [1000, 373] on b "1" at bounding box center [1006, 365] width 11 height 21
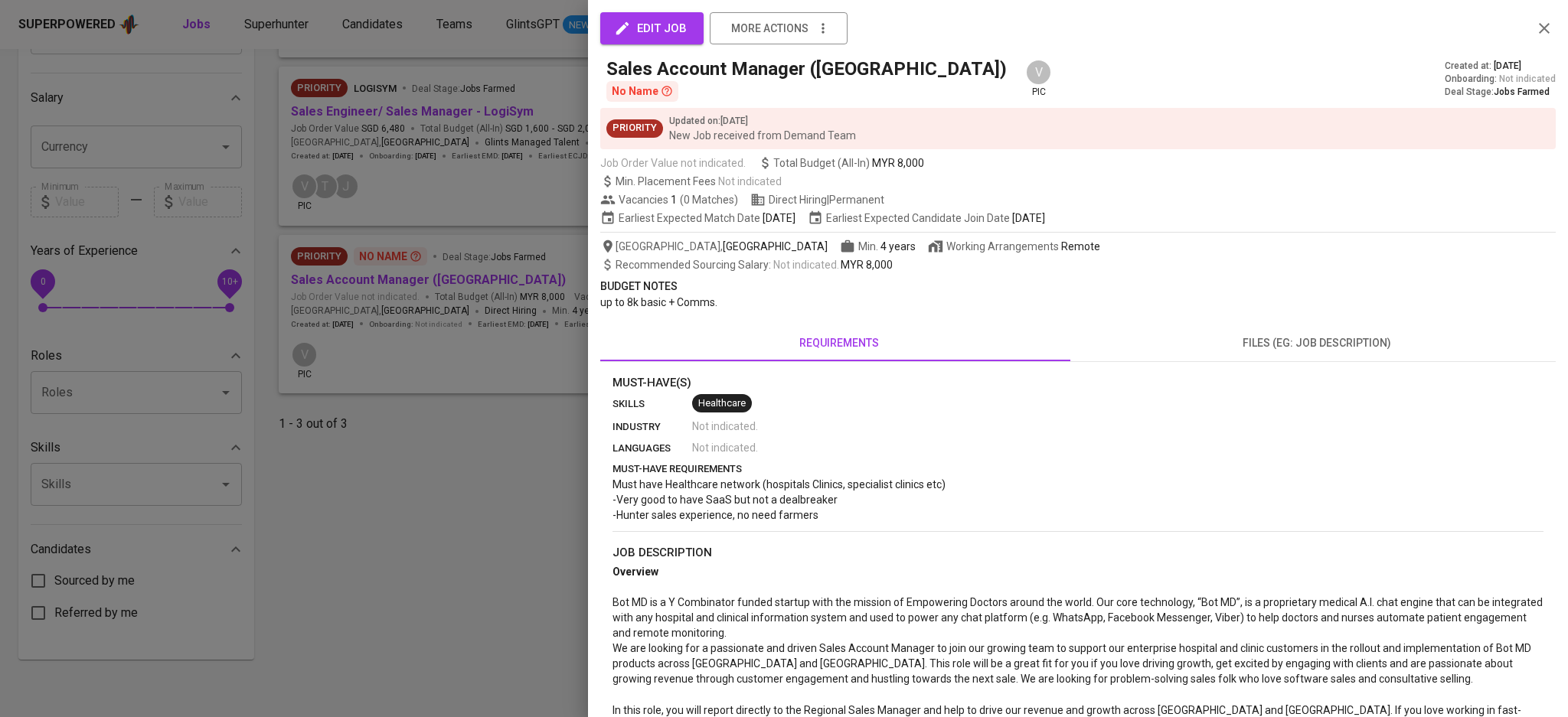
click at [1536, 28] on icon "button" at bounding box center [1545, 28] width 18 height 18
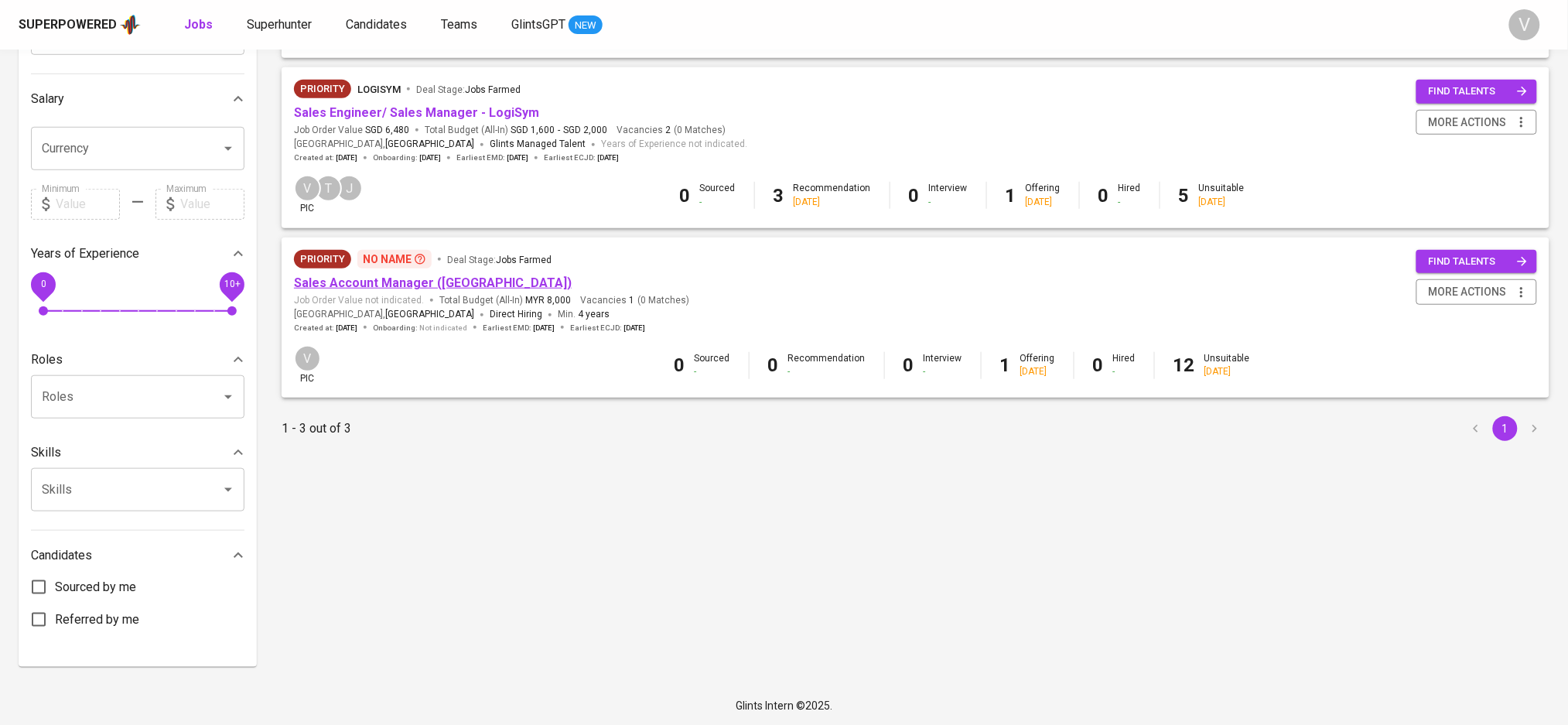
click at [433, 280] on link "Sales Account Manager ([GEOGRAPHIC_DATA])" at bounding box center [432, 283] width 277 height 15
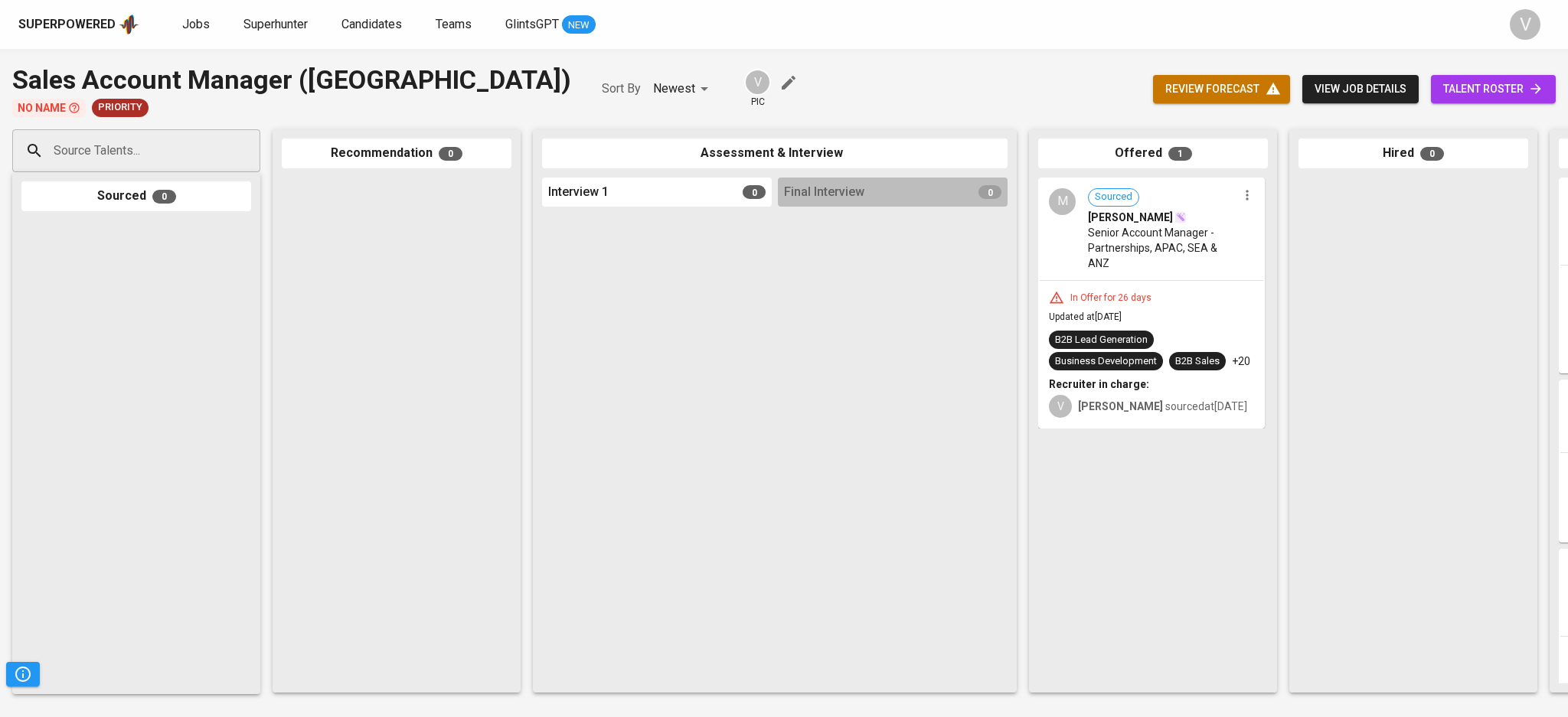
scroll to position [0, 254]
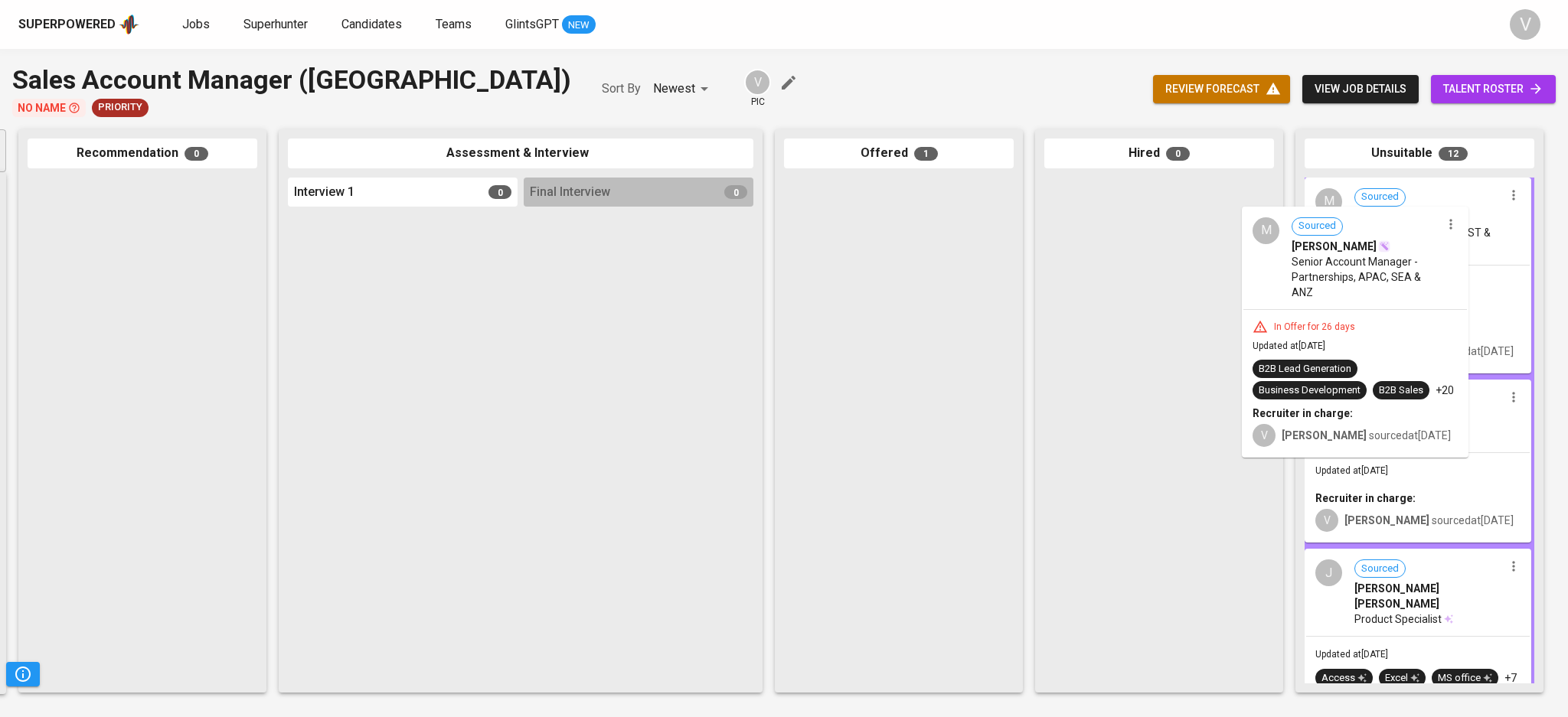
drag, startPoint x: 970, startPoint y: 261, endPoint x: 1466, endPoint y: 296, distance: 497.2
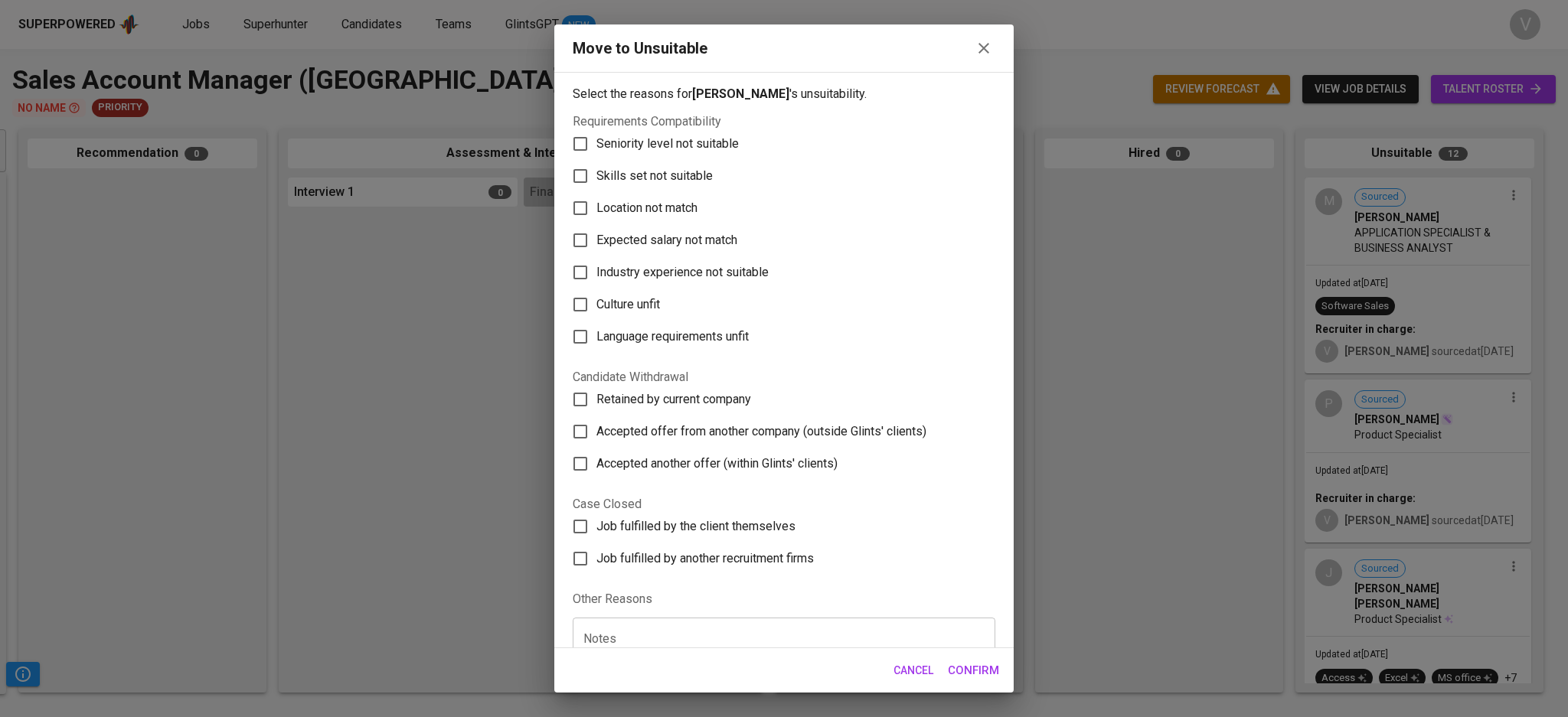
click at [656, 182] on span "Skills set not suitable" at bounding box center [654, 176] width 117 height 18
click at [596, 182] on input "Skills set not suitable" at bounding box center [580, 175] width 32 height 32
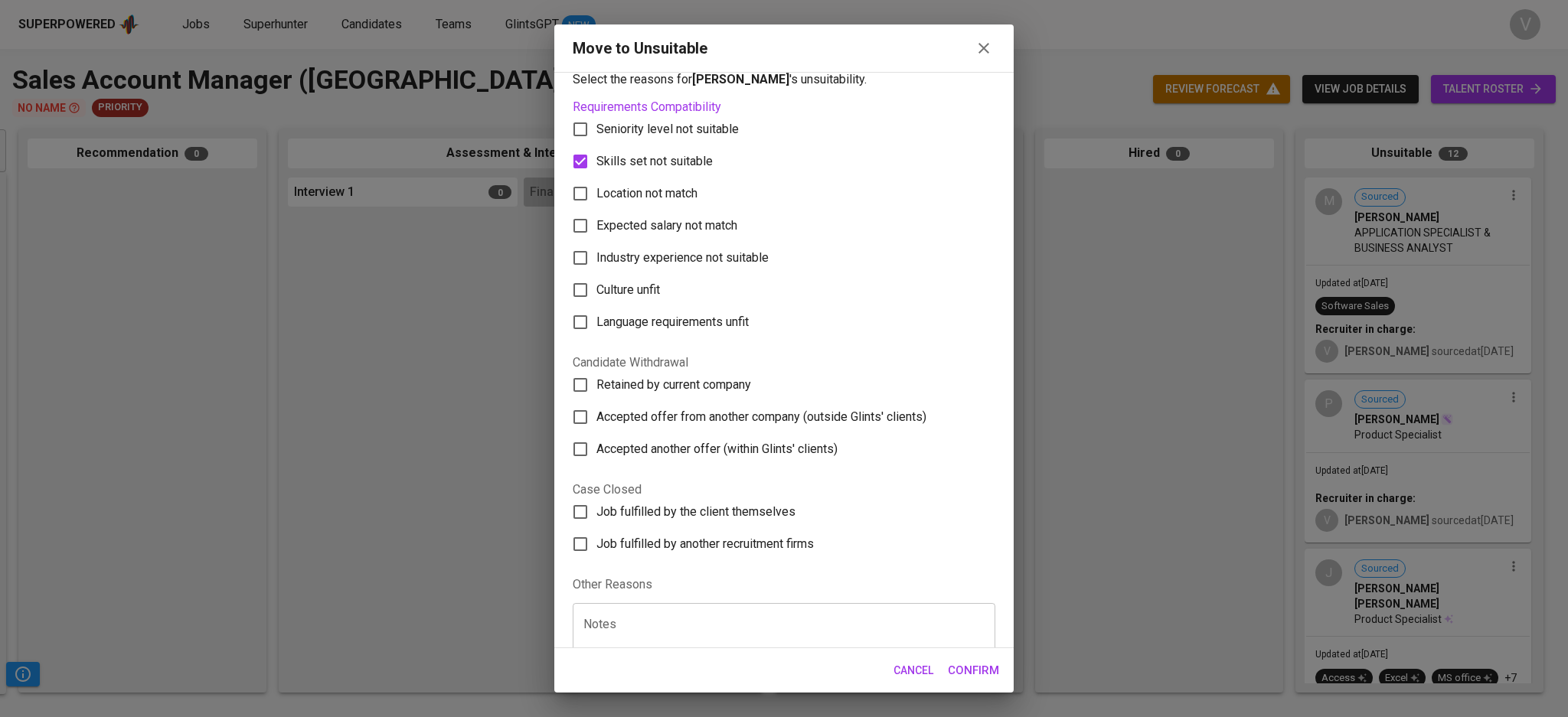
scroll to position [0, 0]
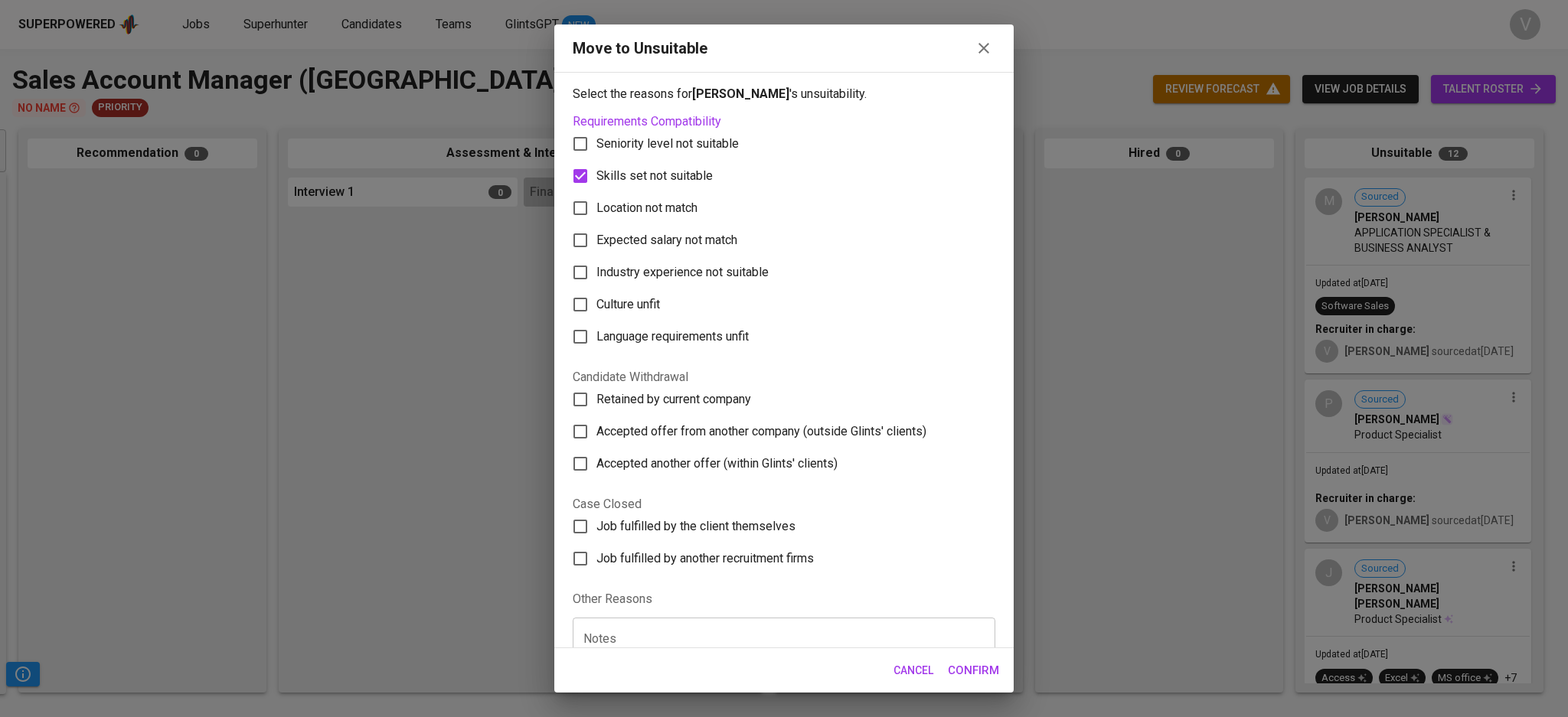
click at [594, 182] on input "Skills set not suitable" at bounding box center [580, 175] width 32 height 32
checkbox input "false"
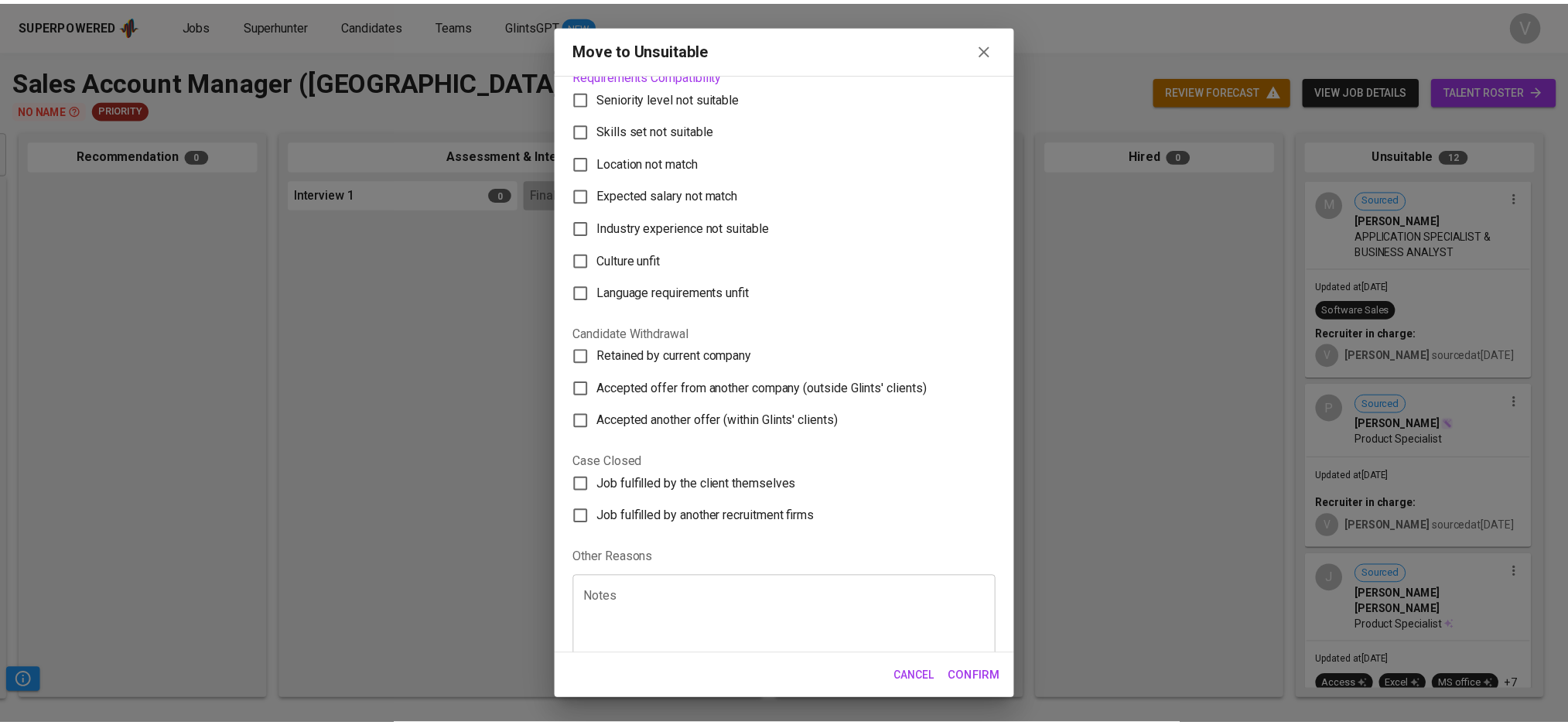
scroll to position [69, 0]
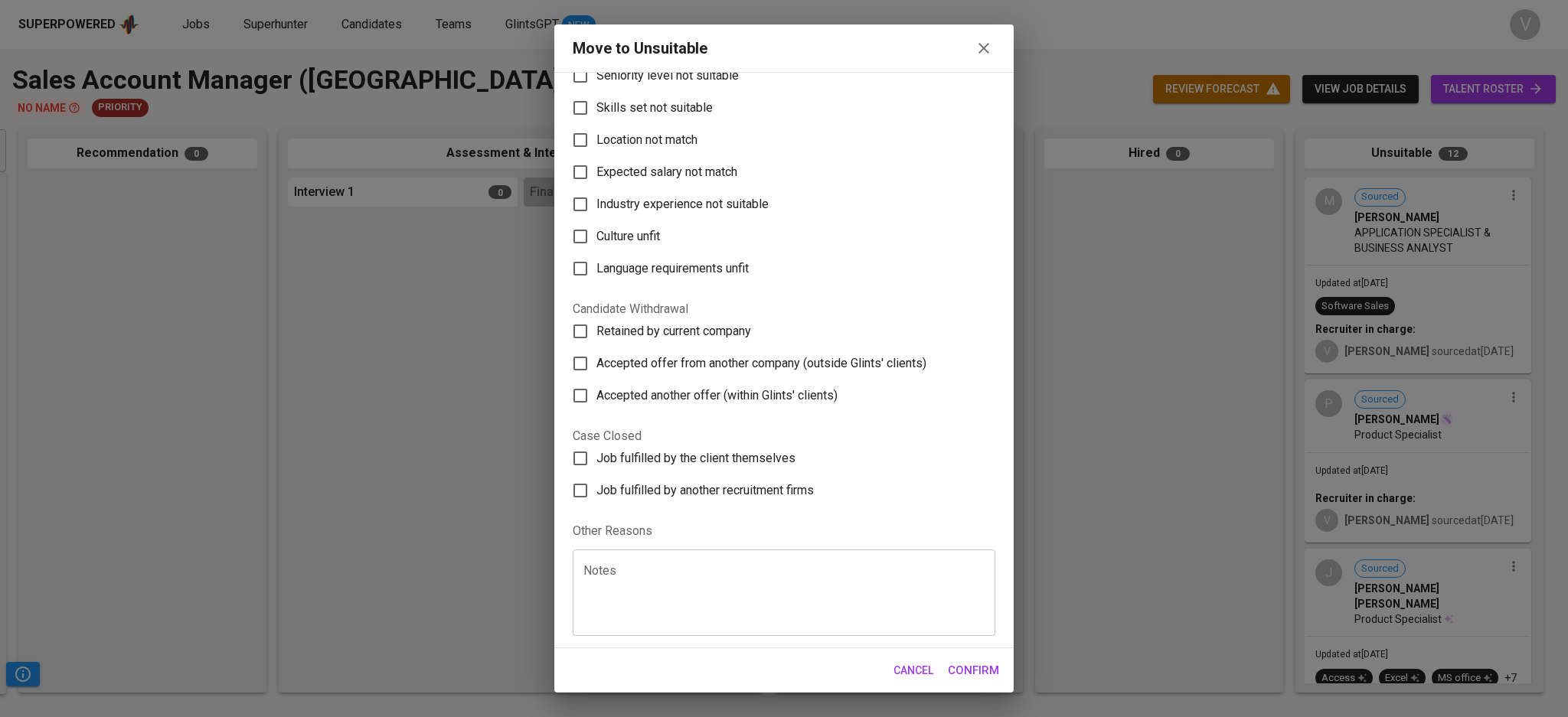
click at [597, 389] on span "Accepted another offer (within Glints' clients)" at bounding box center [716, 396] width 242 height 18
click at [596, 389] on input "Accepted another offer (within Glints' clients)" at bounding box center [580, 396] width 32 height 32
checkbox input "true"
click at [730, 371] on span "Accepted offer from another company (outside Glints' clients)" at bounding box center [761, 364] width 330 height 18
click at [596, 371] on input "Accepted offer from another company (outside Glints' clients)" at bounding box center [580, 364] width 32 height 32
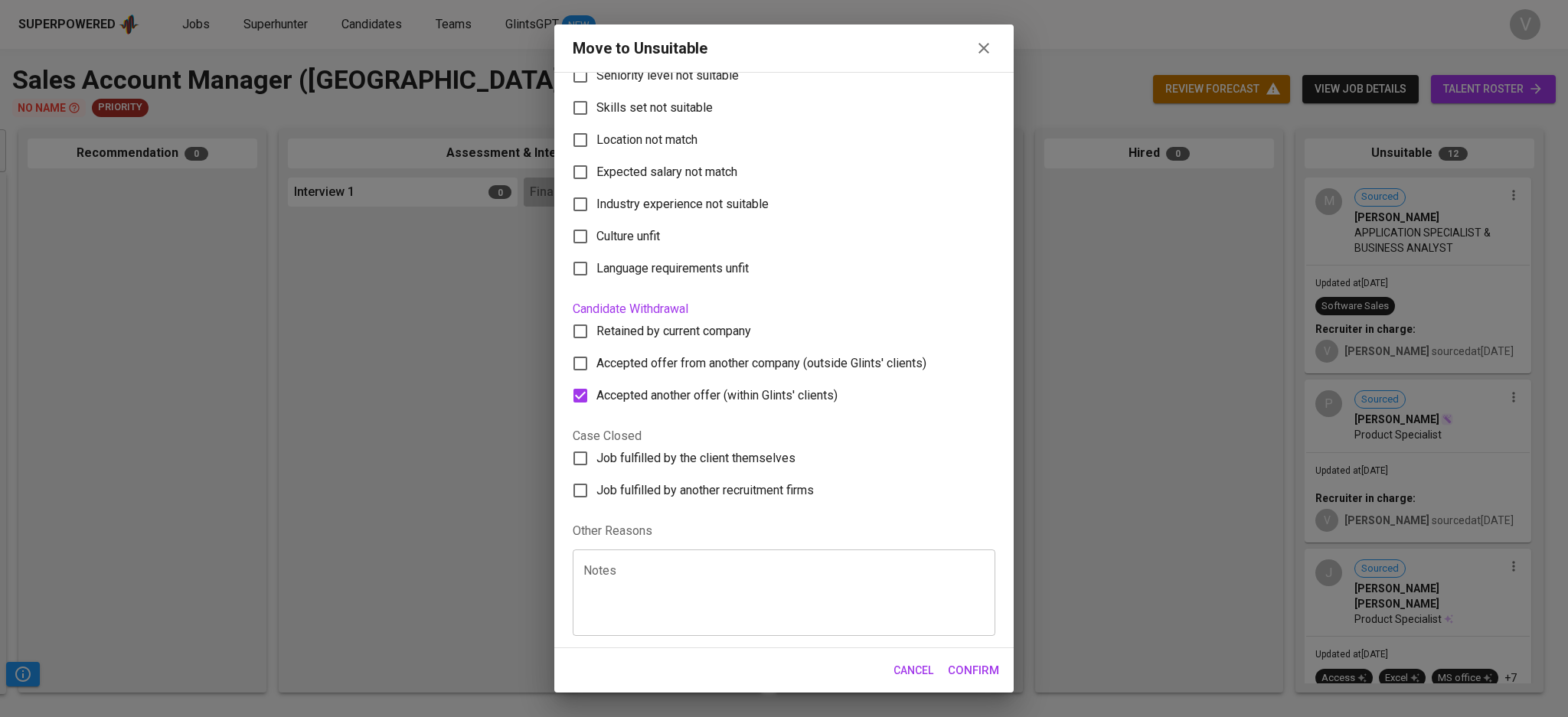
checkbox input "true"
click at [707, 403] on span "Accepted another offer (within Glints' clients)" at bounding box center [716, 396] width 242 height 18
click at [596, 403] on input "Accepted another offer (within Glints' clients)" at bounding box center [580, 396] width 32 height 32
checkbox input "false"
click at [758, 340] on label "Retained by current company" at bounding box center [773, 330] width 419 height 32
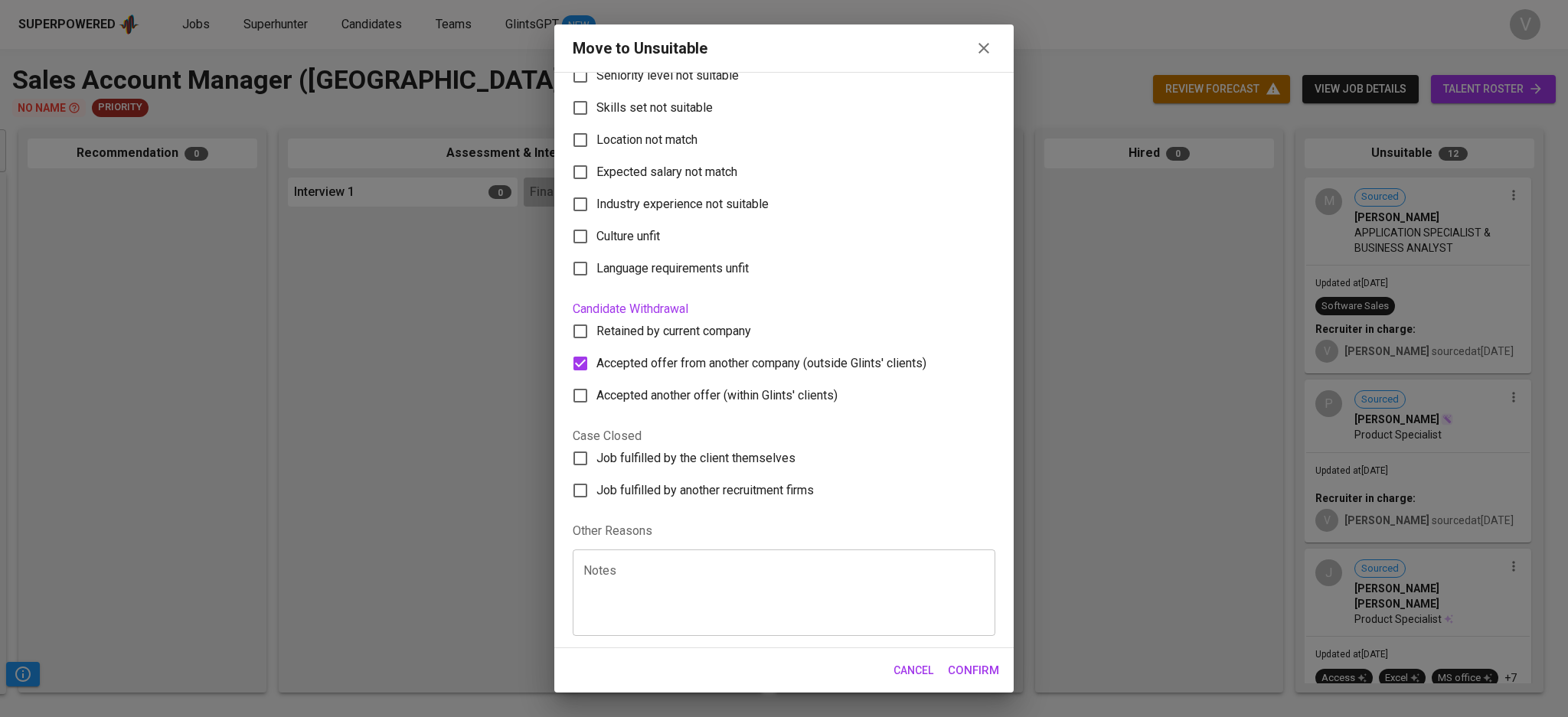
click at [596, 340] on input "Retained by current company" at bounding box center [580, 330] width 32 height 32
checkbox input "true"
click at [739, 367] on span "Accepted offer from another company (outside Glints' clients)" at bounding box center [761, 364] width 330 height 18
click at [596, 367] on input "Accepted offer from another company (outside Glints' clients)" at bounding box center [580, 364] width 32 height 32
checkbox input "false"
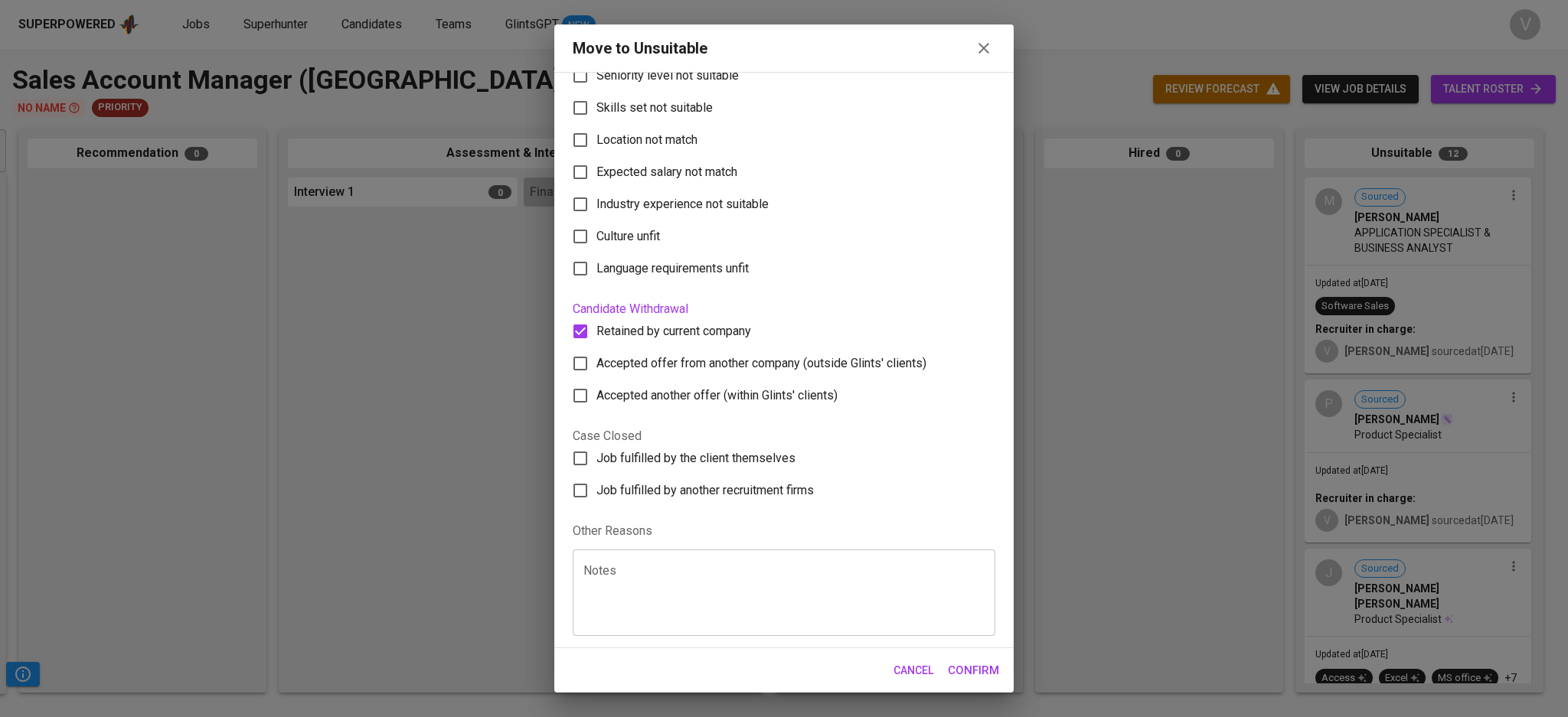
drag, startPoint x: 978, startPoint y: 666, endPoint x: 958, endPoint y: 619, distance: 51.1
click at [978, 667] on span "Confirm" at bounding box center [974, 670] width 51 height 20
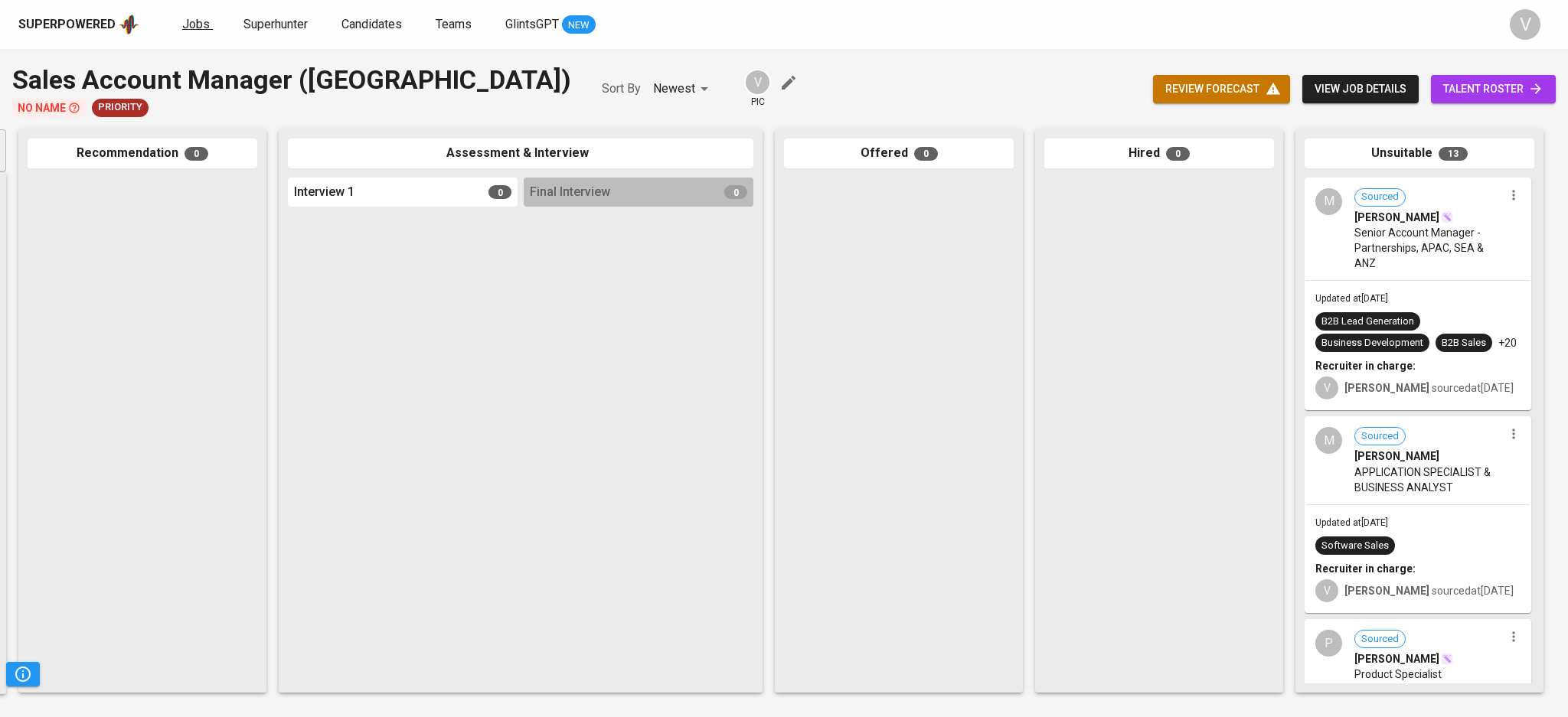
click at [186, 20] on span "Jobs" at bounding box center [196, 24] width 28 height 15
